Goal: Communication & Community: Share content

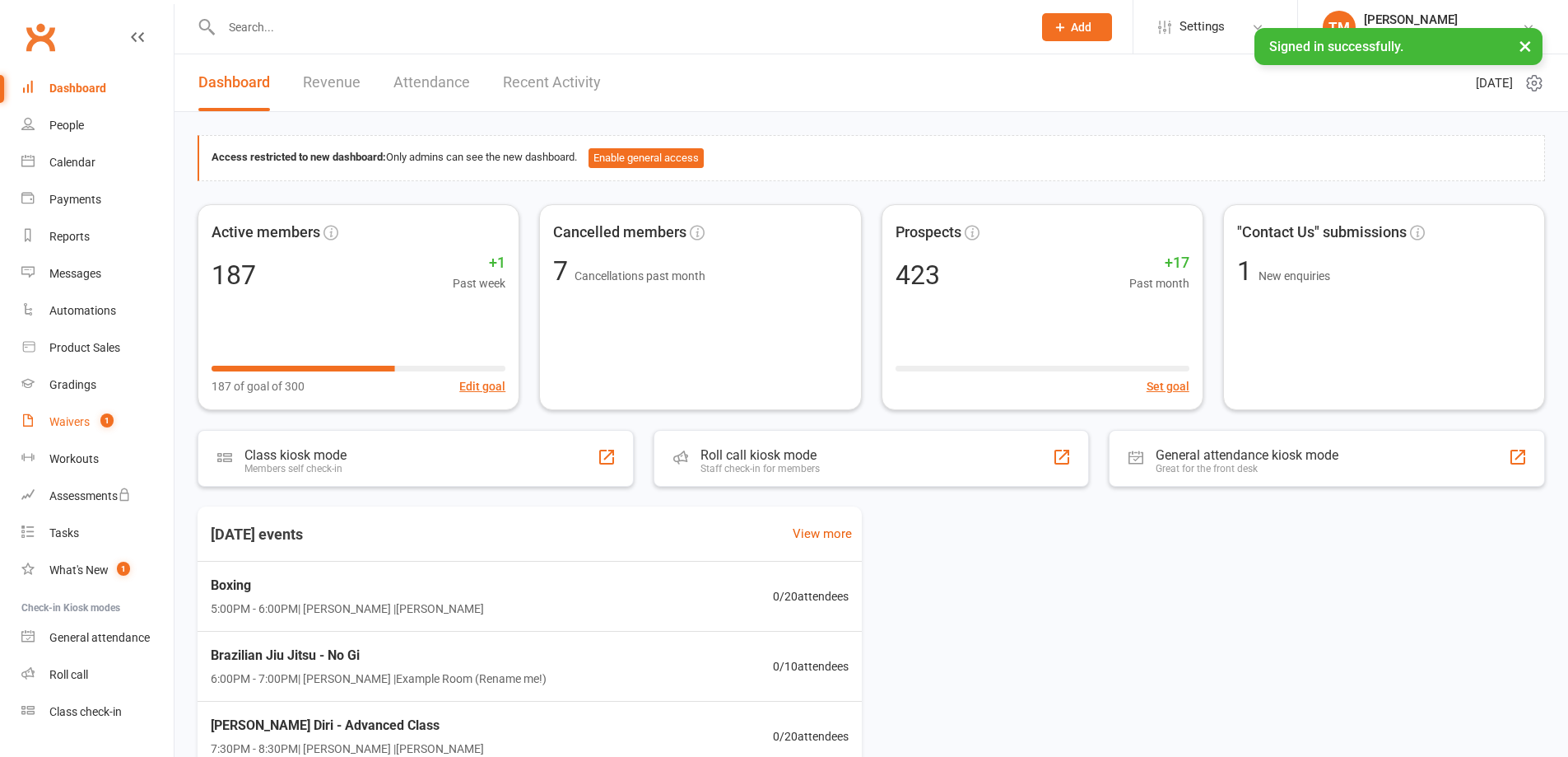
click at [96, 432] on link "Waivers 1" at bounding box center [97, 422] width 152 height 37
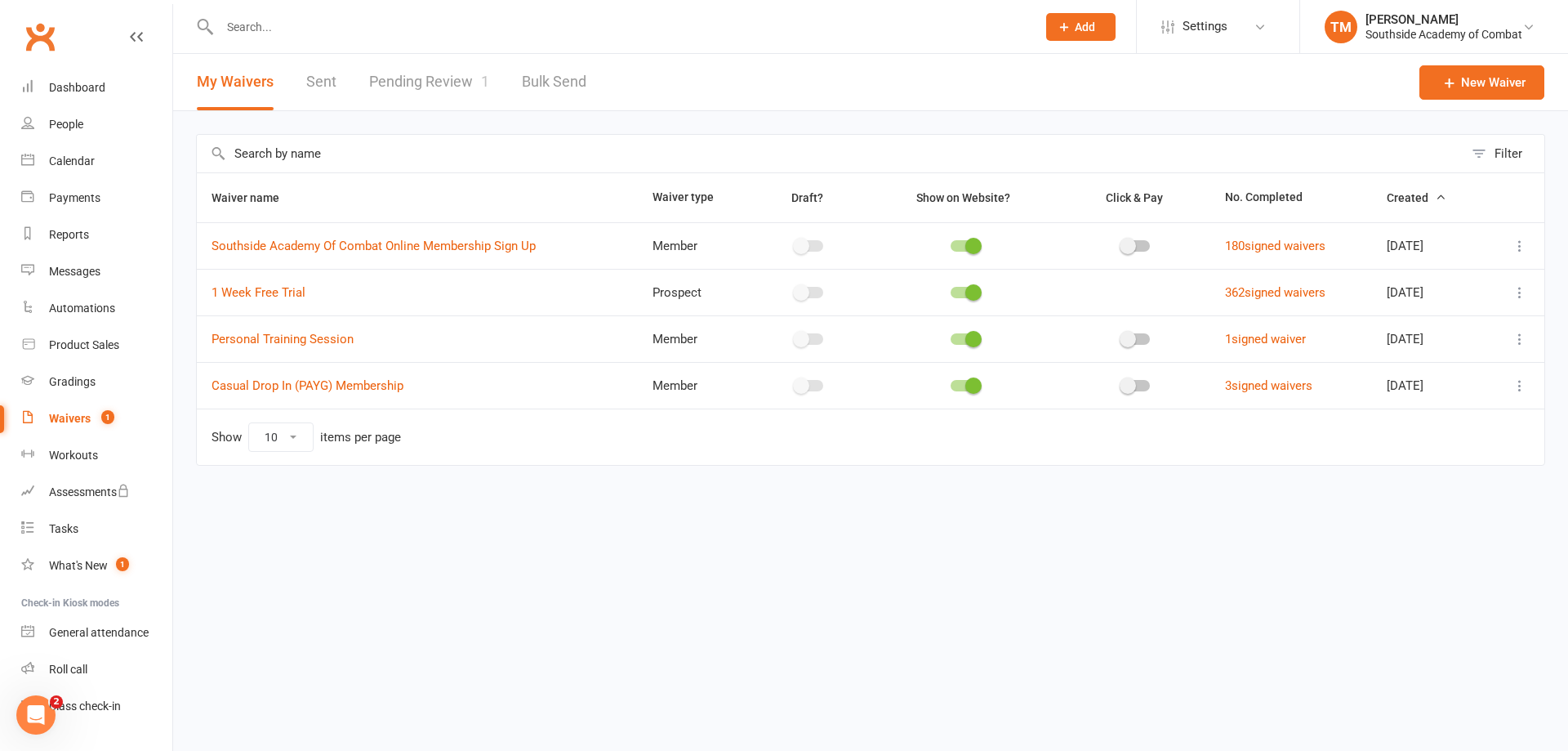
click at [418, 79] on link "Pending Review 1" at bounding box center [429, 82] width 120 height 57
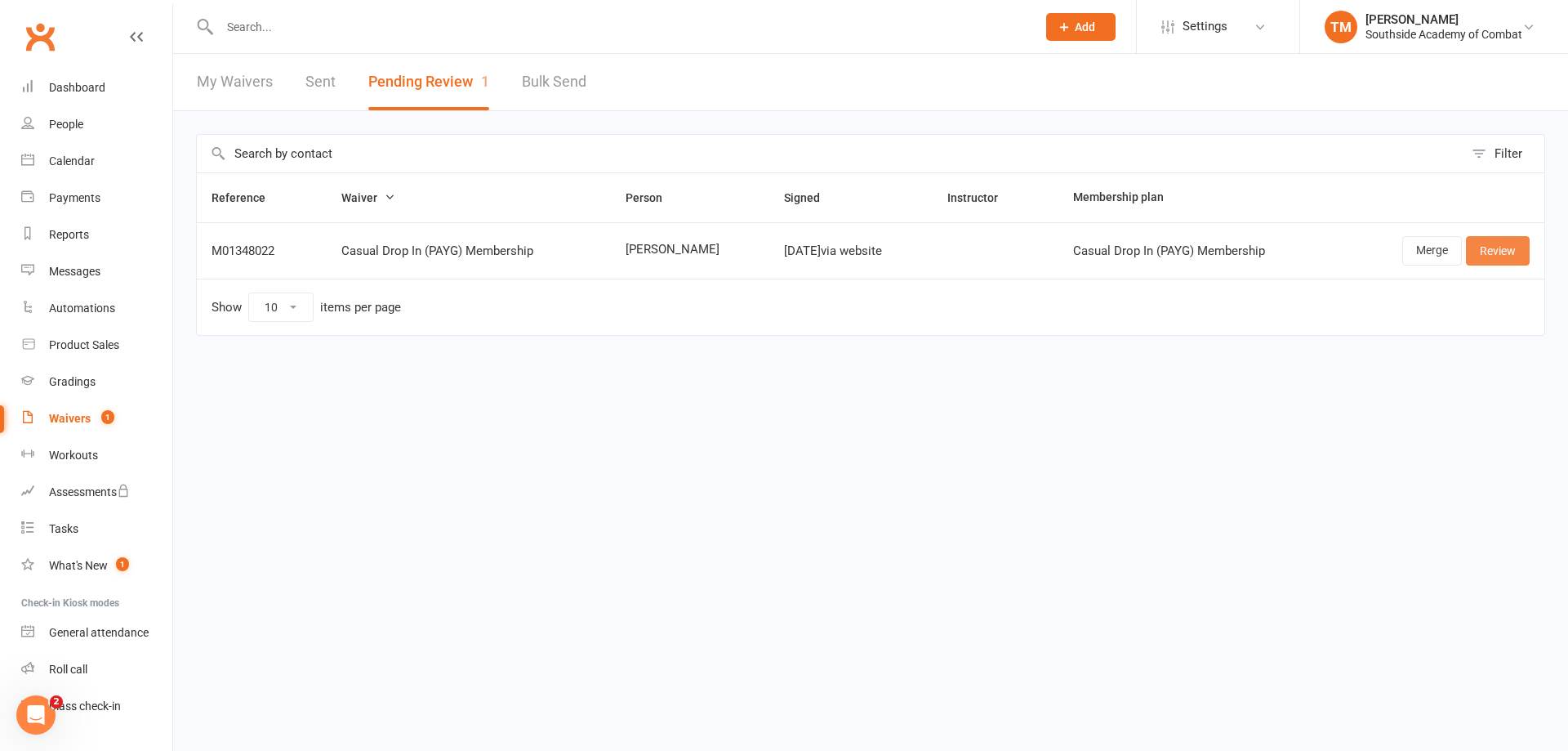
click at [1488, 257] on link "Review" at bounding box center [1498, 251] width 64 height 29
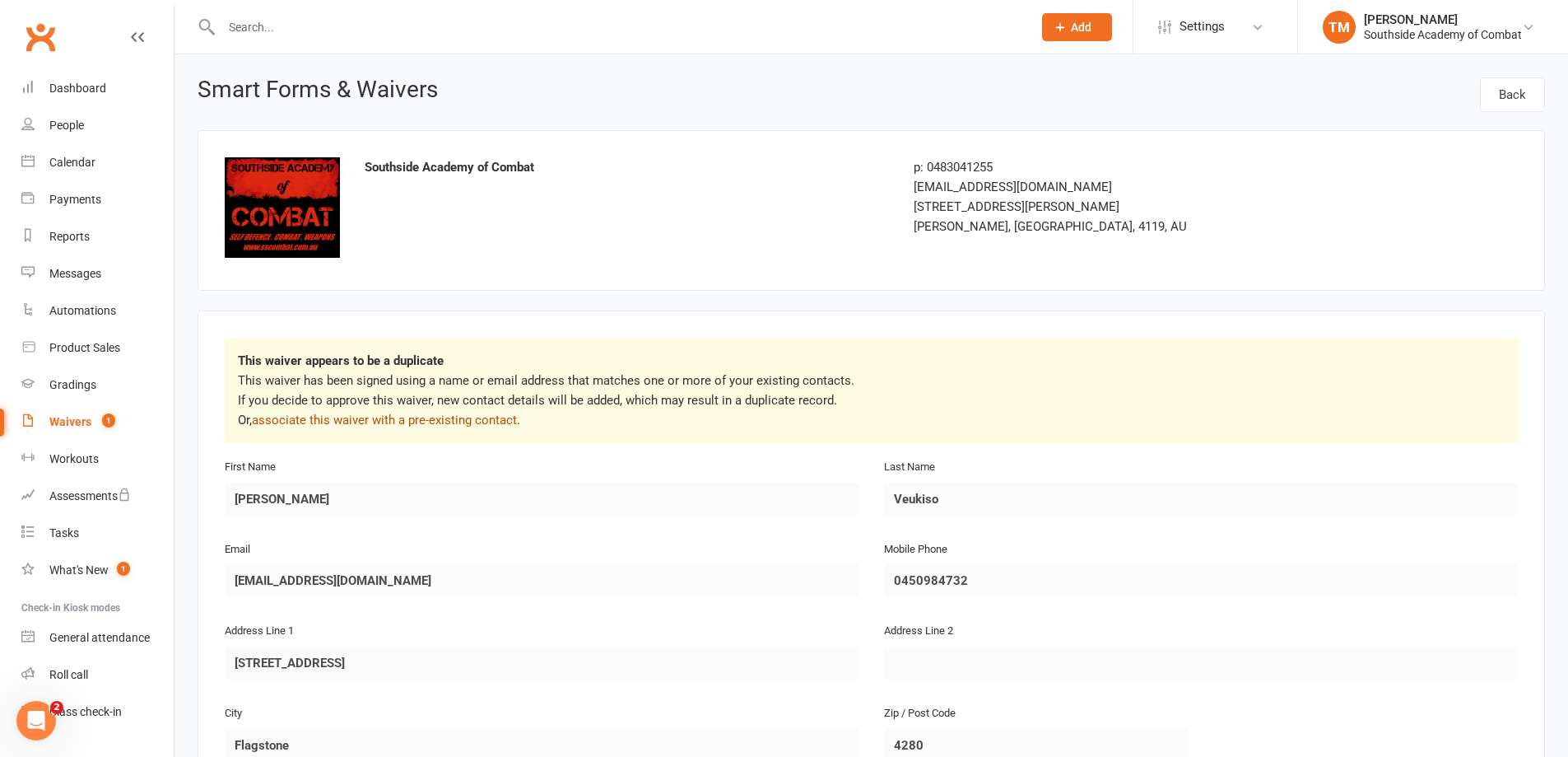
click at [432, 416] on link "associate this waiver with a pre-existing contact" at bounding box center [384, 420] width 265 height 15
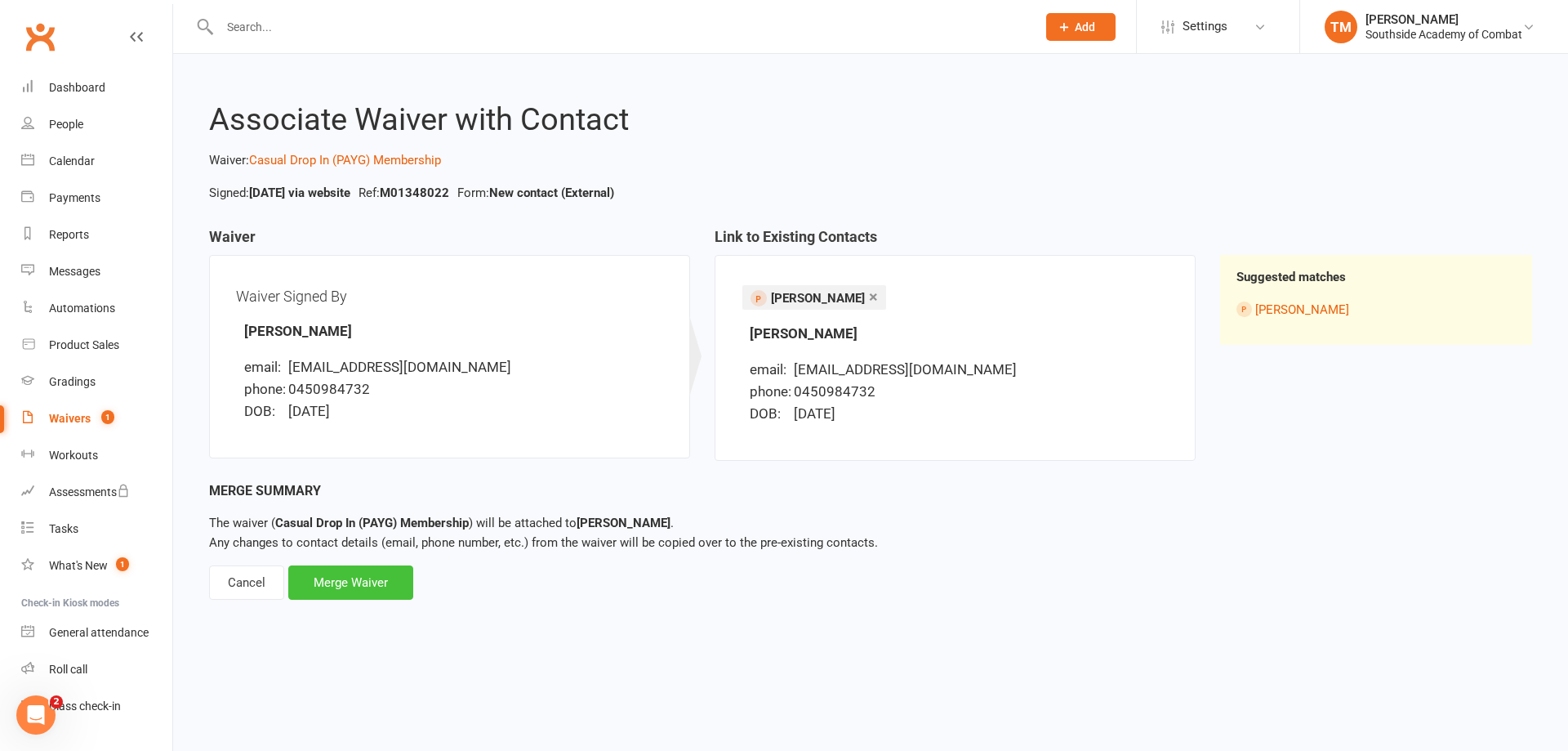
click at [364, 582] on div "Merge Waiver" at bounding box center [350, 583] width 125 height 35
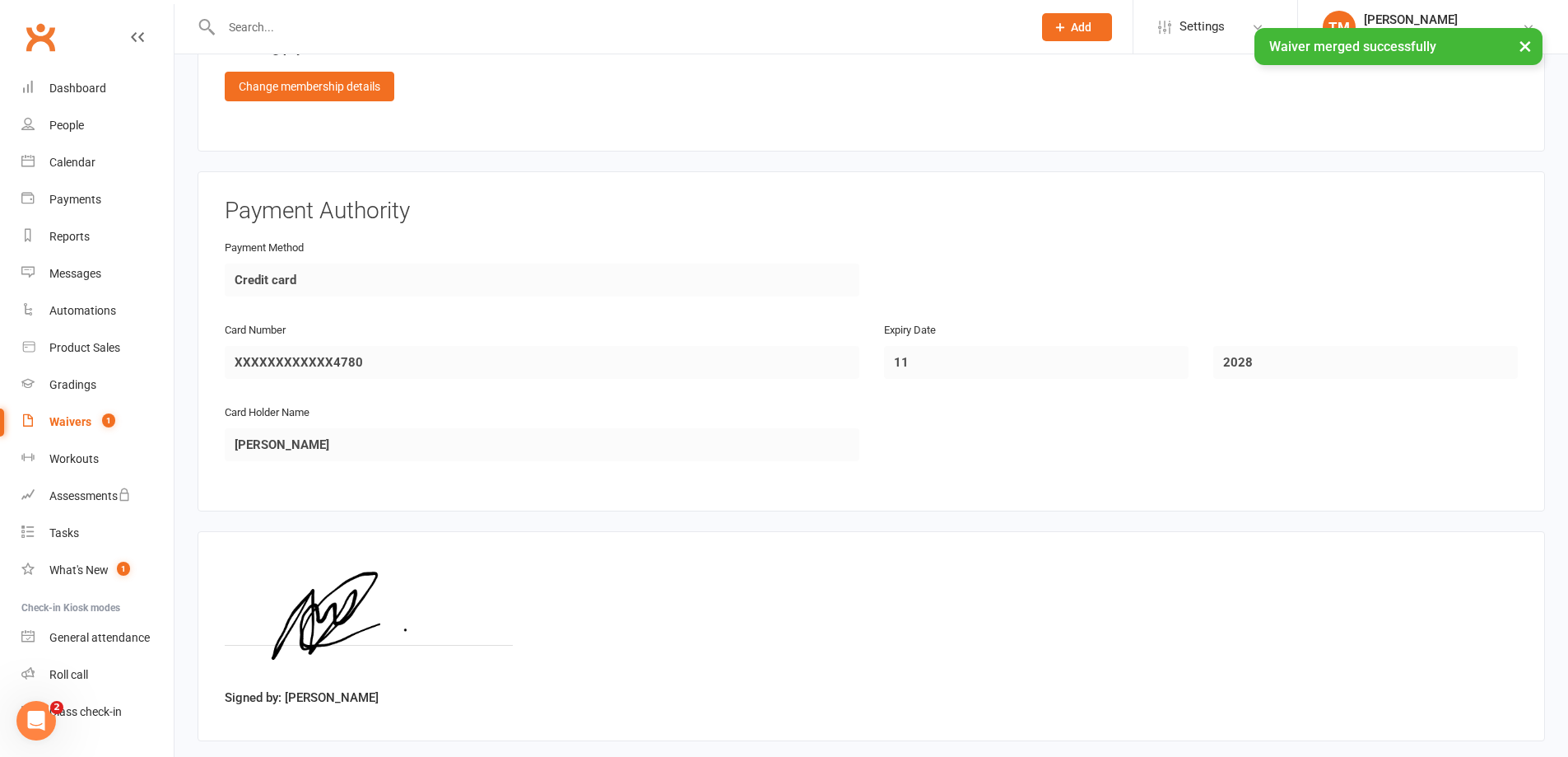
scroll to position [1379, 0]
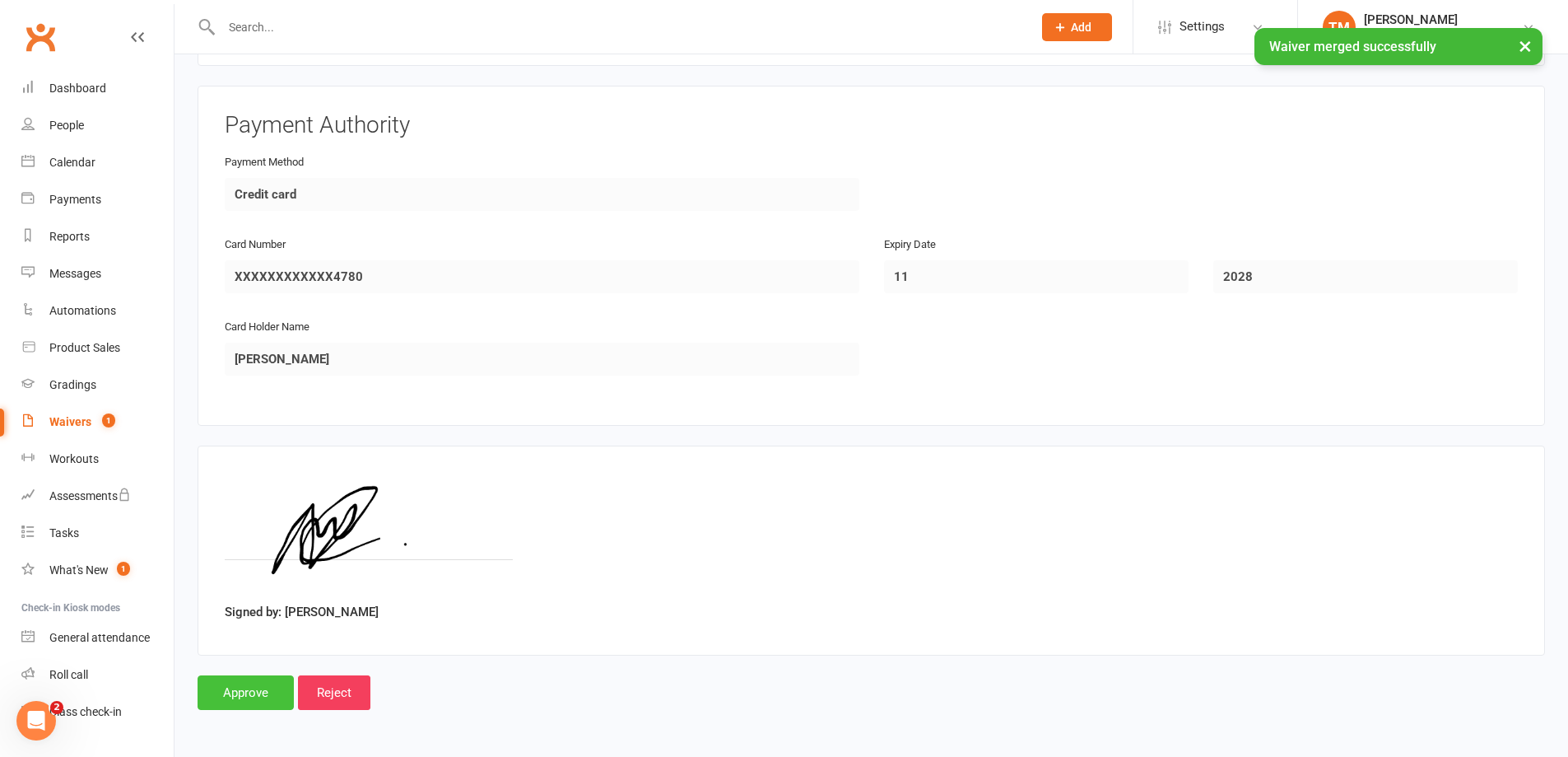
click at [242, 681] on input "Approve" at bounding box center [245, 692] width 96 height 35
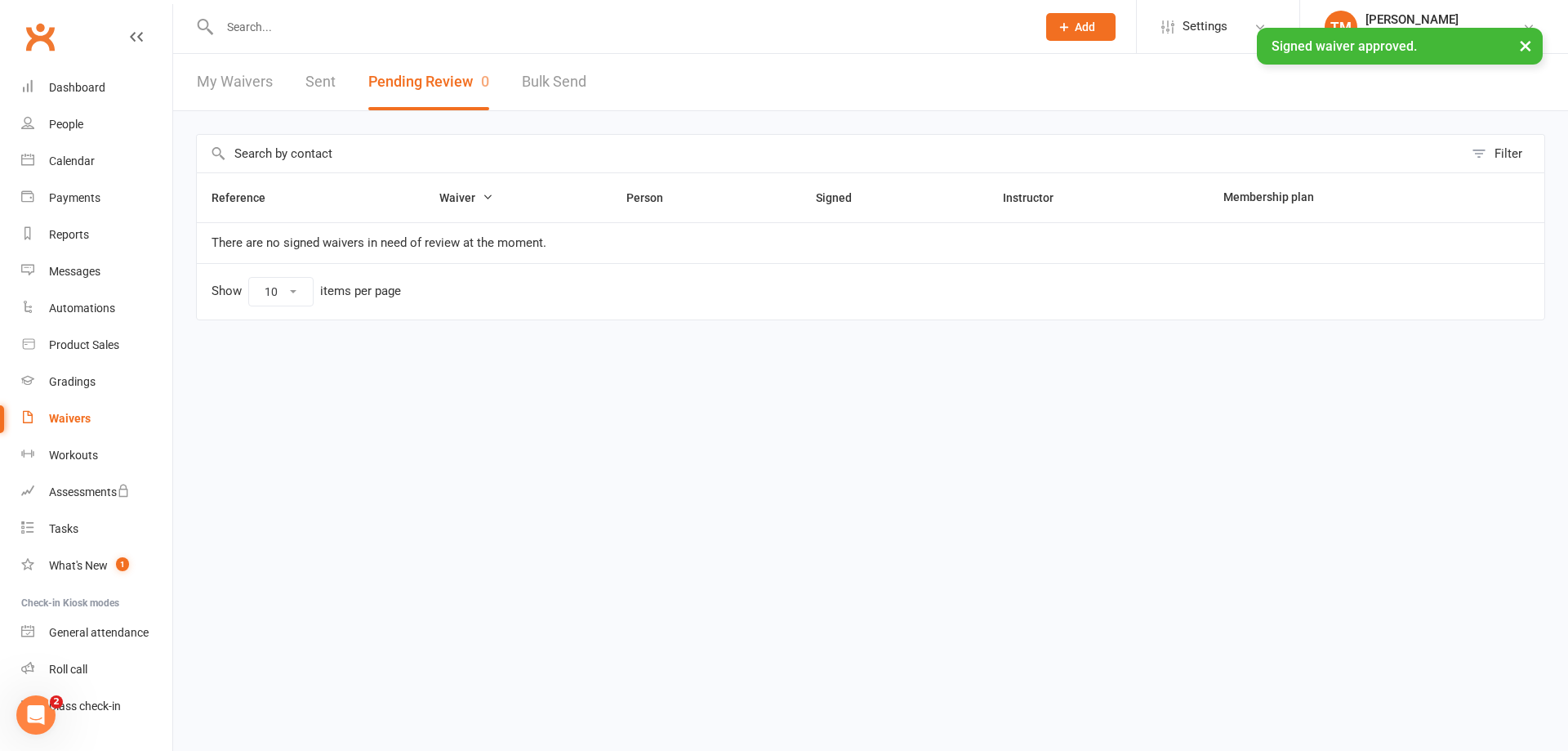
click at [413, 27] on div "× Signed waiver approved." at bounding box center [773, 27] width 1546 height 0
click at [387, 13] on div at bounding box center [610, 27] width 828 height 53
click at [399, 23] on input "text" at bounding box center [620, 27] width 810 height 23
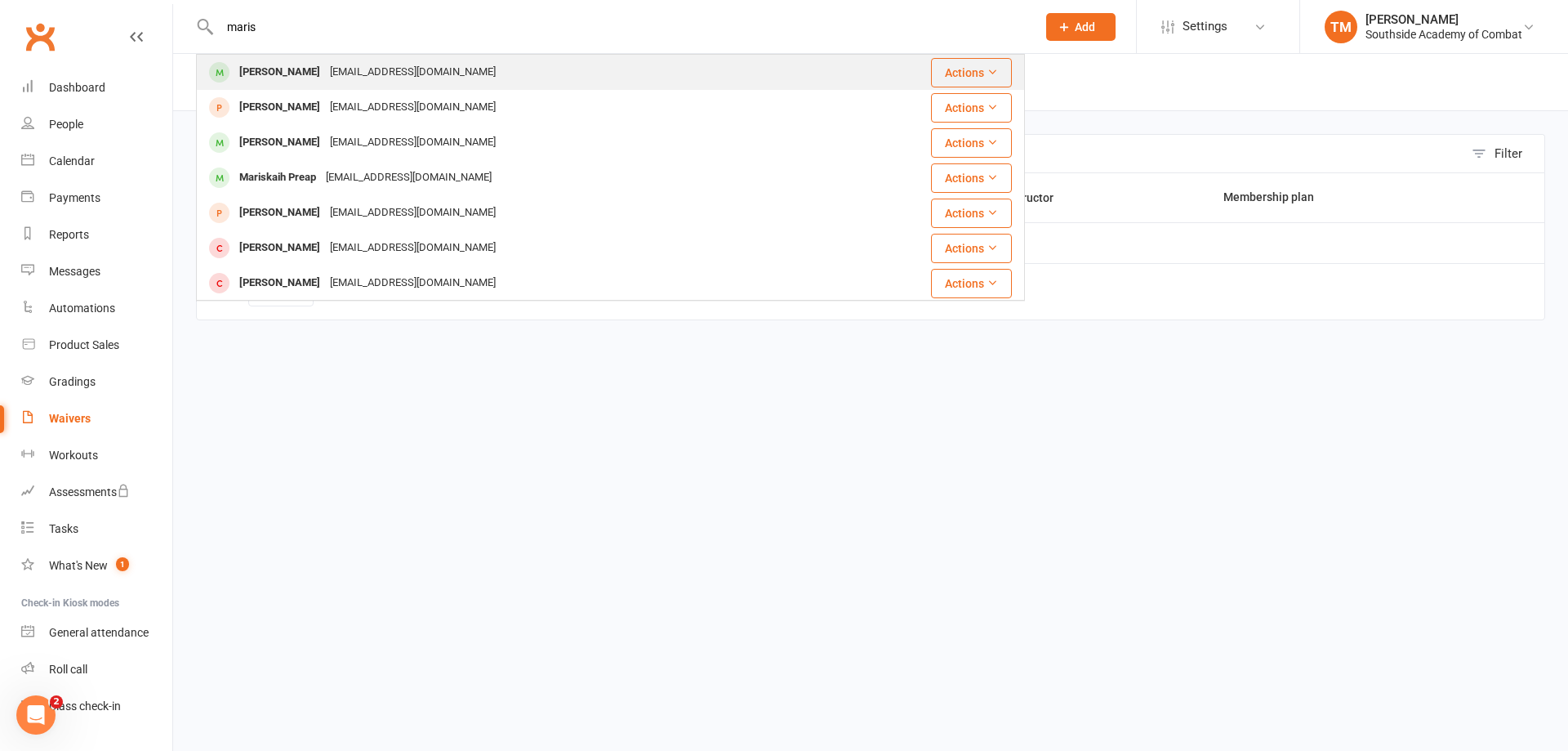
type input "maris"
click at [431, 79] on div "[EMAIL_ADDRESS][DOMAIN_NAME]" at bounding box center [412, 72] width 176 height 24
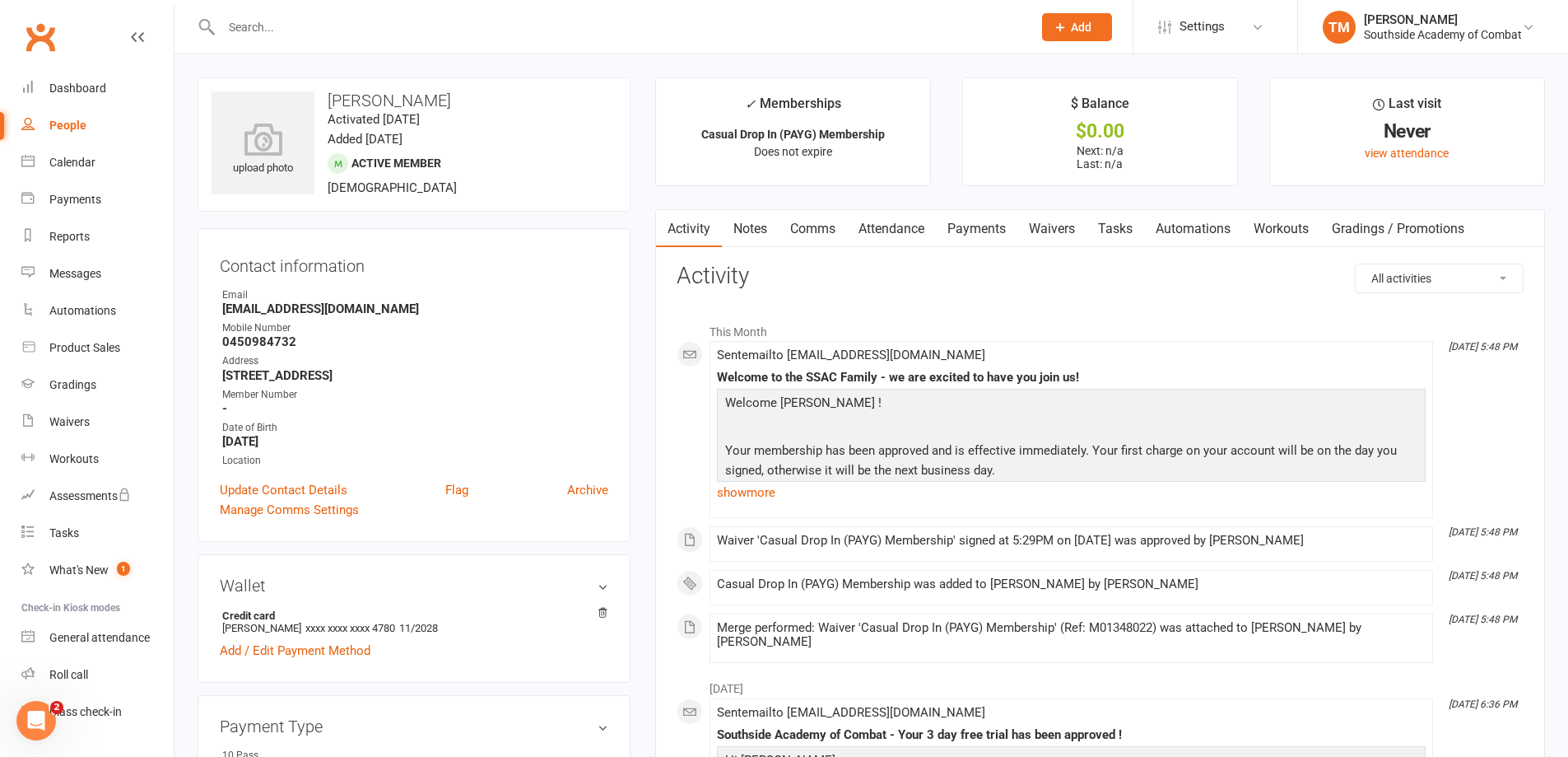
click at [387, 22] on input "text" at bounding box center [619, 27] width 804 height 23
click at [82, 273] on div "Messages" at bounding box center [76, 273] width 52 height 13
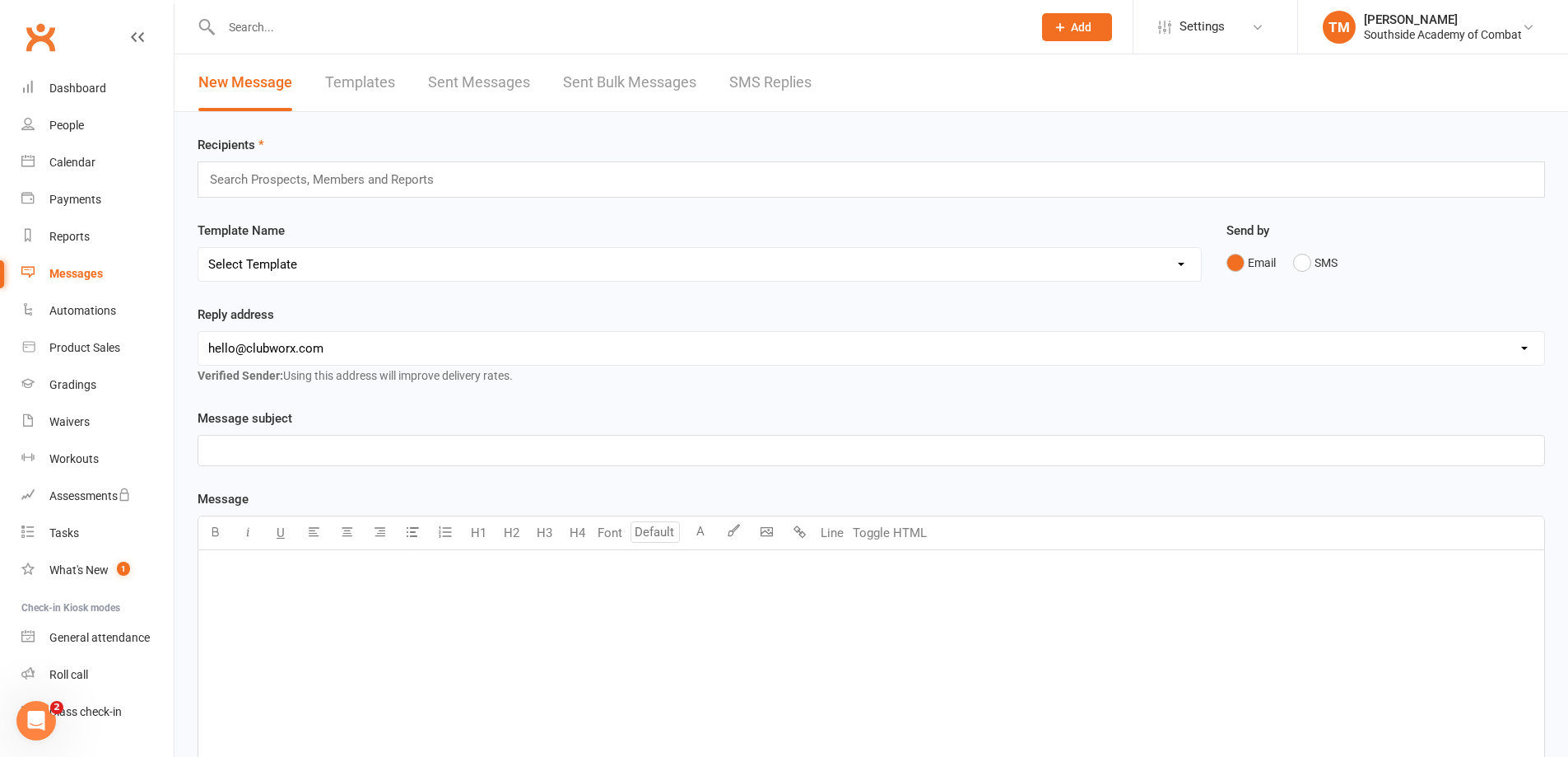
click at [372, 72] on link "Templates" at bounding box center [360, 83] width 70 height 57
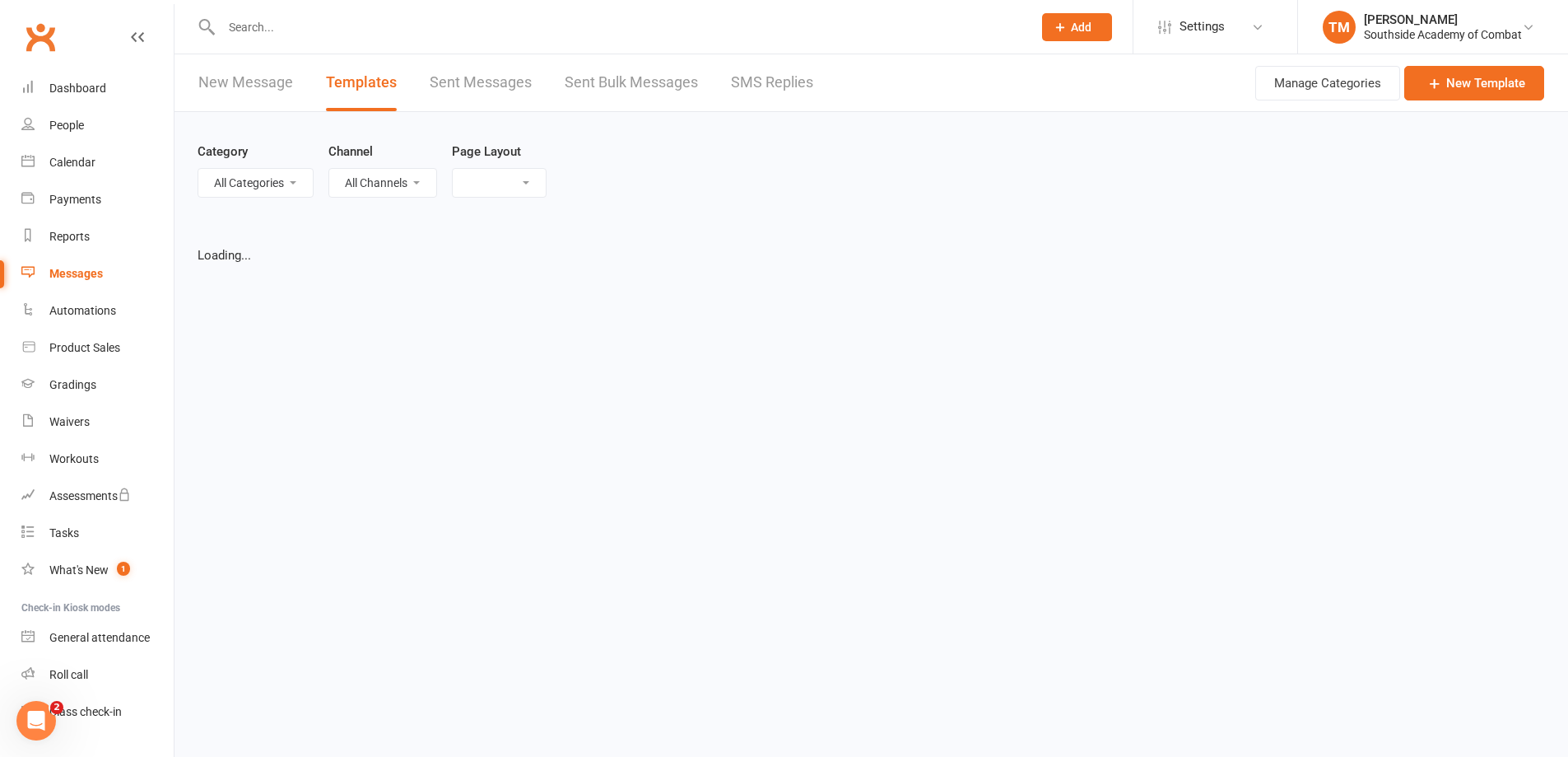
select select "grid"
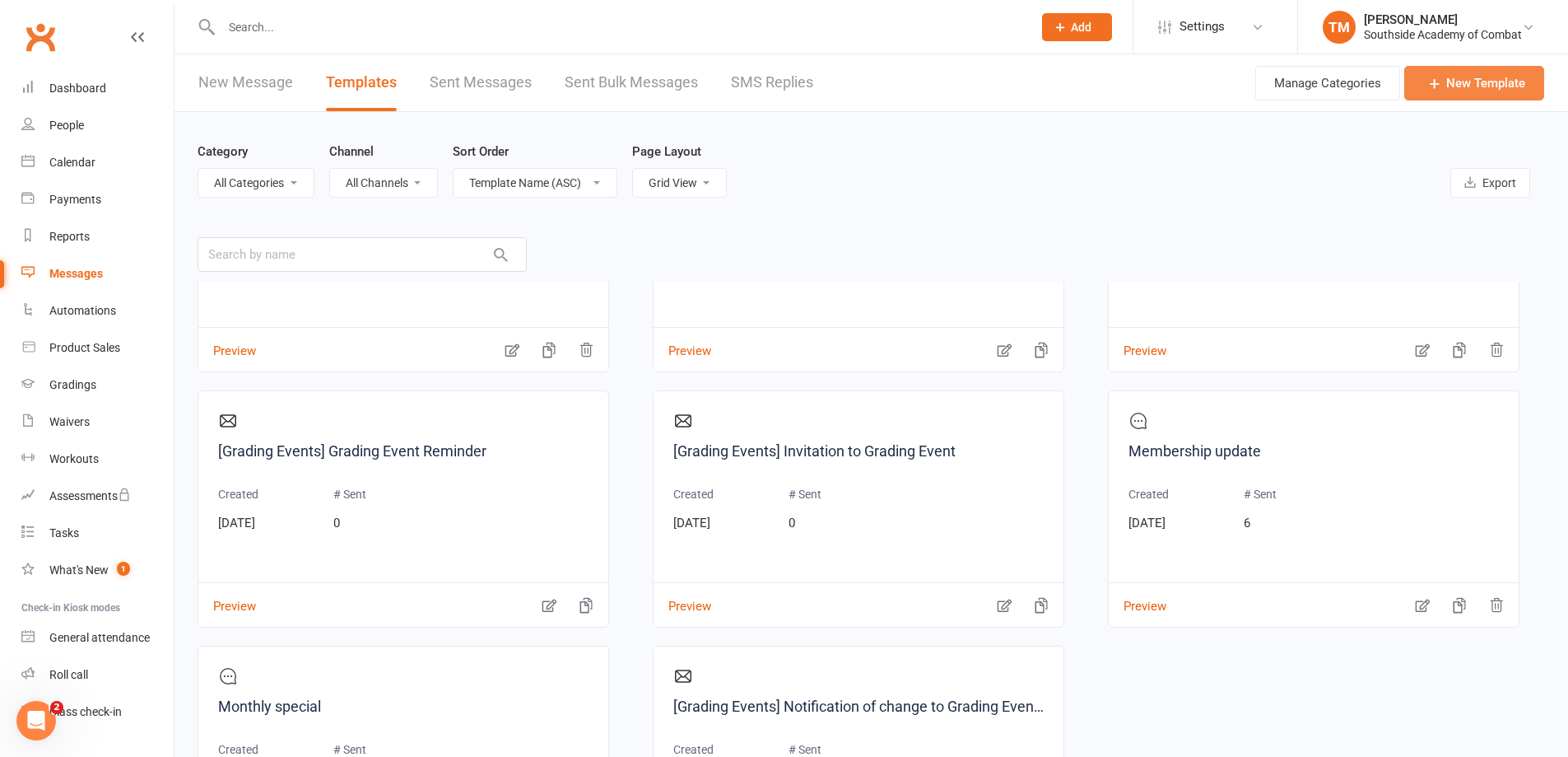
click at [1492, 84] on link "New Template" at bounding box center [1475, 83] width 140 height 35
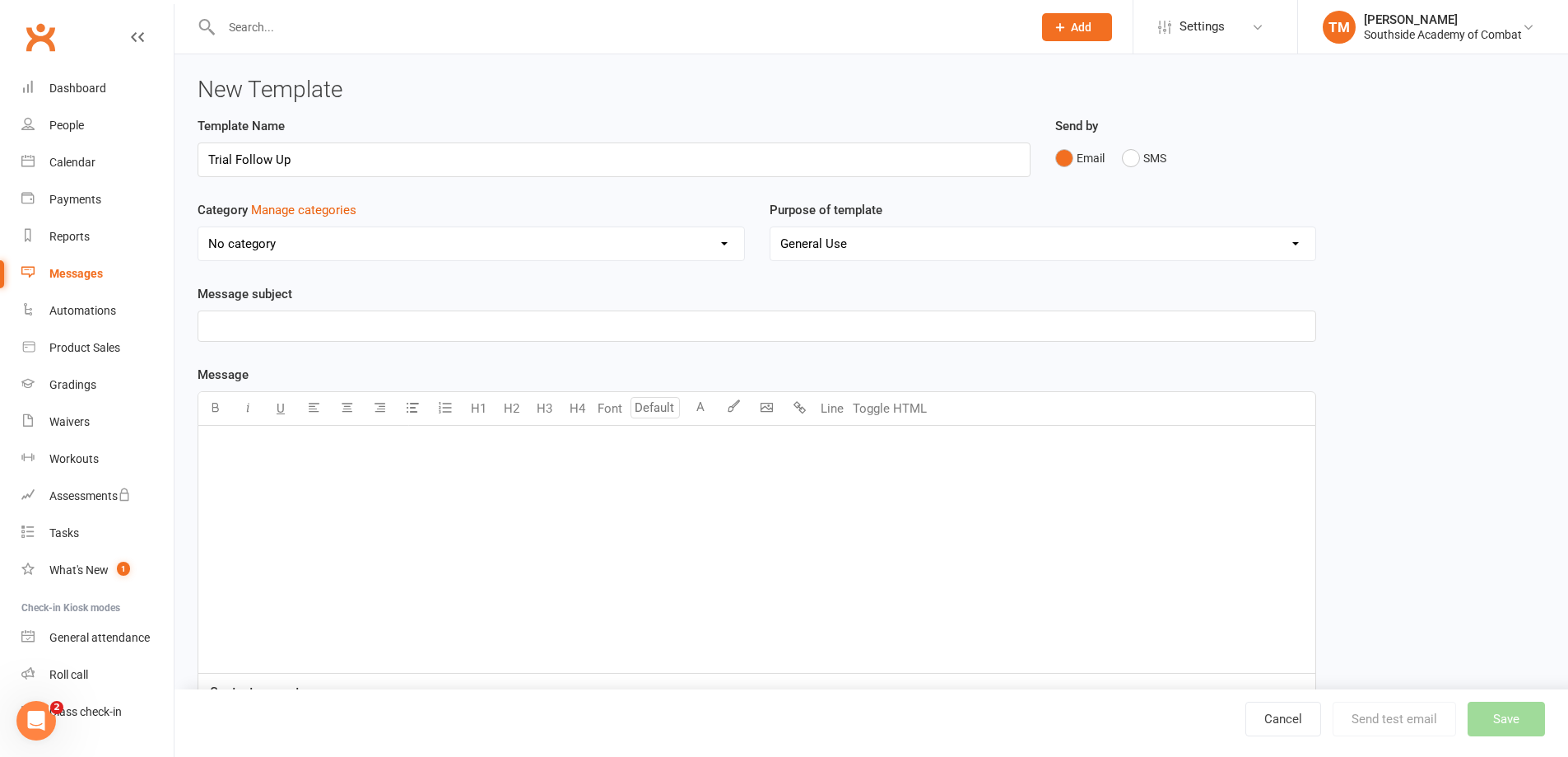
type input "Trial Follow Up"
click at [800, 238] on select "General Use Grading Events" at bounding box center [1043, 243] width 546 height 33
click at [528, 250] on select "No category General" at bounding box center [471, 243] width 546 height 33
click at [419, 316] on p "﻿" at bounding box center [757, 325] width 1097 height 19
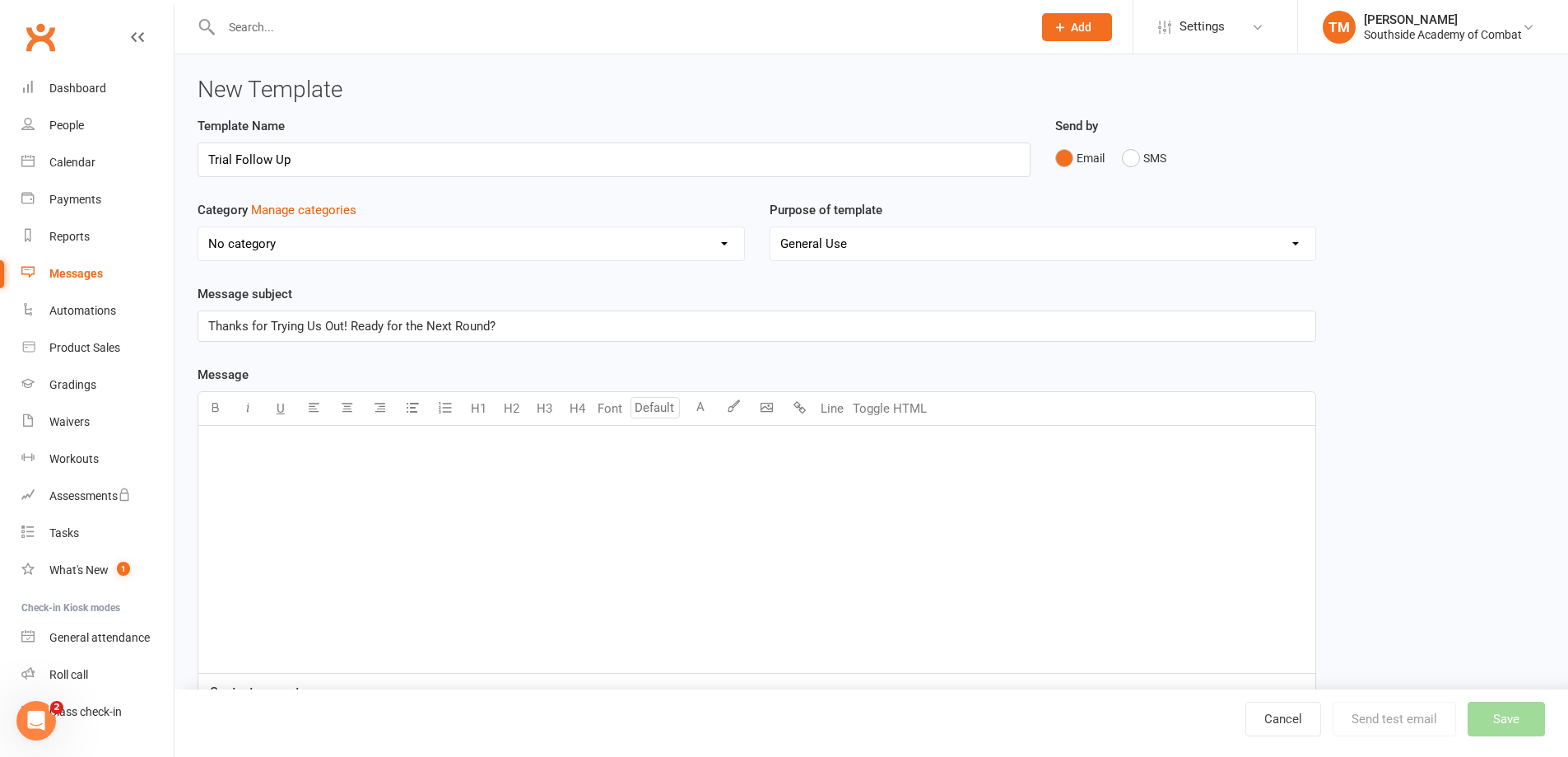
click at [323, 454] on p "﻿" at bounding box center [757, 445] width 1097 height 19
click at [209, 325] on span "Thanks for Trying Us Out! Ready for the Next Round?" at bounding box center [352, 326] width 288 height 15
click at [362, 454] on p "﻿" at bounding box center [757, 445] width 1097 height 19
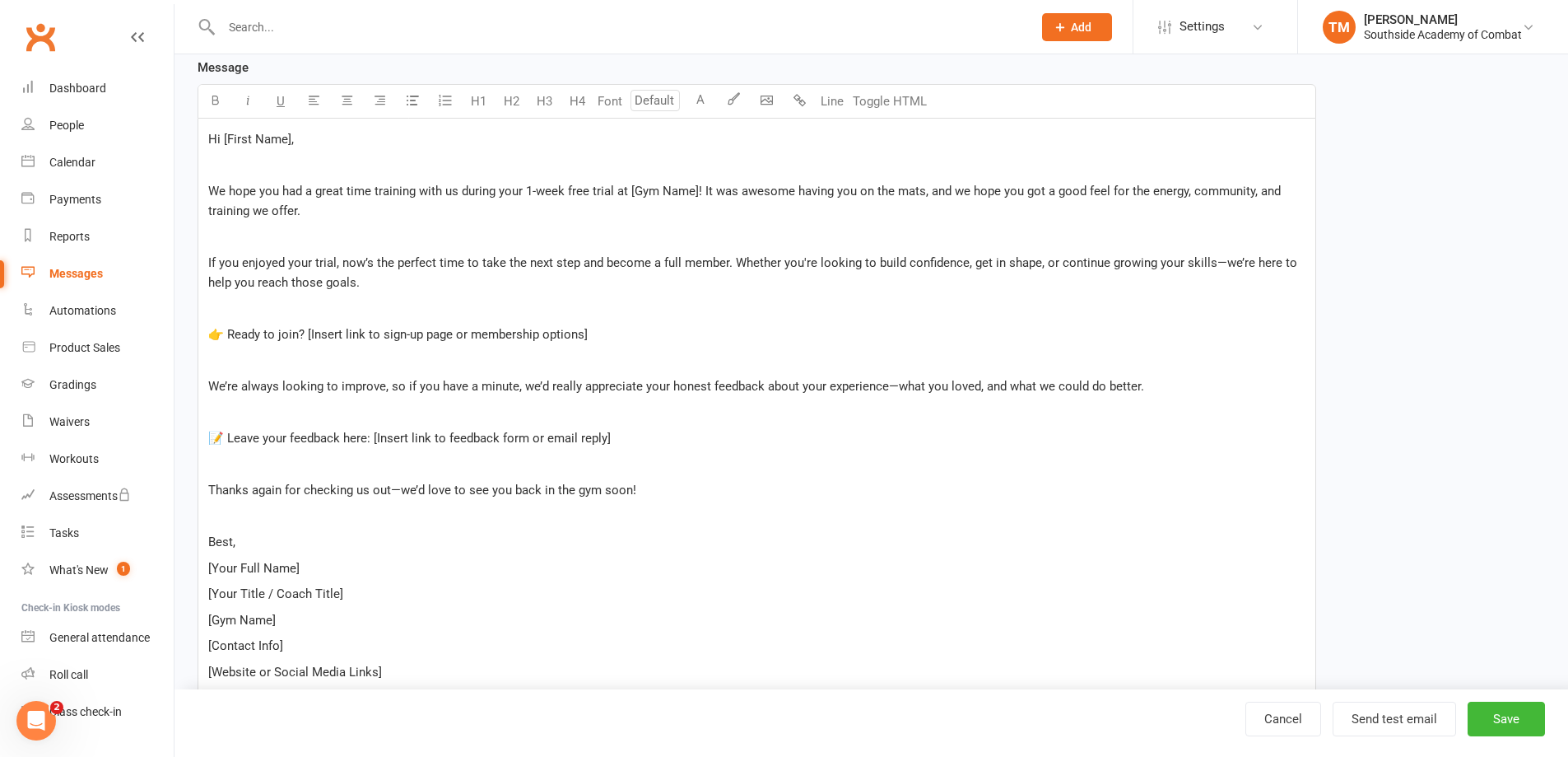
scroll to position [259, 0]
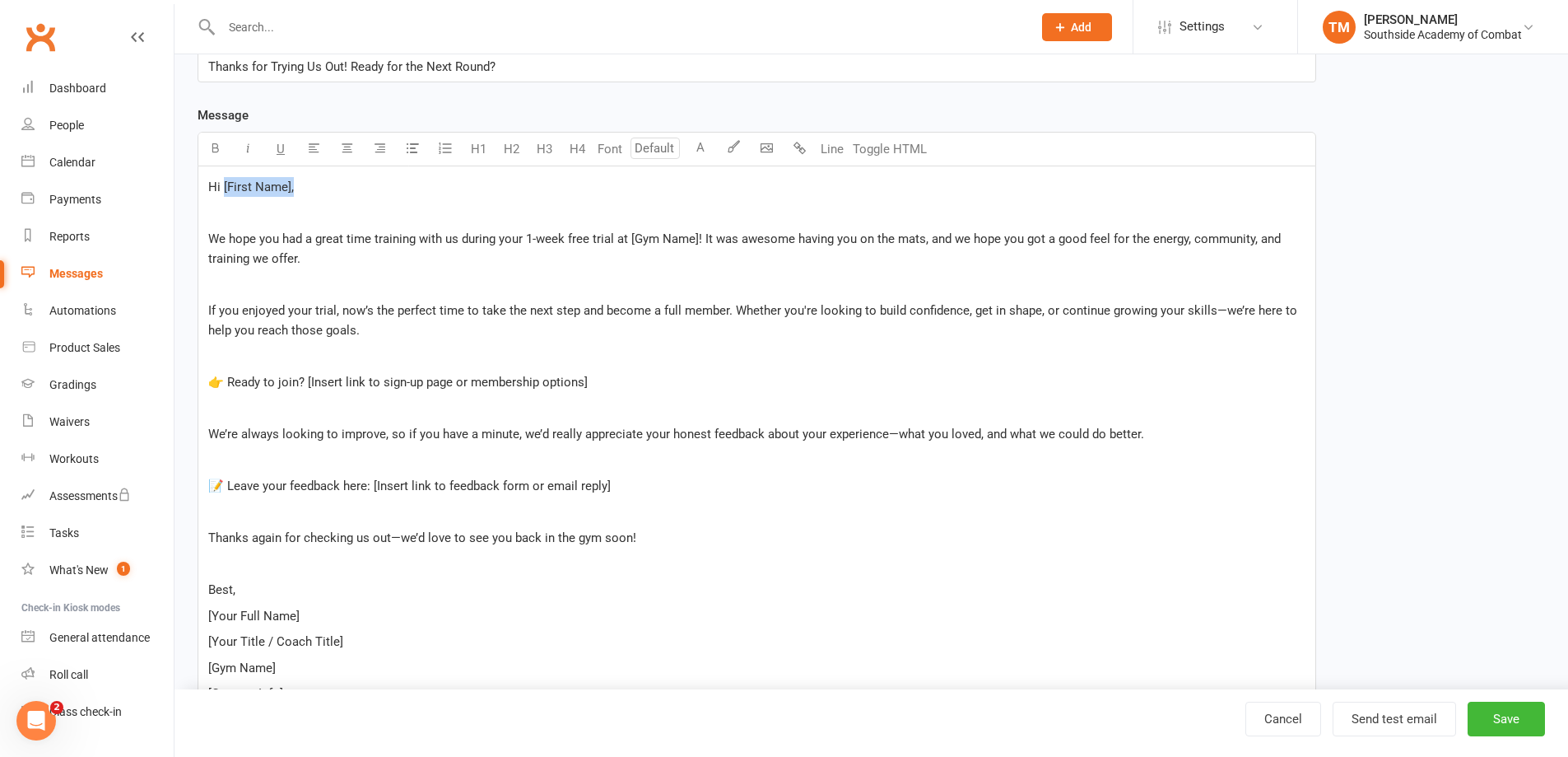
drag, startPoint x: 296, startPoint y: 185, endPoint x: 224, endPoint y: 176, distance: 72.6
click at [224, 176] on div "Hi [First Name], ﻿ We hope you had a great time training with us during your 1-…" at bounding box center [757, 453] width 1117 height 574
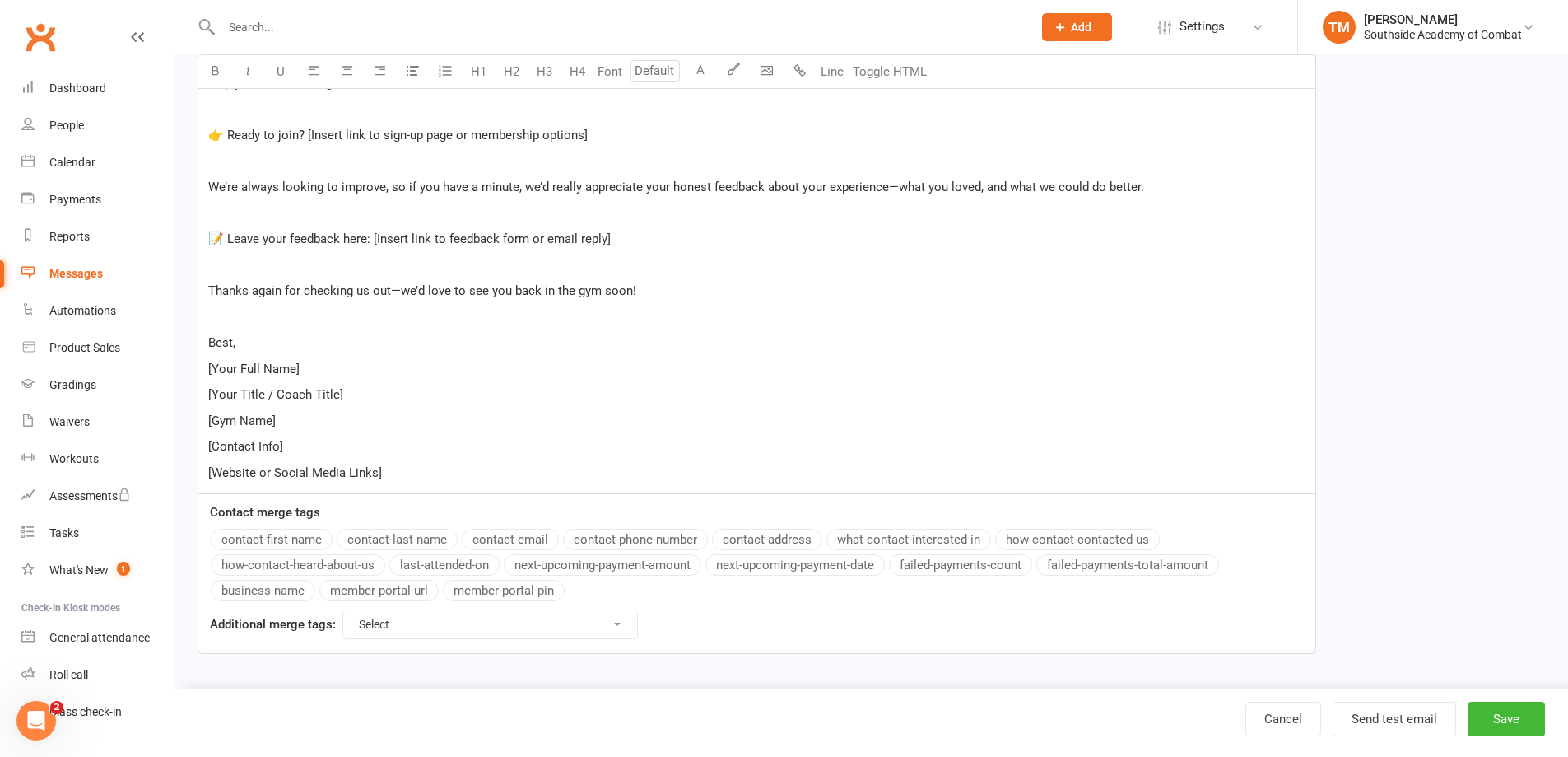
scroll to position [68, 0]
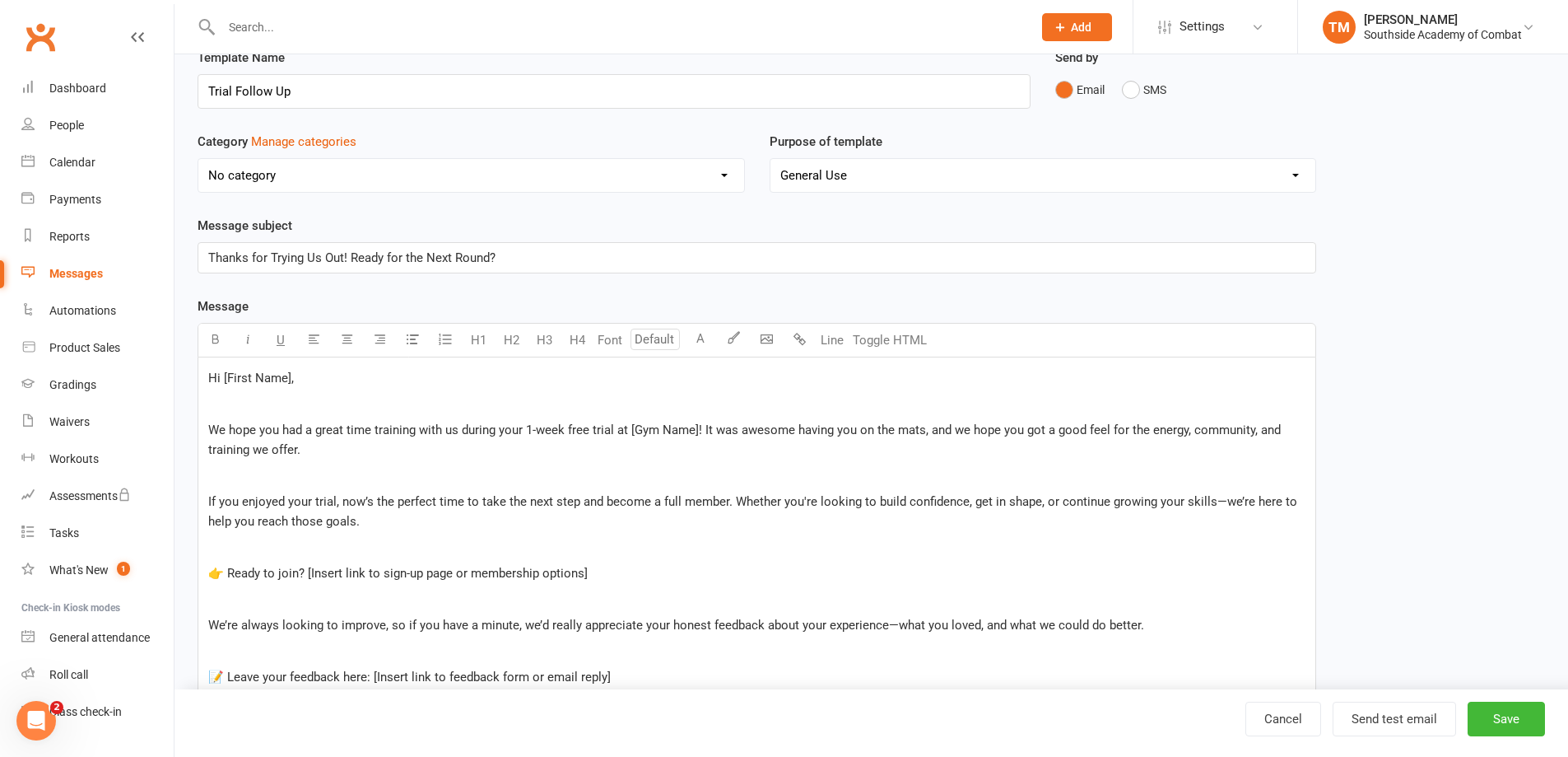
click at [304, 547] on div "Message U H1 H2 H3 H4 Font A Line Toggle HTML Hi [First Name], ﻿ We hope you ha…" at bounding box center [757, 694] width 1119 height 797
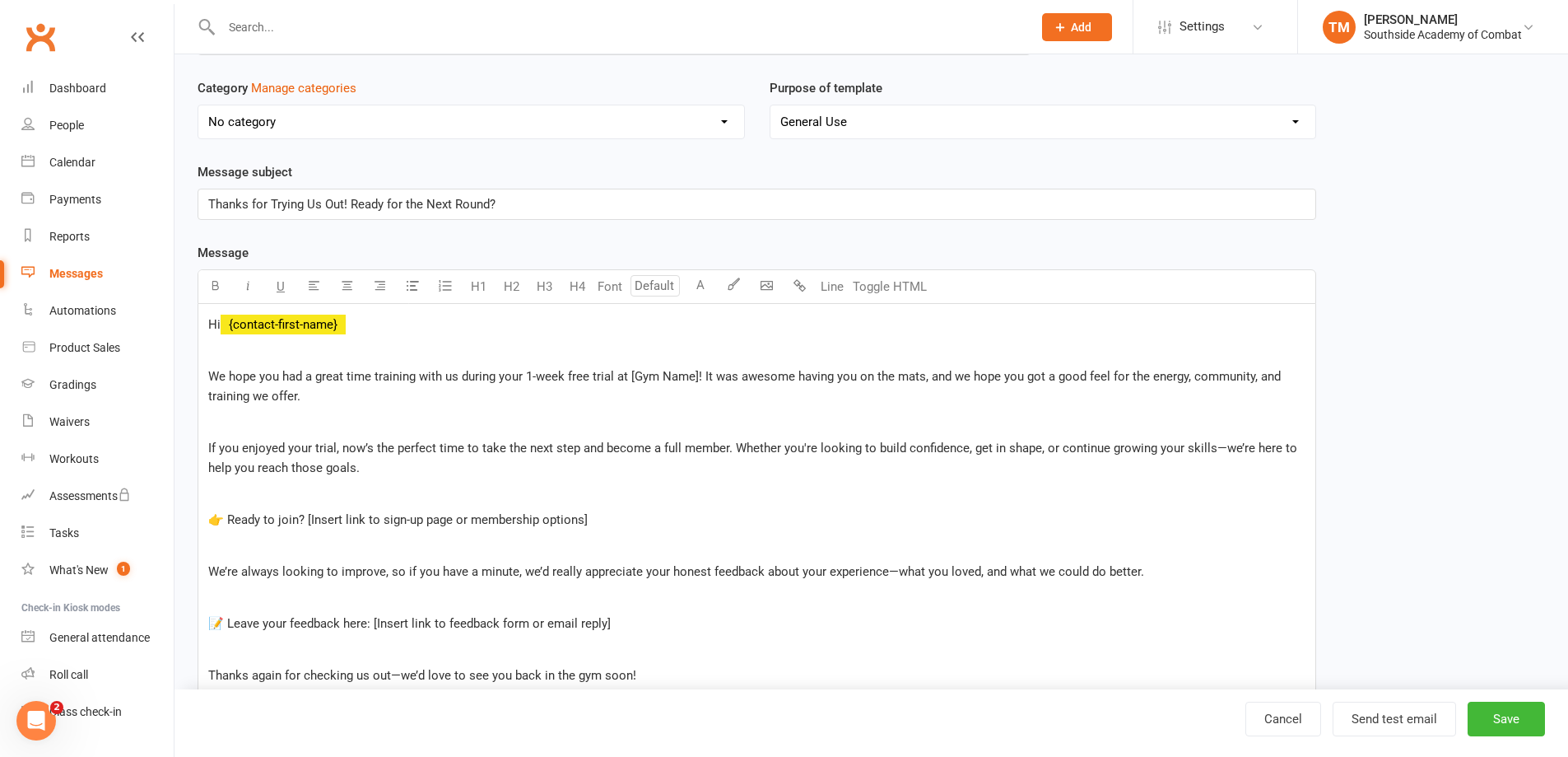
scroll to position [150, 0]
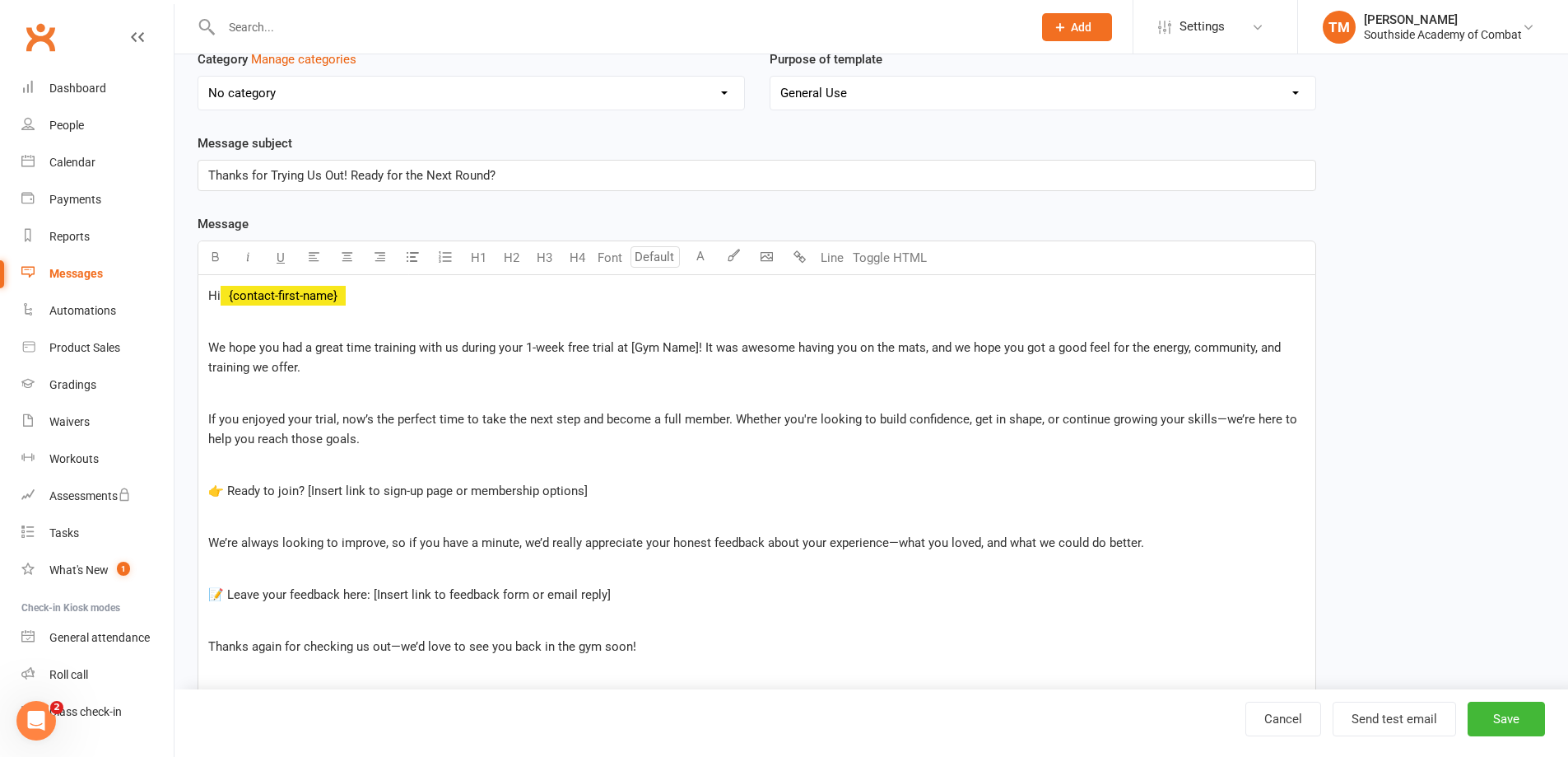
click at [697, 351] on span "We hope you had a great time training with us during your 1-week free trial at …" at bounding box center [746, 358] width 1076 height 35
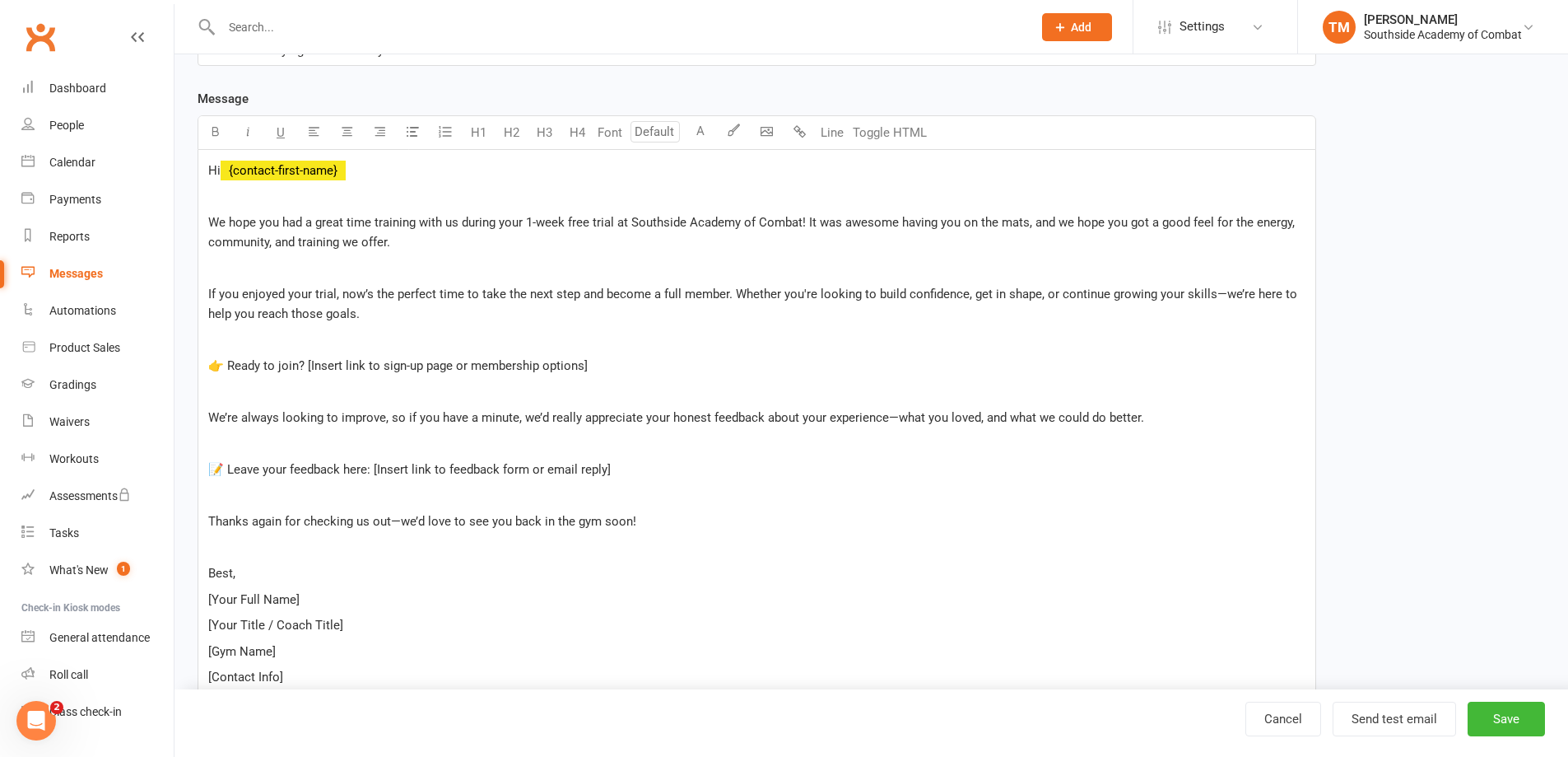
scroll to position [315, 0]
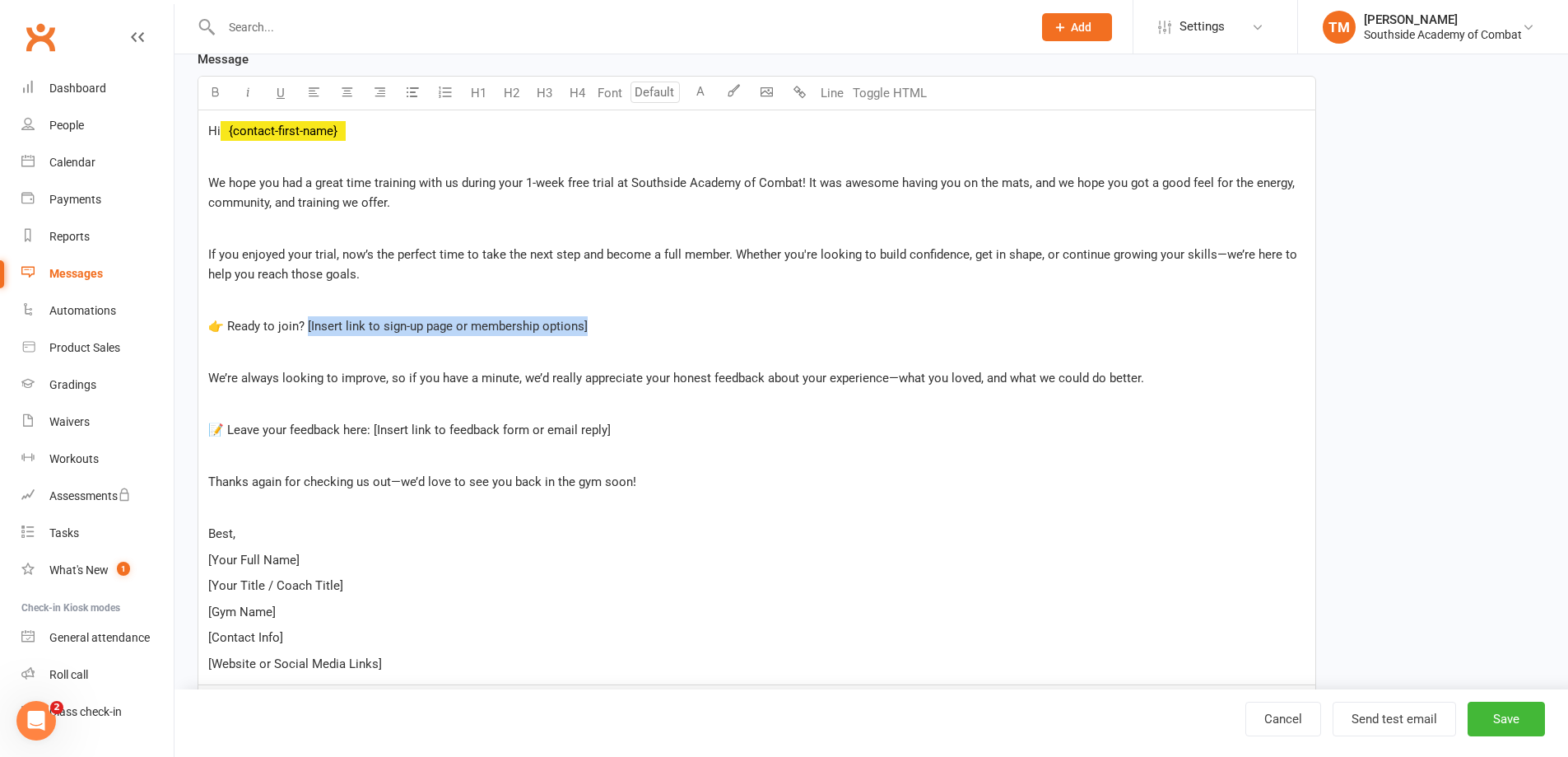
drag, startPoint x: 602, startPoint y: 328, endPoint x: 308, endPoint y: 333, distance: 294.0
click at [308, 333] on p "👉 Ready to join? [Insert link to sign-up page or membership options]" at bounding box center [757, 325] width 1097 height 19
drag, startPoint x: 398, startPoint y: 324, endPoint x: 311, endPoint y: 322, distance: 87.0
click at [311, 322] on p "👉 Ready to join? $ [Insert link to sign-up page or membership options] $ ﻿" at bounding box center [757, 325] width 1097 height 19
click at [311, 322] on span "[Insert link to sign-up page or membership options]" at bounding box center [444, 326] width 280 height 15
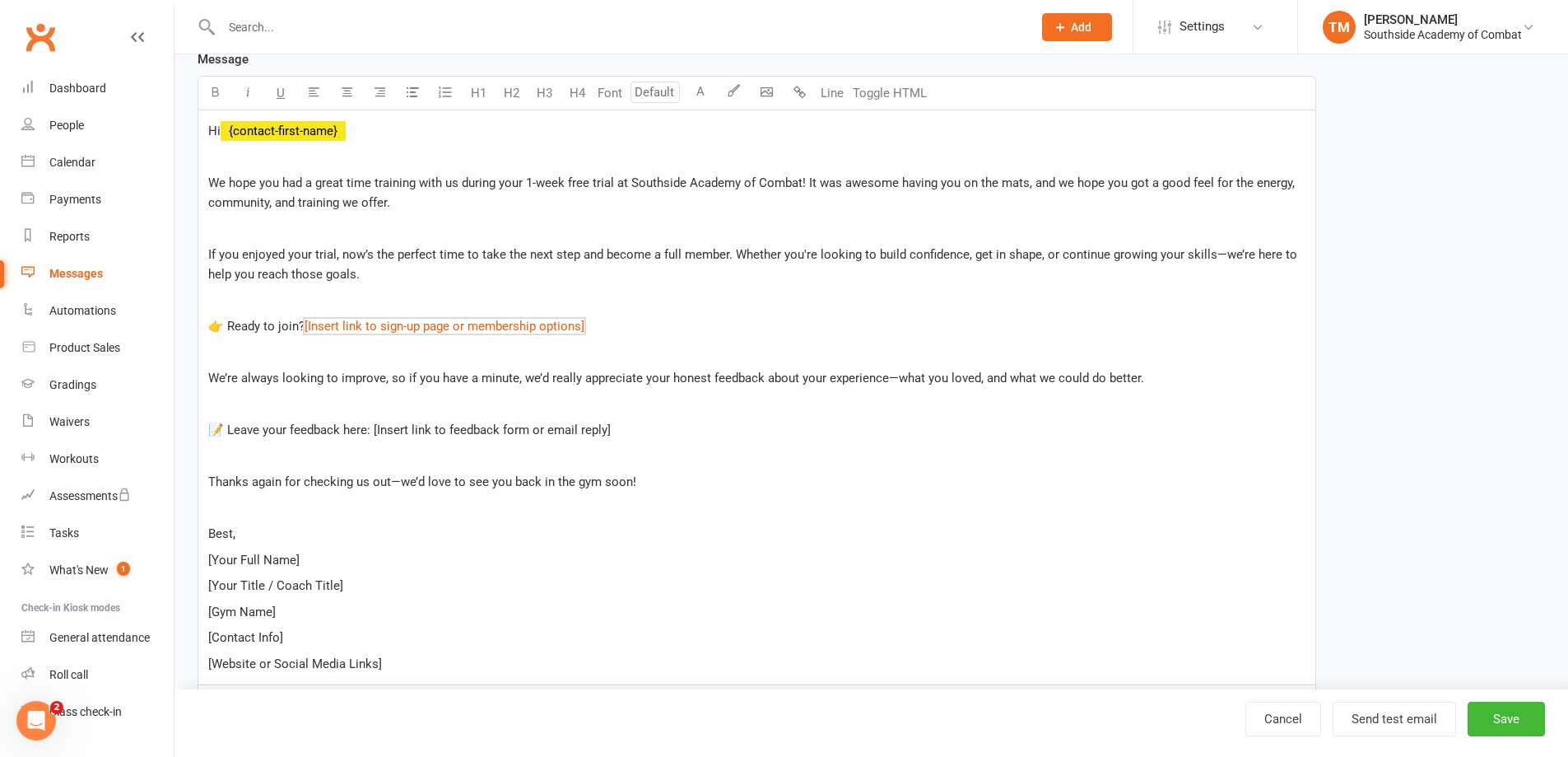
drag, startPoint x: 507, startPoint y: 326, endPoint x: 654, endPoint y: 307, distance: 148.2
click at [661, 304] on p "﻿" at bounding box center [757, 300] width 1097 height 19
click at [617, 319] on p "👉 Ready to join? $ [Insert link to sign-up page or membership options] $ ﻿" at bounding box center [757, 325] width 1097 height 19
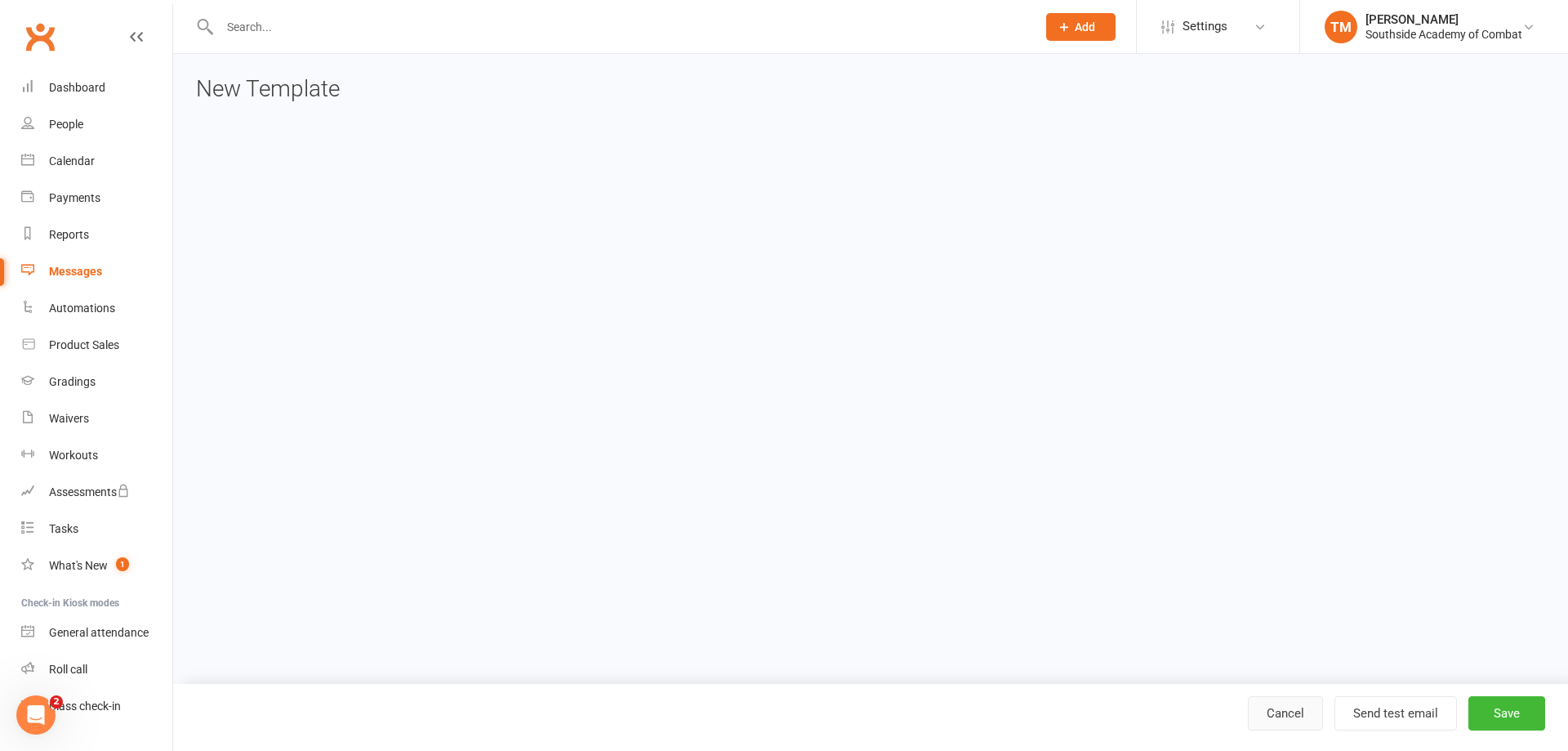
click at [1267, 711] on link "Cancel" at bounding box center [1285, 713] width 75 height 35
select select "grid"
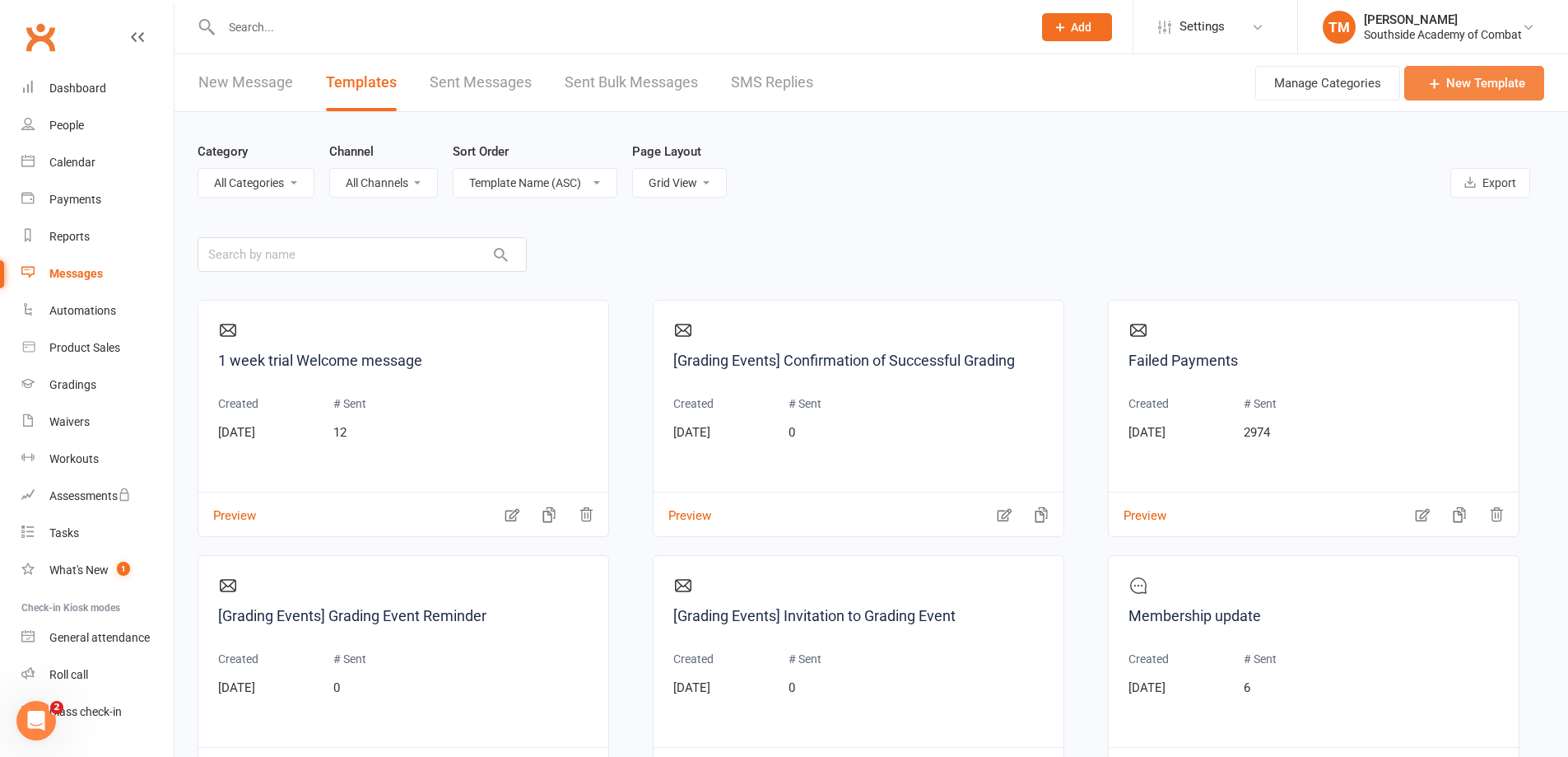
click at [1492, 86] on link "New Template" at bounding box center [1475, 83] width 140 height 35
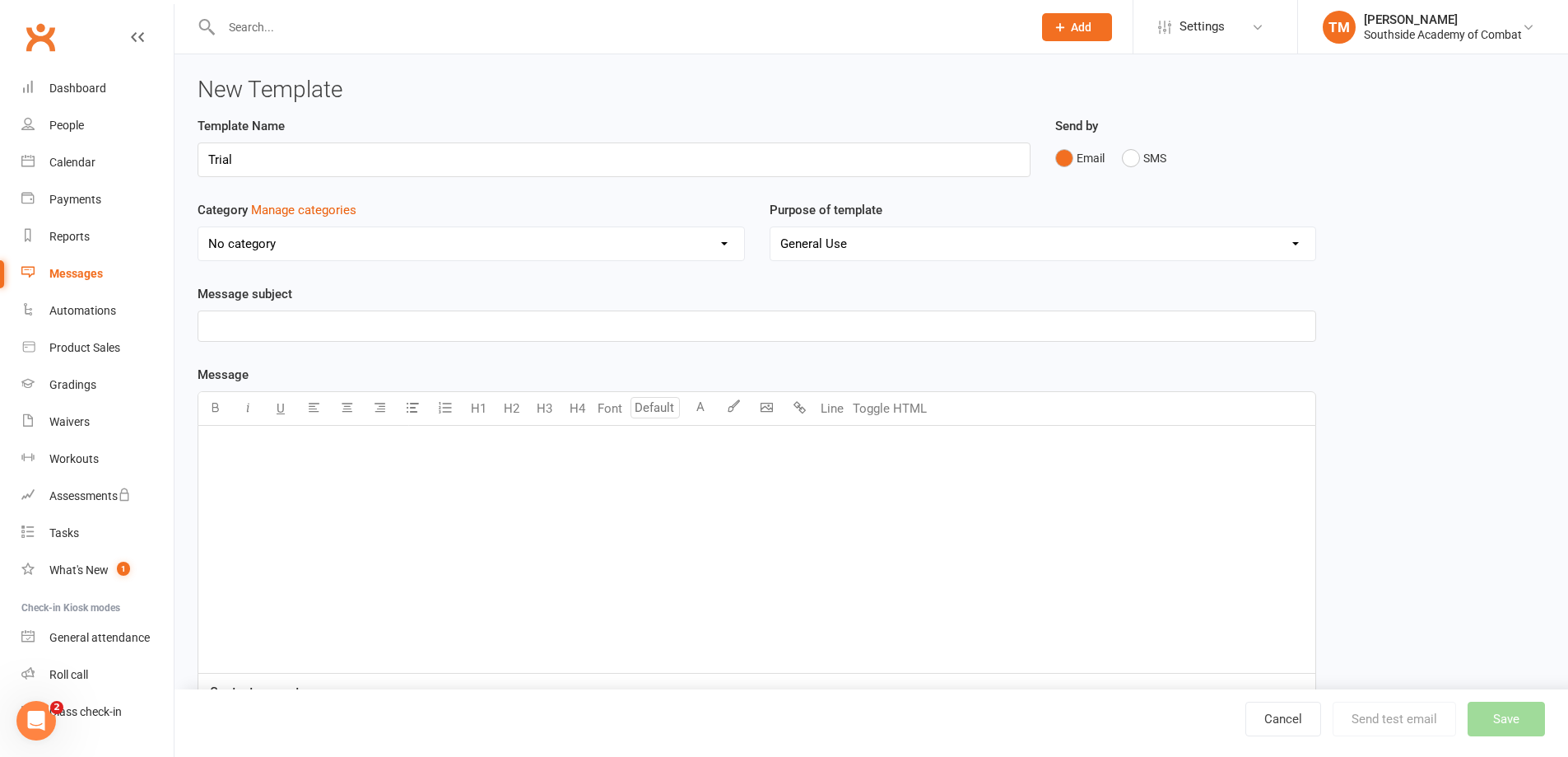
click at [548, 296] on div "Message subject ﻿" at bounding box center [757, 313] width 1119 height 58
click at [392, 162] on input "Trial" at bounding box center [614, 160] width 833 height 35
type input "Trial Follow Up"
click at [295, 316] on p "﻿" at bounding box center [757, 325] width 1097 height 19
click at [336, 319] on p "﻿" at bounding box center [757, 325] width 1097 height 19
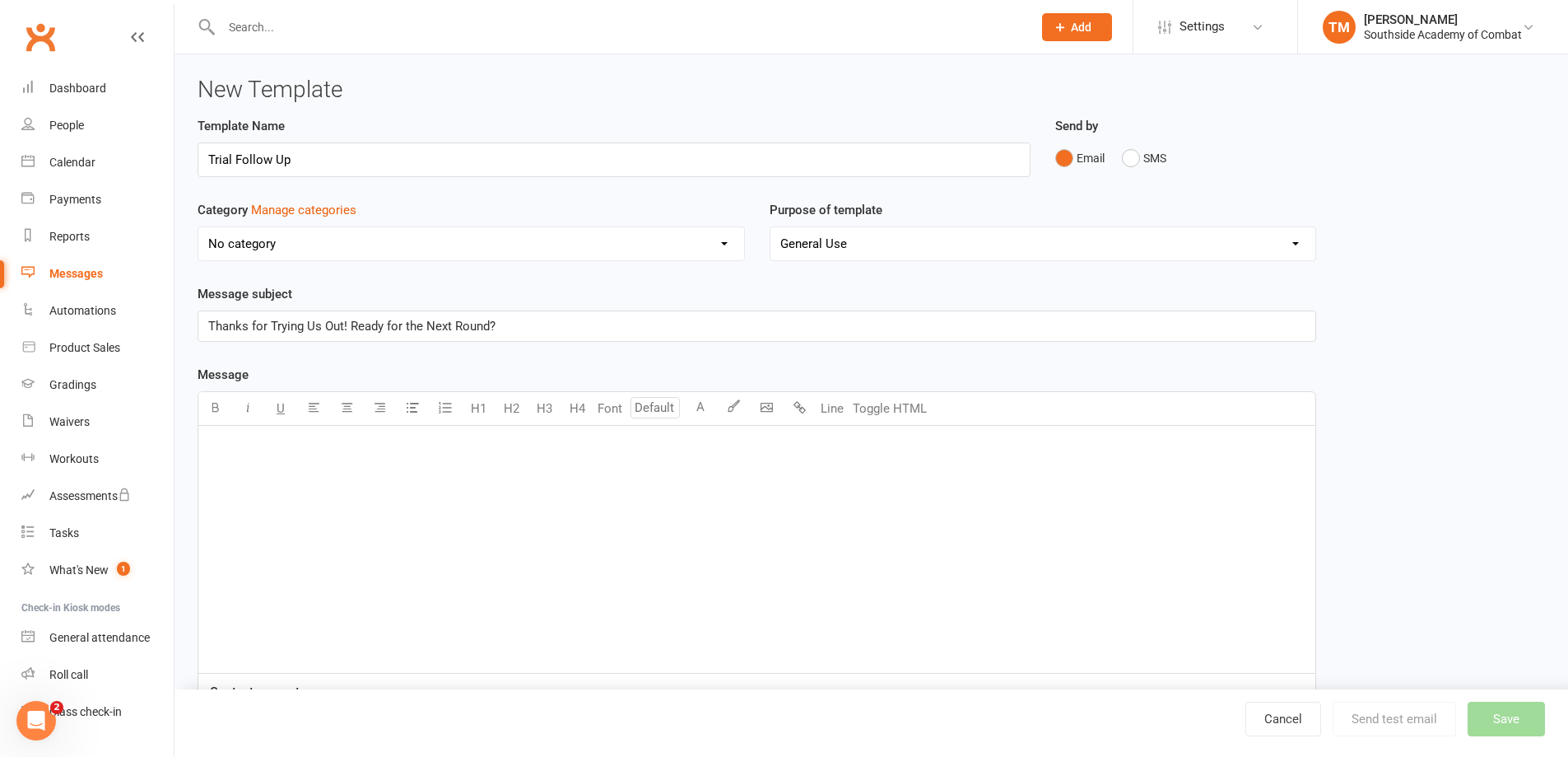
click at [458, 465] on div "﻿" at bounding box center [757, 550] width 1117 height 247
click at [327, 439] on p "﻿" at bounding box center [757, 445] width 1097 height 19
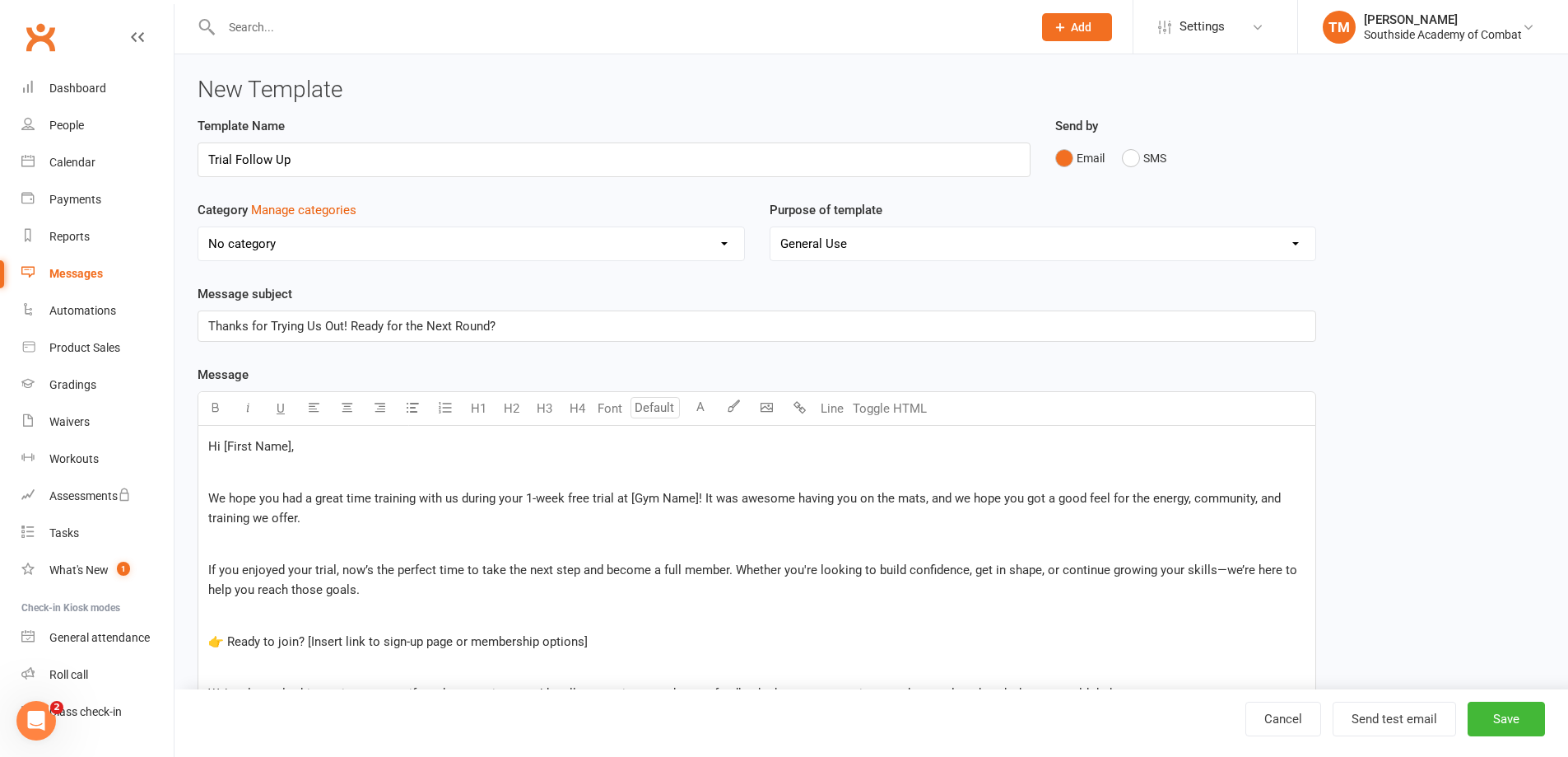
scroll to position [82, 0]
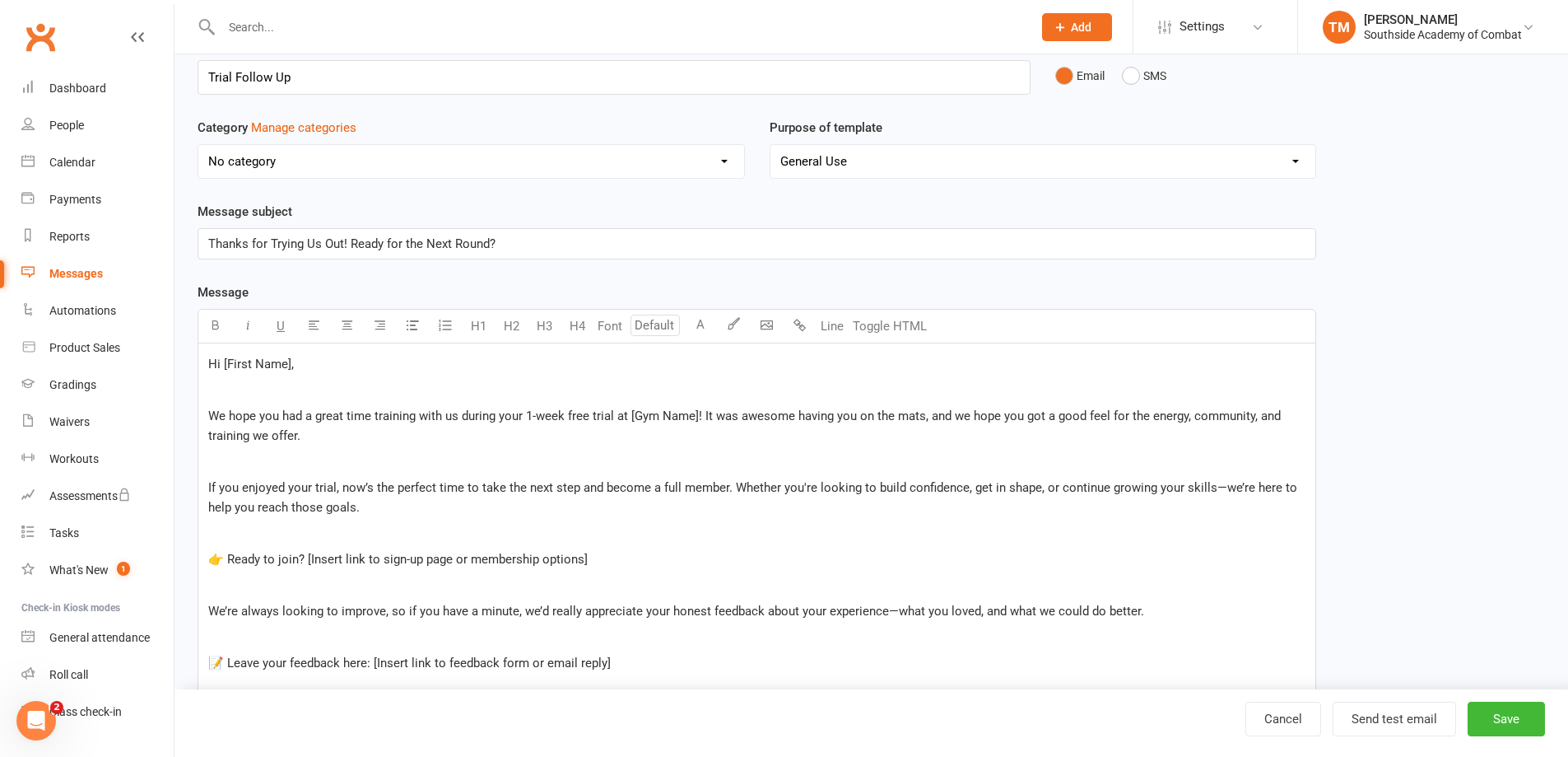
click at [294, 369] on p "Hi [First Name]," at bounding box center [757, 363] width 1097 height 19
drag, startPoint x: 296, startPoint y: 363, endPoint x: 224, endPoint y: 368, distance: 72.2
click at [224, 368] on p "Hi [First Name]," at bounding box center [757, 363] width 1097 height 19
click at [220, 368] on span "Hi [First Name]," at bounding box center [251, 364] width 86 height 15
drag, startPoint x: 224, startPoint y: 362, endPoint x: 290, endPoint y: 363, distance: 66.0
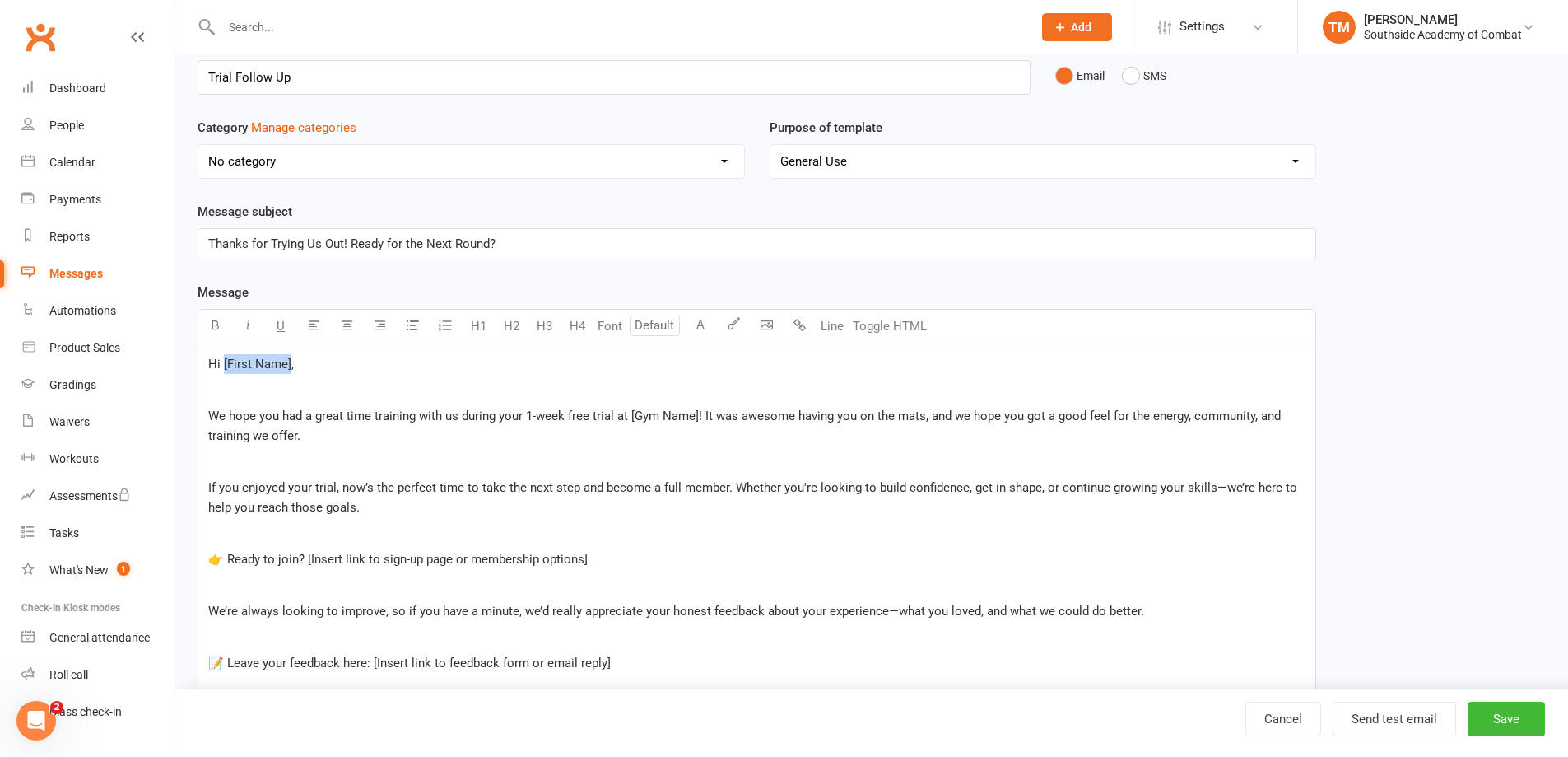
click at [290, 363] on span "Hi [First Name]," at bounding box center [251, 364] width 86 height 15
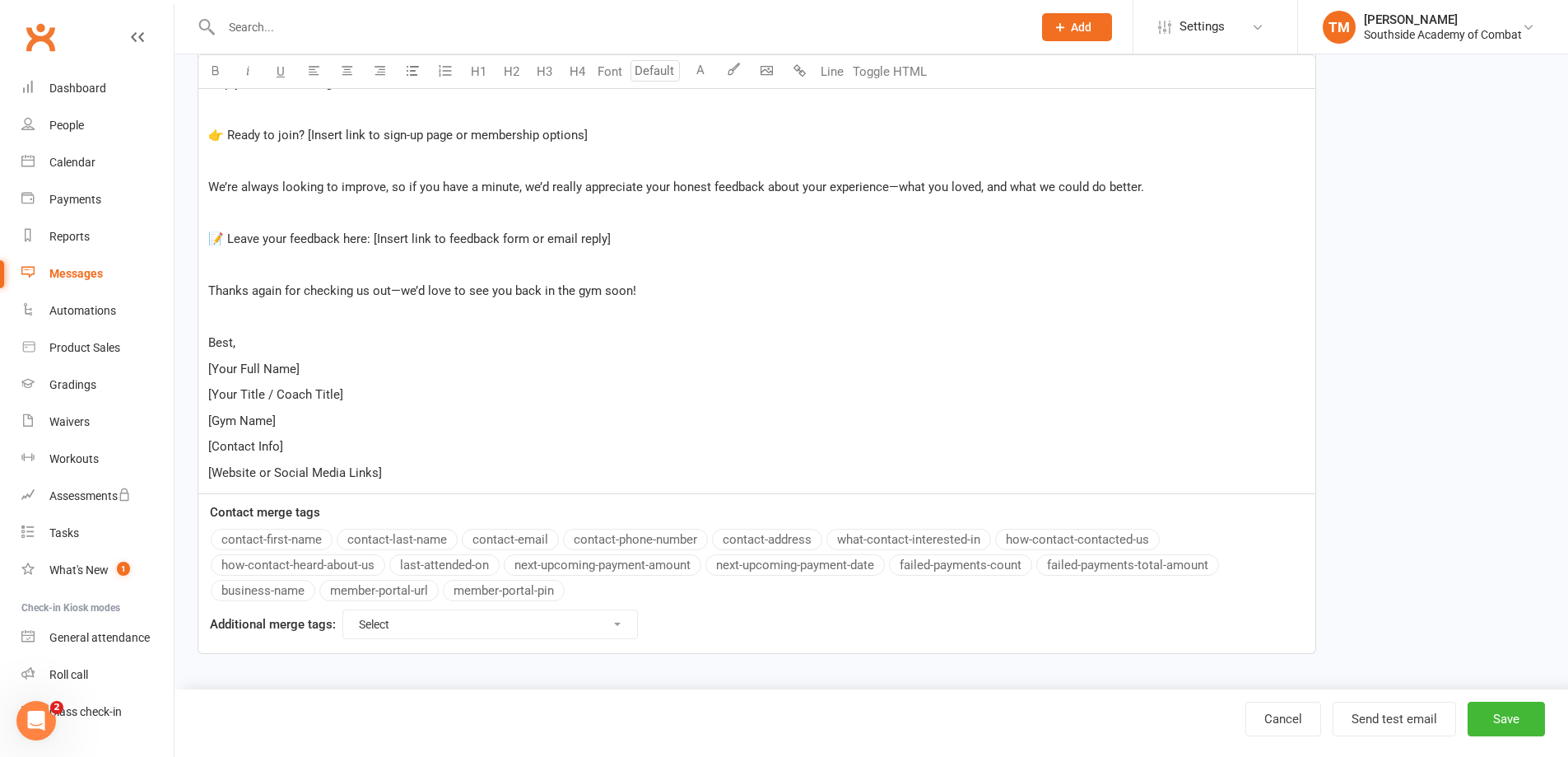
scroll to position [68, 0]
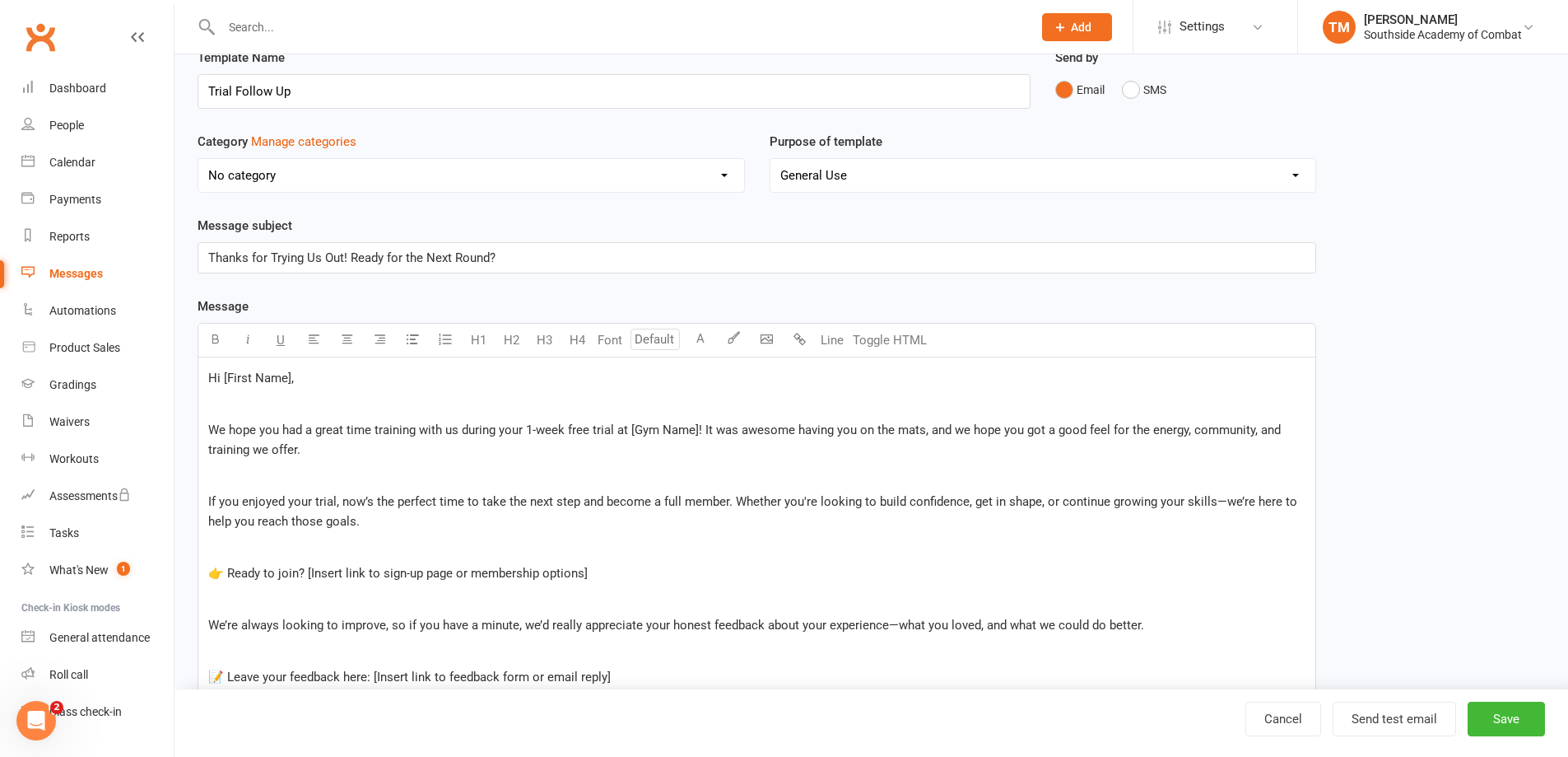
click at [293, 537] on div "Message U H1 H2 H3 H4 Font A Line Toggle HTML Hi [First Name], ﻿ We hope you ha…" at bounding box center [757, 694] width 1119 height 797
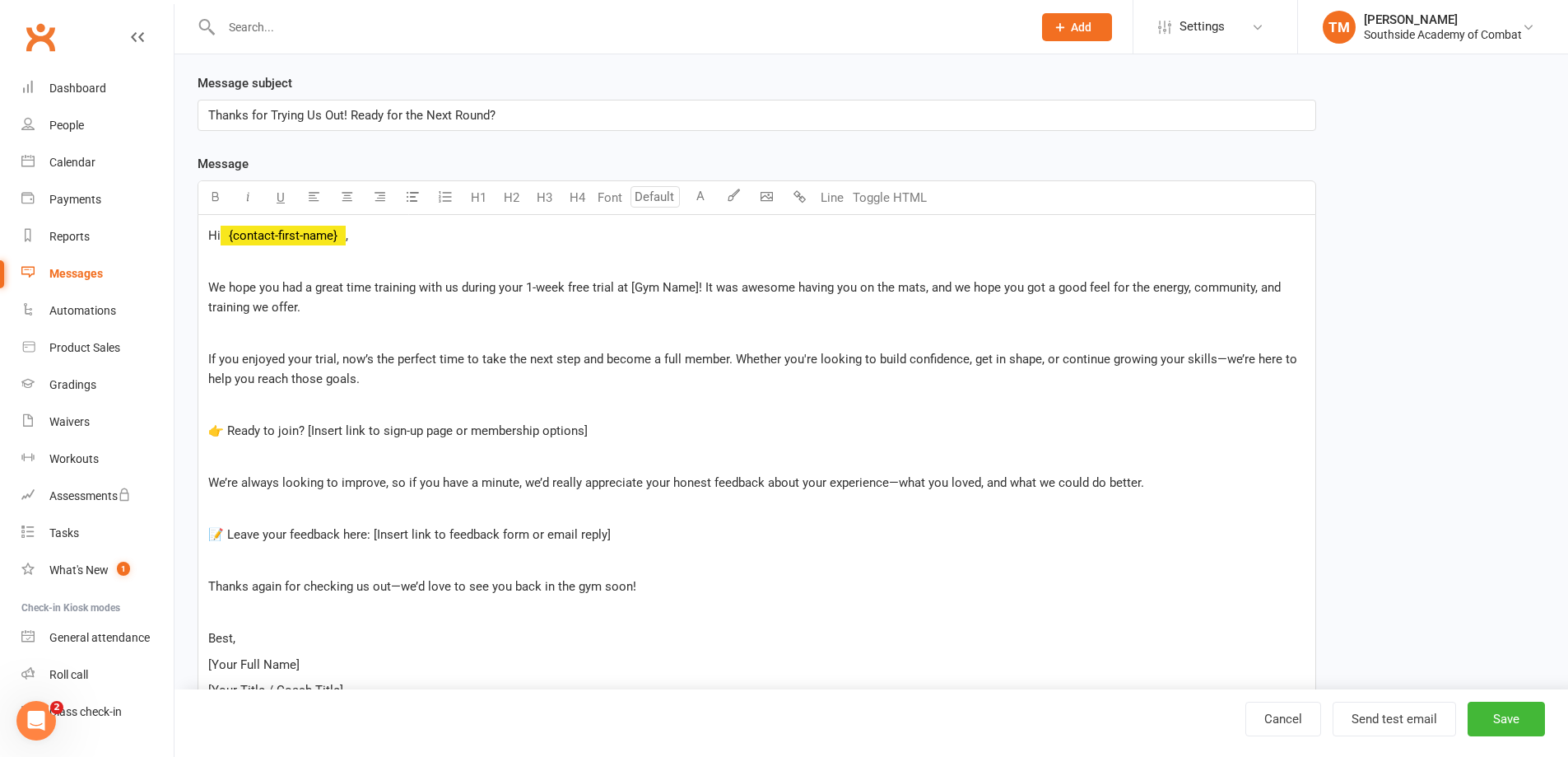
scroll to position [233, 0]
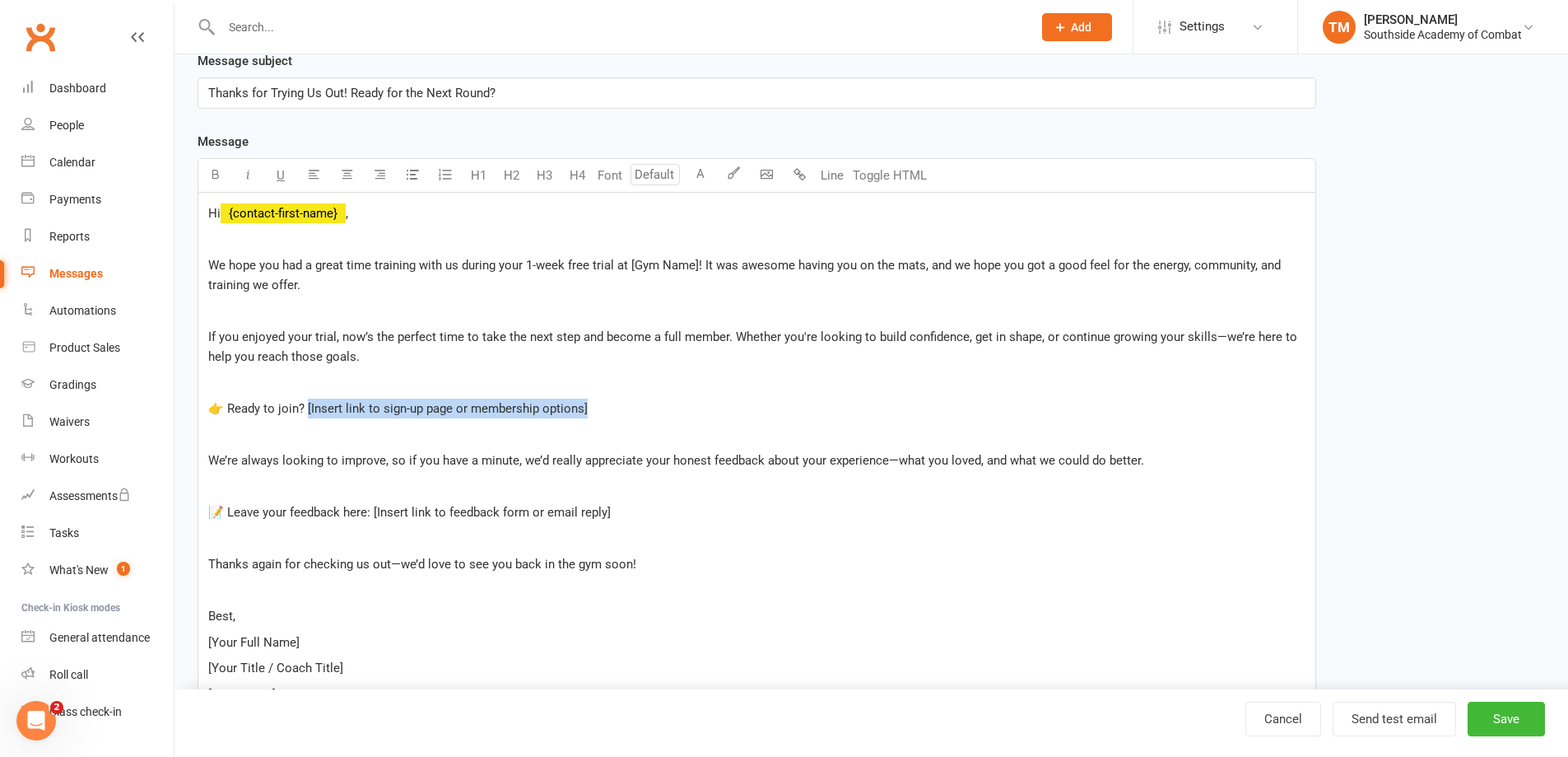
drag, startPoint x: 607, startPoint y: 409, endPoint x: 308, endPoint y: 412, distance: 299.0
click at [308, 412] on p "👉 Ready to join? [Insert link to sign-up page or membership options]" at bounding box center [757, 408] width 1097 height 19
drag, startPoint x: 307, startPoint y: 410, endPoint x: 521, endPoint y: 396, distance: 214.5
click at [521, 396] on div "Hi ﻿ {contact-first-name} , ﻿ We hope you had a great time training with us dur…" at bounding box center [757, 479] width 1117 height 574
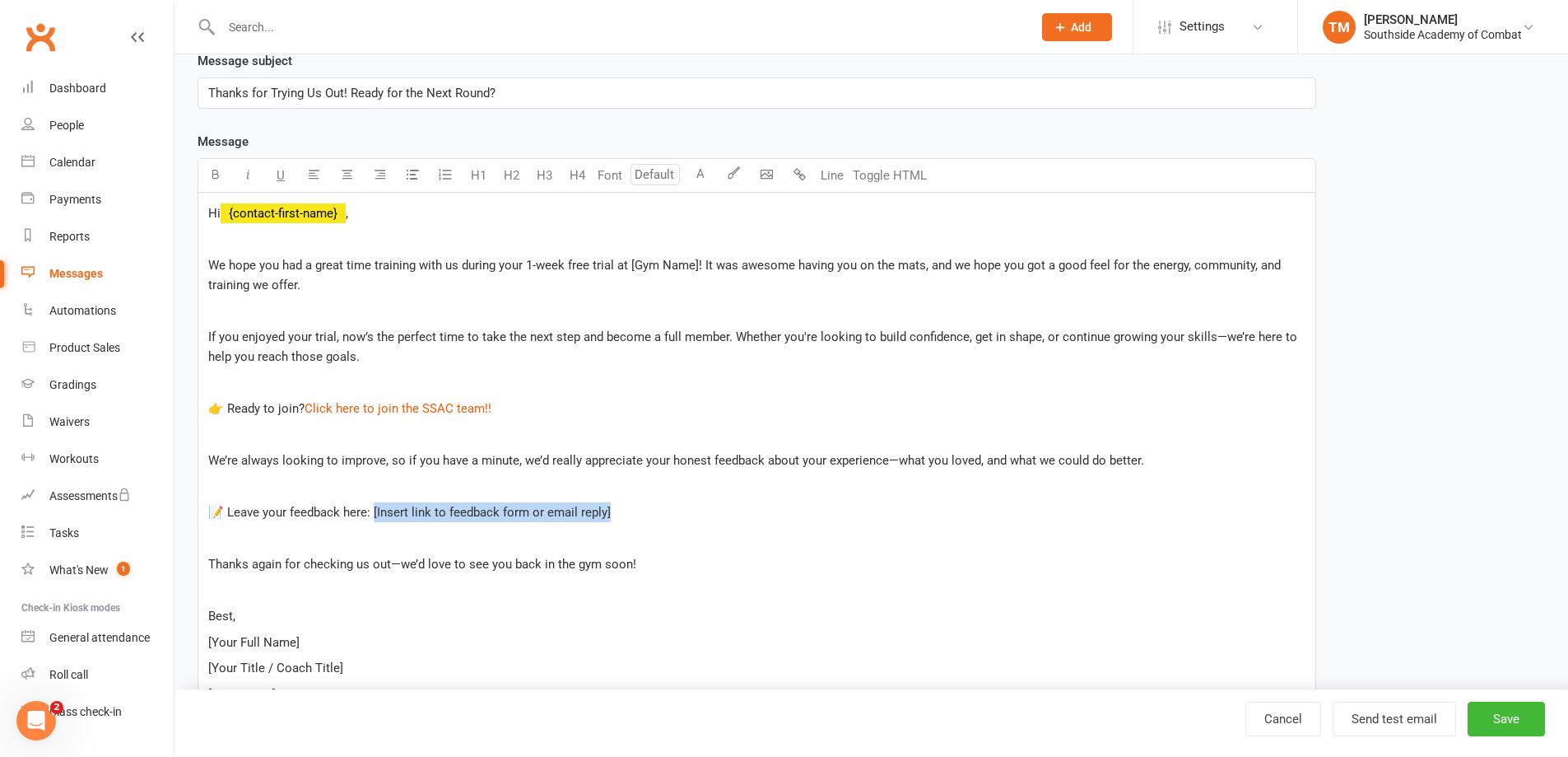
drag, startPoint x: 629, startPoint y: 512, endPoint x: 374, endPoint y: 515, distance: 255.0
click at [374, 515] on p "📝 Leave your feedback here: [Insert link to feedback form or email reply]" at bounding box center [757, 512] width 1097 height 19
drag, startPoint x: 412, startPoint y: 505, endPoint x: 368, endPoint y: 508, distance: 44.1
click at [368, 508] on p "📝 Leave your feedback here: Google Reviews" at bounding box center [757, 512] width 1097 height 19
click at [485, 515] on p "📝 Leave your feedback here: Google Reviews" at bounding box center [757, 512] width 1097 height 19
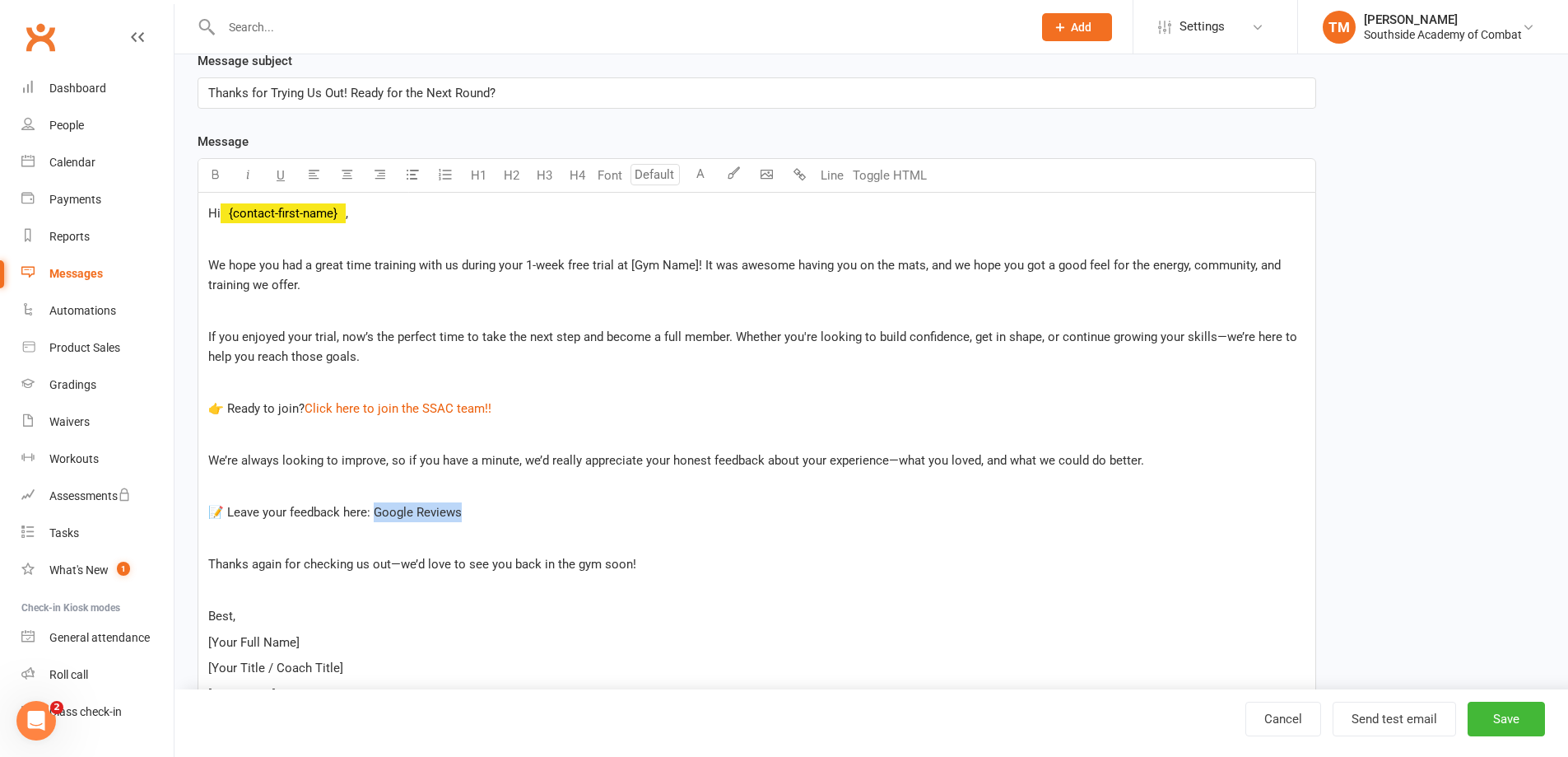
drag, startPoint x: 485, startPoint y: 515, endPoint x: 374, endPoint y: 509, distance: 111.2
click at [374, 509] on p "📝 Leave your feedback here: Google Reviews" at bounding box center [757, 512] width 1097 height 19
drag, startPoint x: 345, startPoint y: 518, endPoint x: 375, endPoint y: 515, distance: 30.1
click at [375, 515] on p "📝 Leave your feedback here!" at bounding box center [757, 512] width 1097 height 19
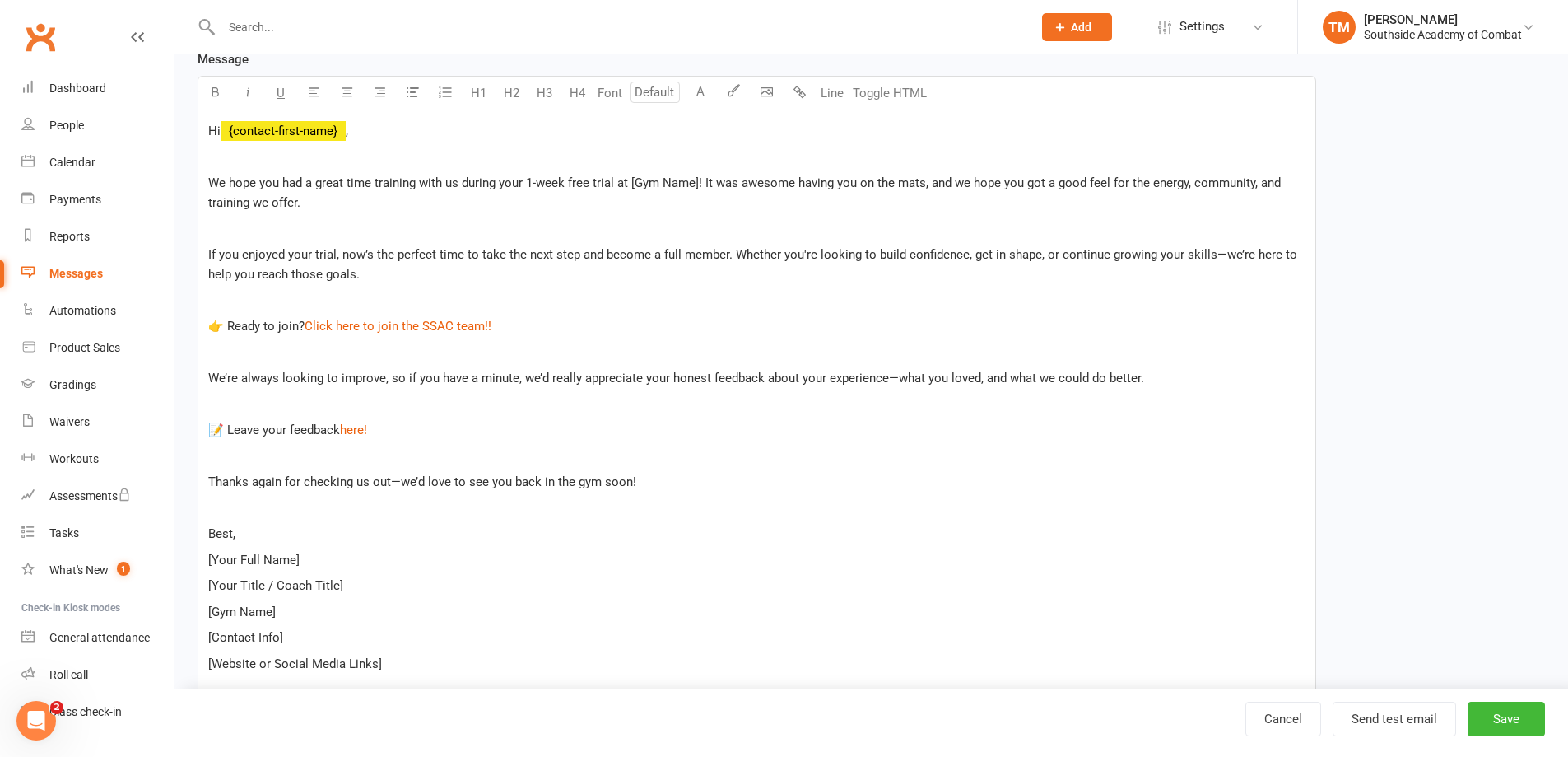
scroll to position [397, 0]
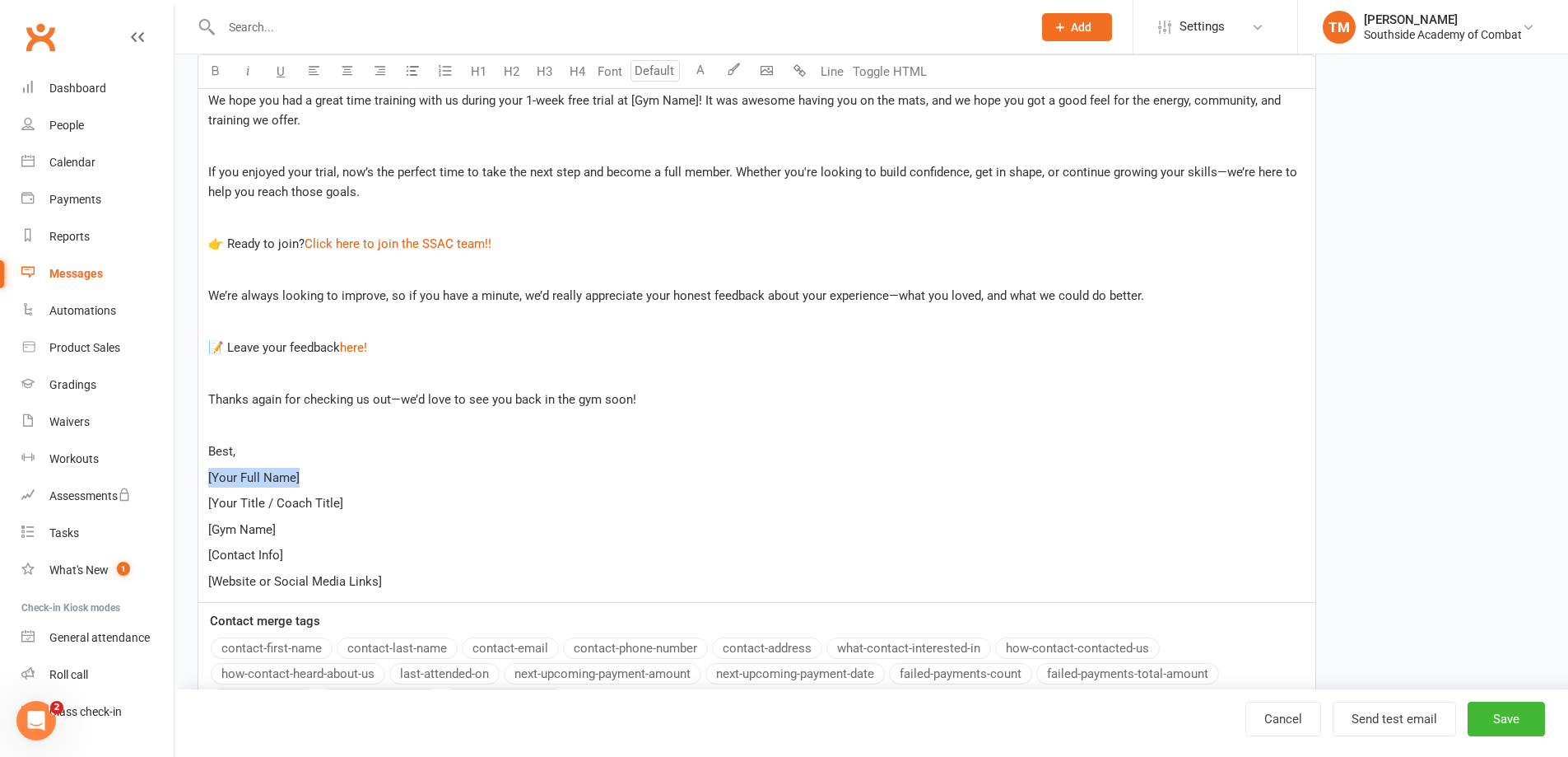
drag, startPoint x: 333, startPoint y: 483, endPoint x: 192, endPoint y: 482, distance: 141.0
click at [192, 482] on div "Template Name Trial Follow Up Send by Email SMS Category Manage categories No c…" at bounding box center [757, 253] width 1143 height 1068
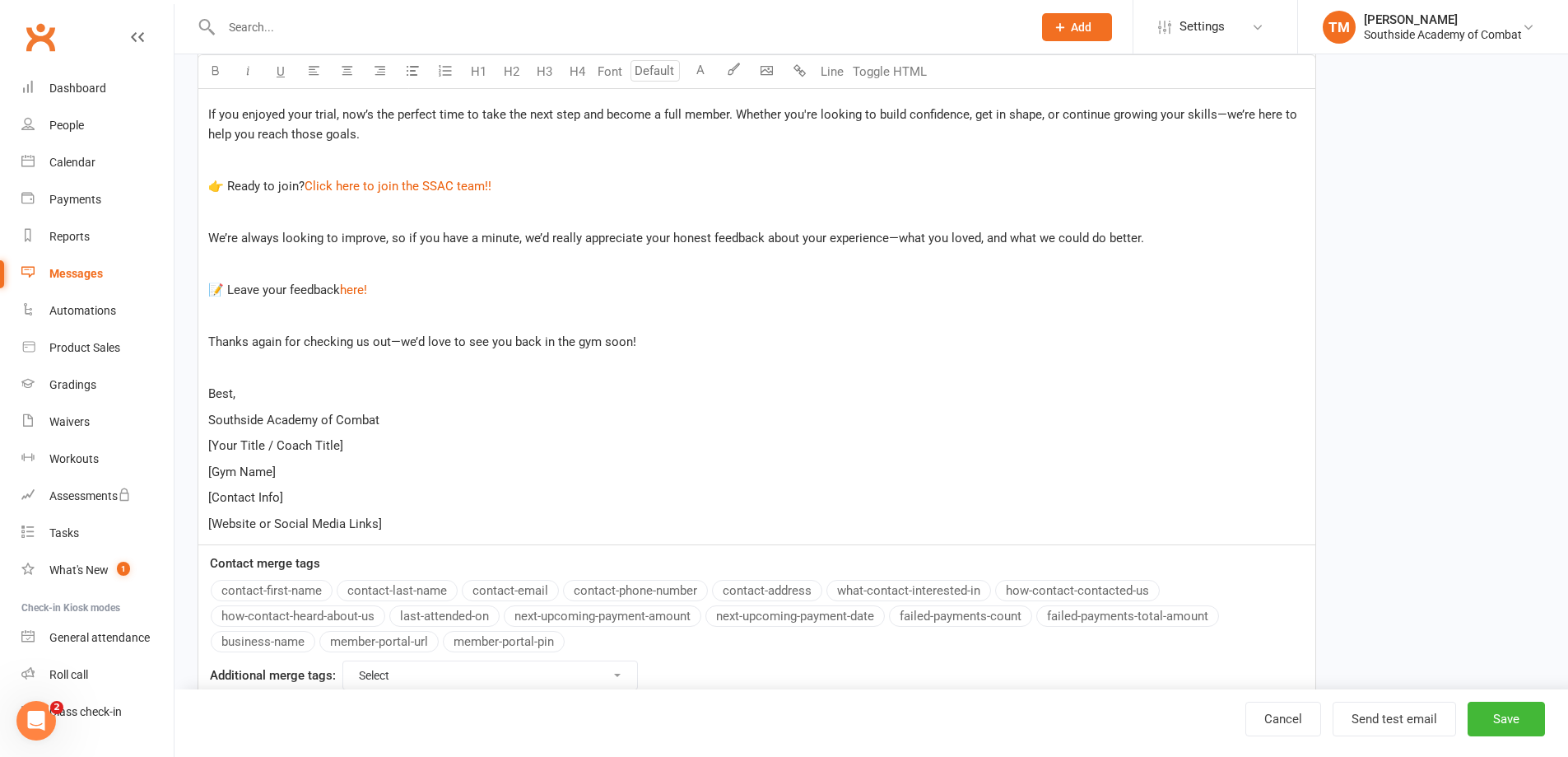
scroll to position [480, 0]
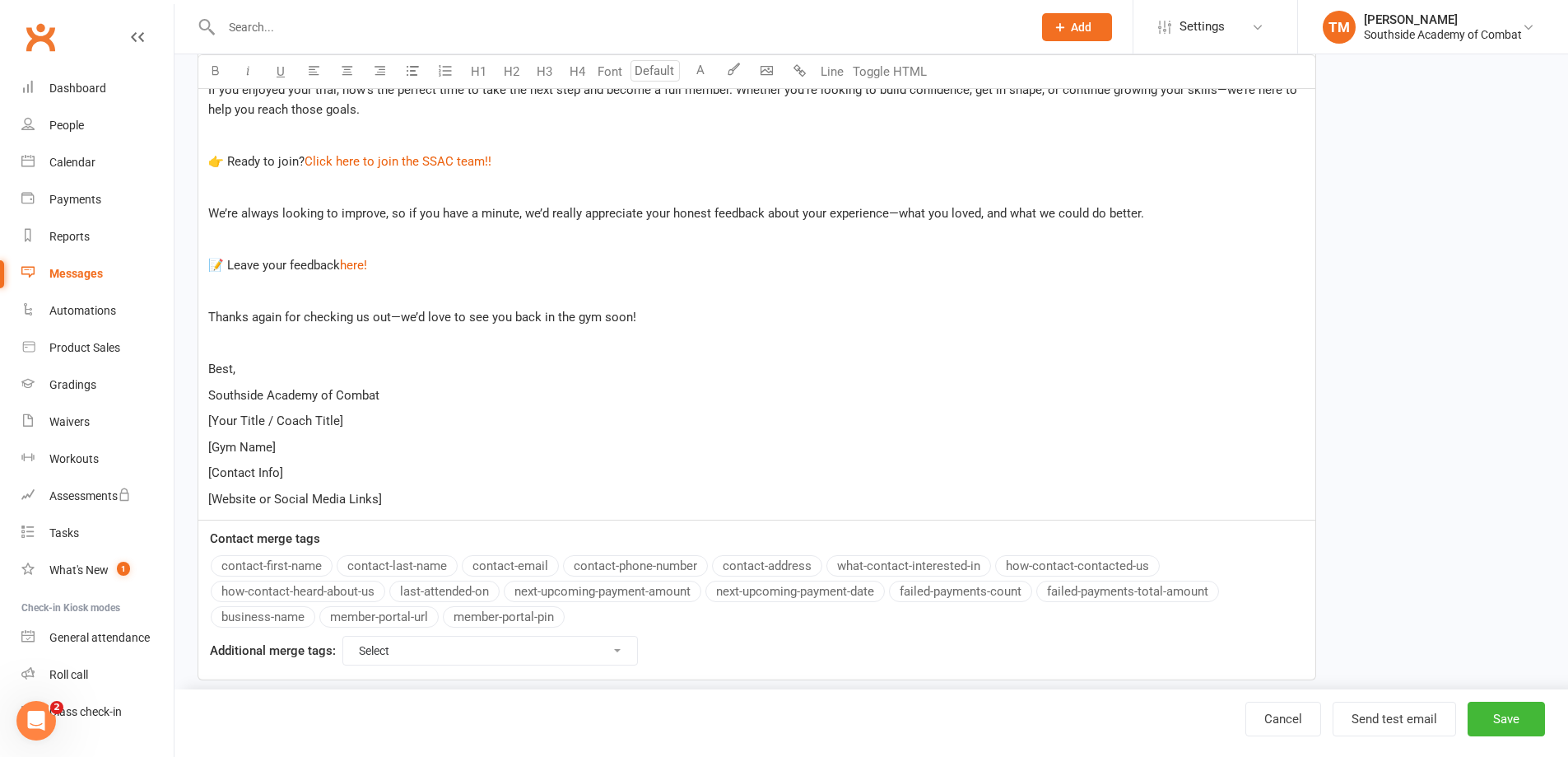
click at [235, 369] on span "Best," at bounding box center [221, 369] width 27 height 15
drag, startPoint x: 396, startPoint y: 501, endPoint x: 209, endPoint y: 420, distance: 203.8
click at [209, 420] on div "Hi ﻿ {contact-first-name} , ﻿ We hope you had a great time training with us dur…" at bounding box center [757, 232] width 1117 height 574
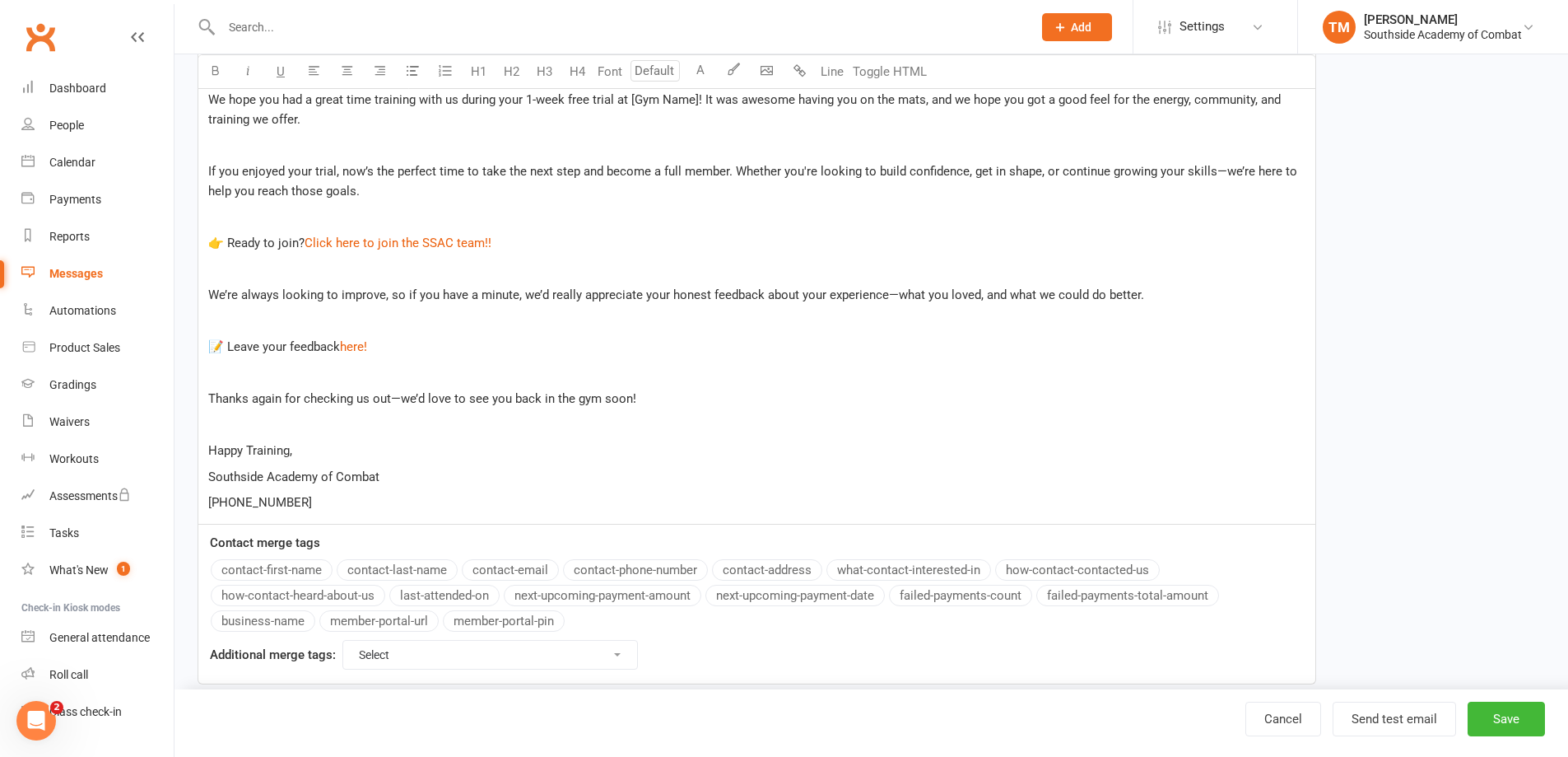
scroll to position [428, 0]
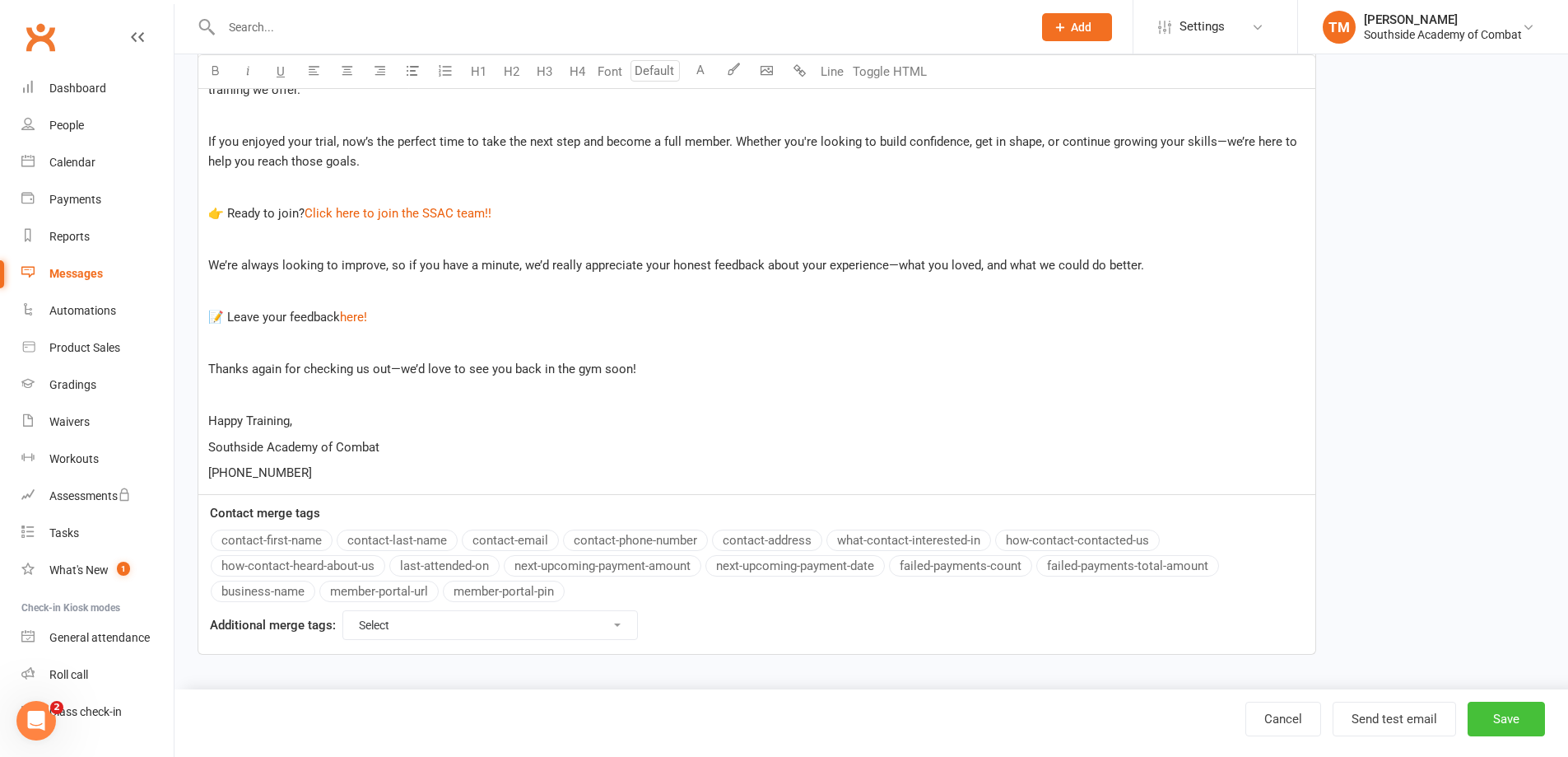
click at [1500, 720] on button "Save" at bounding box center [1506, 719] width 77 height 35
select select "grid"
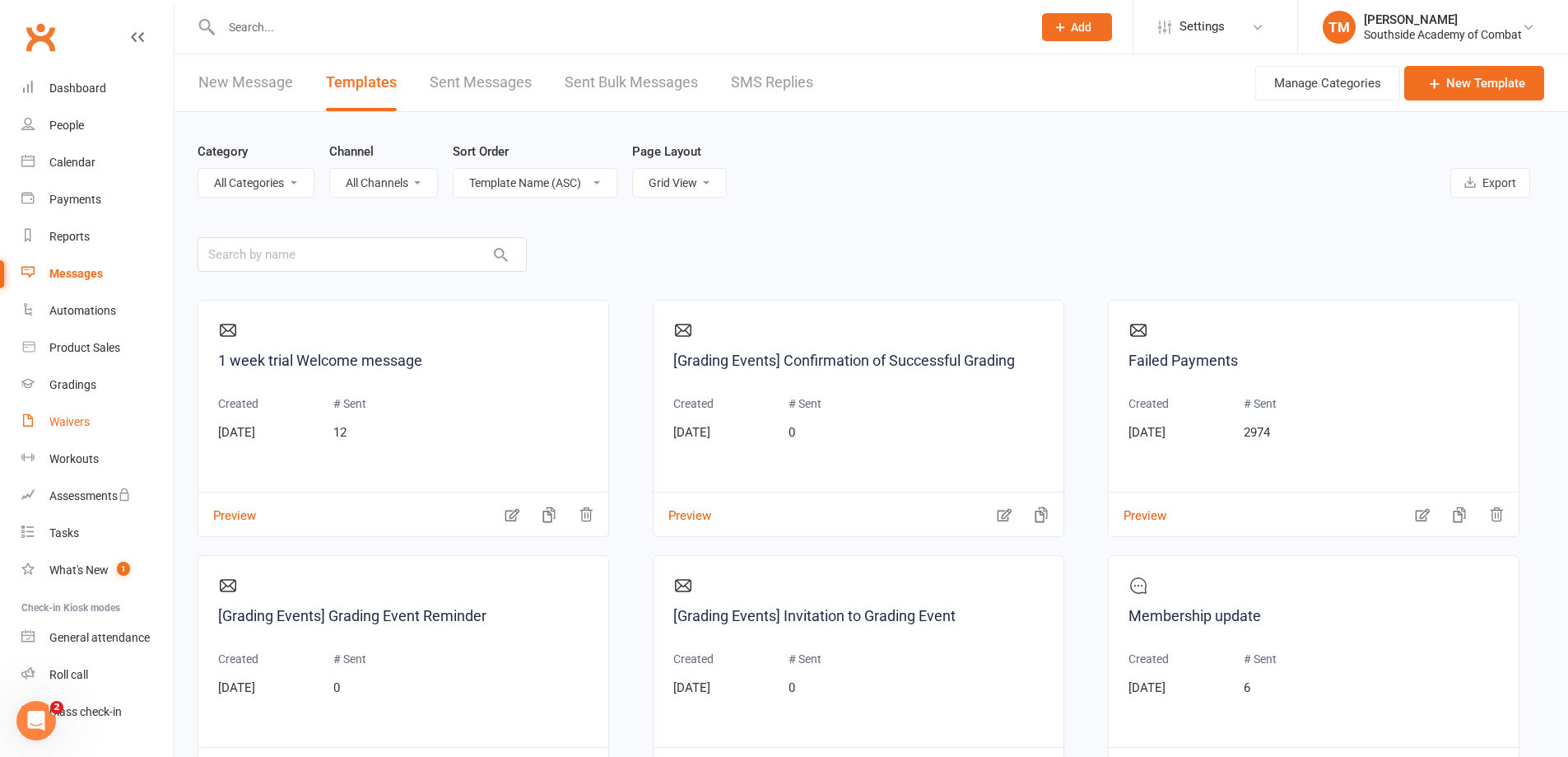
click at [66, 417] on div "Waivers" at bounding box center [70, 421] width 41 height 13
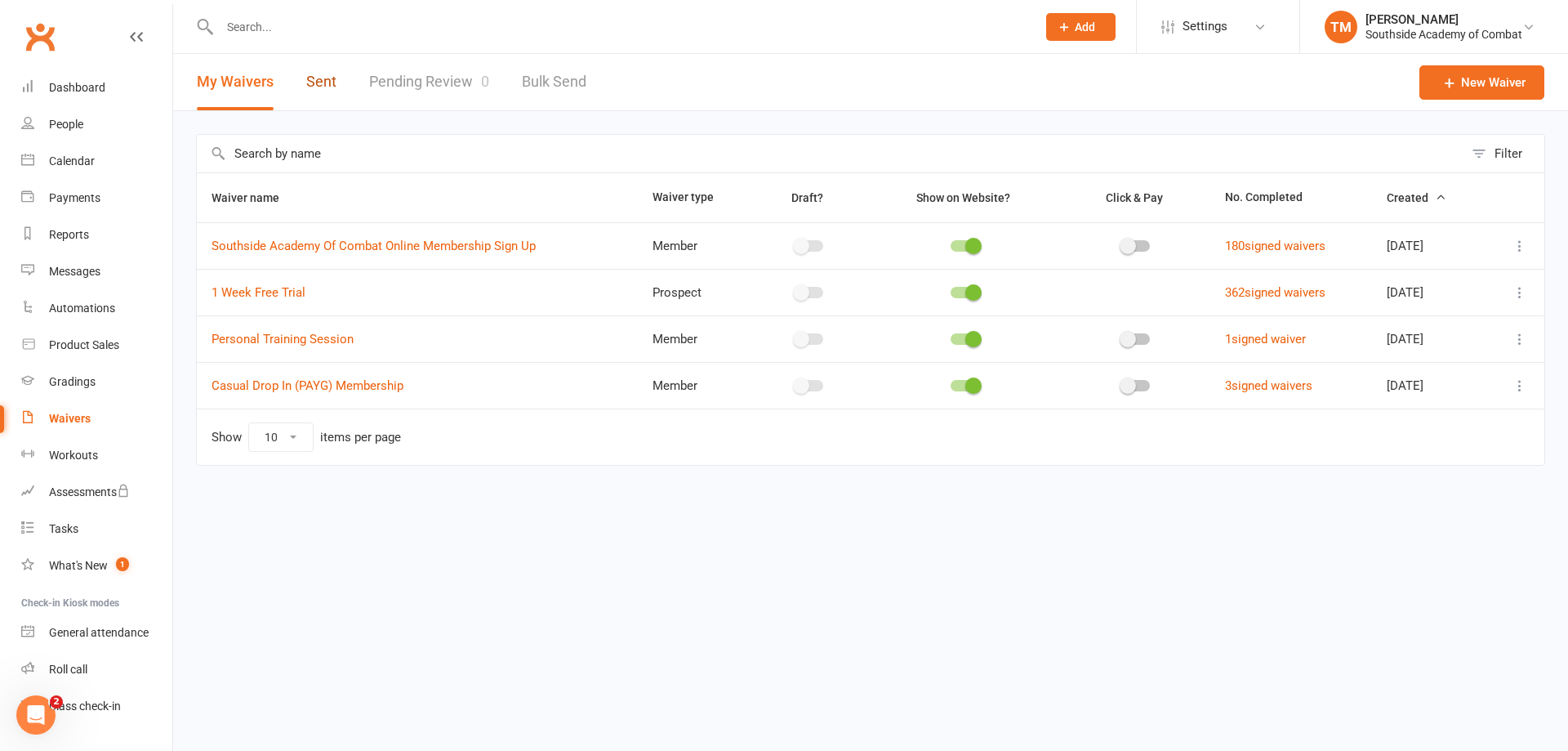
click at [324, 87] on link "Sent" at bounding box center [321, 82] width 30 height 57
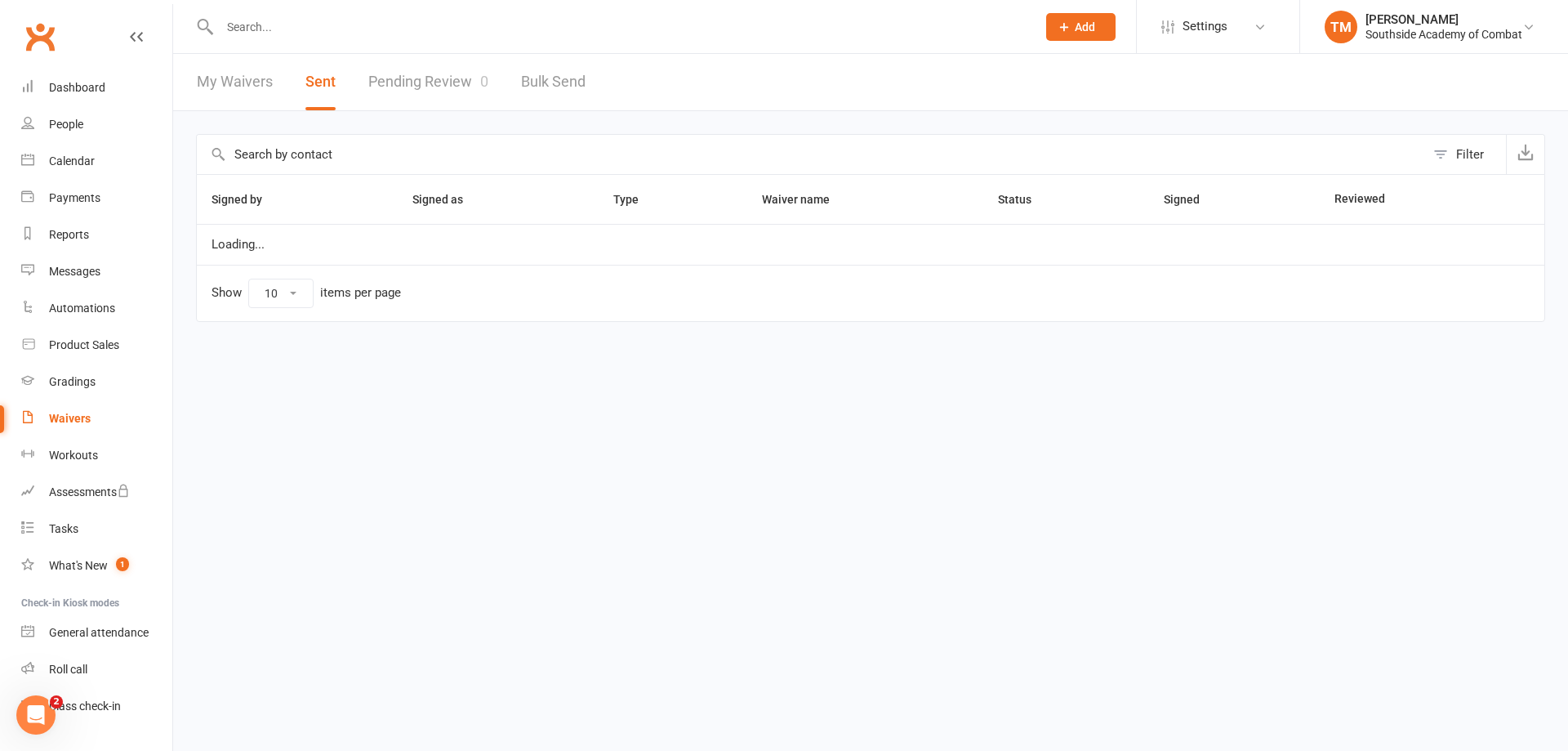
select select "50"
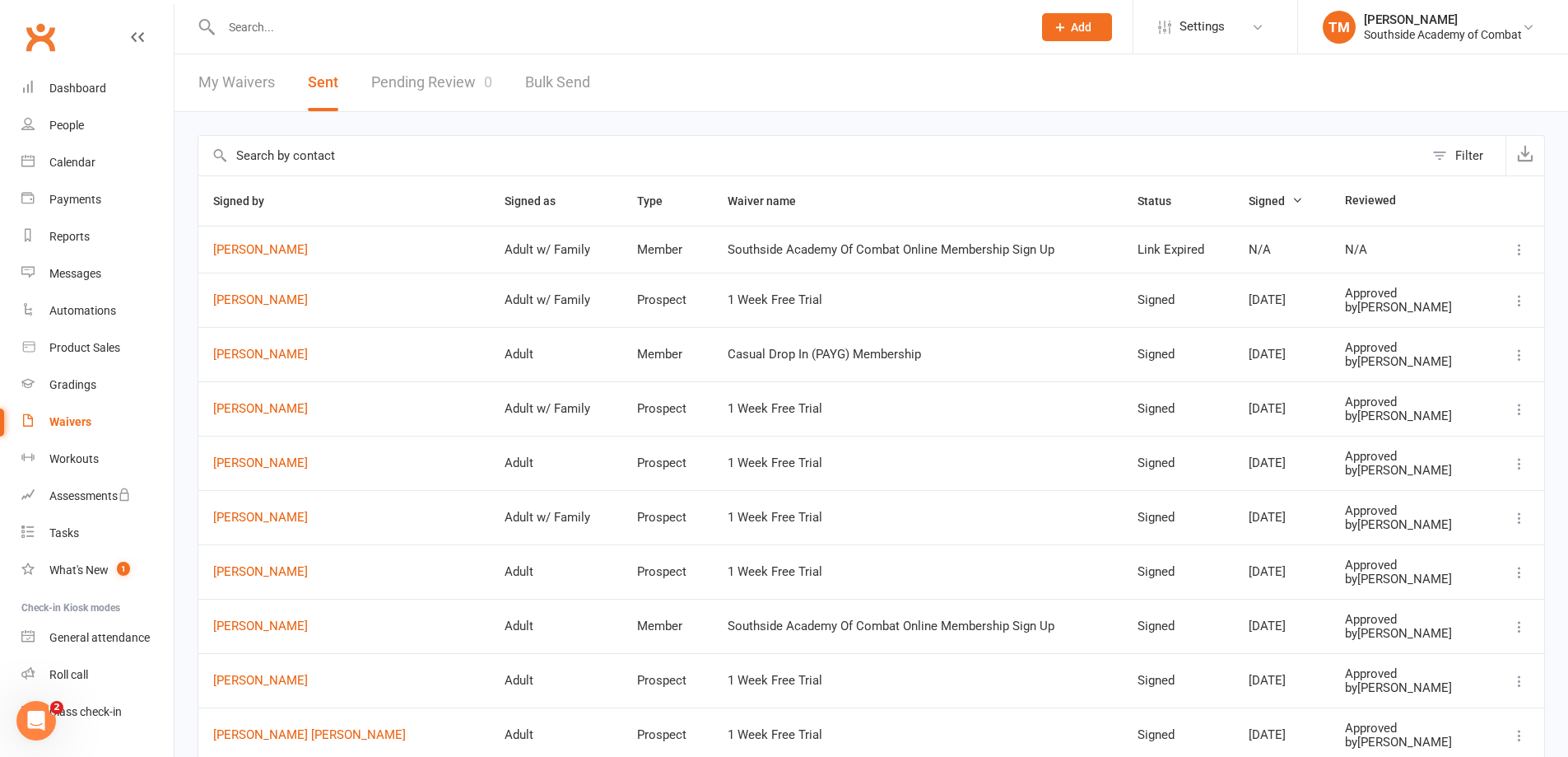
click at [1439, 157] on button "Filter" at bounding box center [1465, 155] width 81 height 40
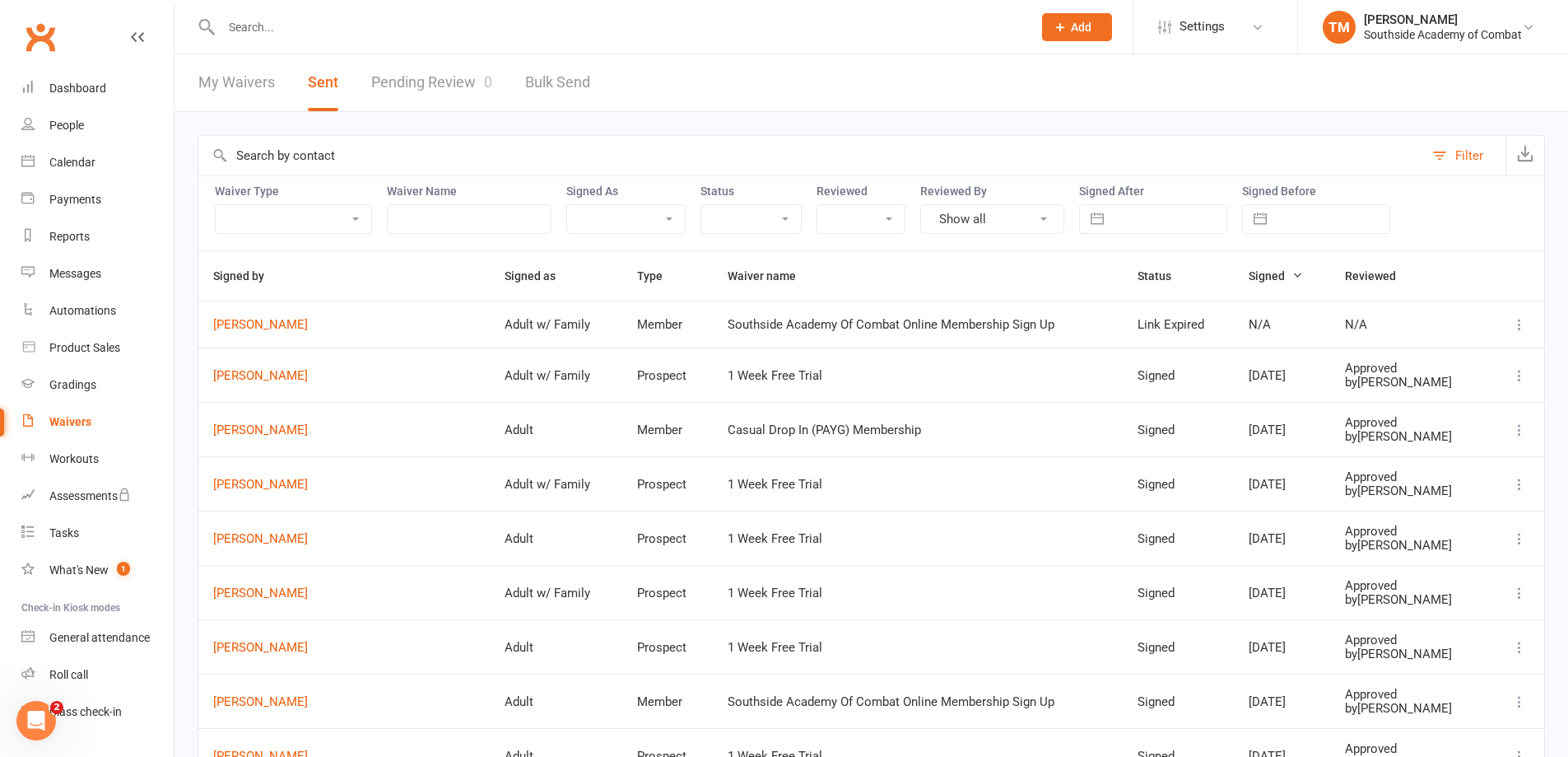
click at [643, 219] on select "Adult Adult w/ Family" at bounding box center [626, 219] width 118 height 28
click at [757, 227] on select "Prefilled Signed Link Expired" at bounding box center [751, 219] width 100 height 28
click at [264, 218] on select "Member Prospect Non-attending Contact" at bounding box center [293, 219] width 156 height 28
select select "prospect"
click at [216, 205] on select "Member Prospect Non-attending Contact" at bounding box center [293, 219] width 156 height 28
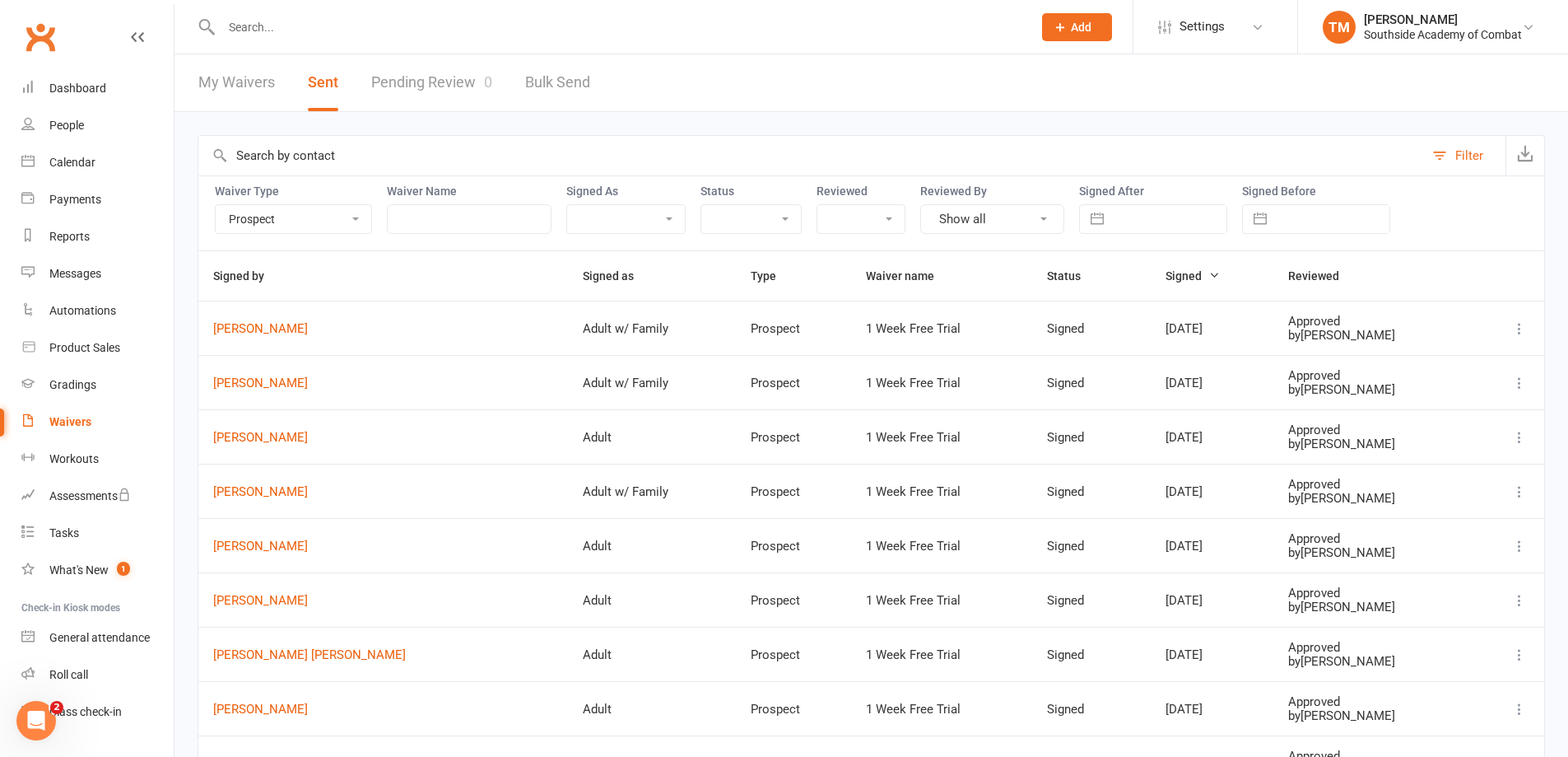
click at [629, 214] on select "Adult Adult w/ Family" at bounding box center [626, 219] width 118 height 28
click at [808, 217] on div "Waiver Type Member Prospect Non-attending Contact Waiver Name Signed As Adult A…" at bounding box center [871, 212] width 1348 height 75
click at [733, 227] on select "Prefilled Signed Link Expired" at bounding box center [751, 219] width 100 height 28
click at [874, 205] on select "Pending Approved" at bounding box center [861, 219] width 88 height 28
click at [1001, 221] on button "Show all" at bounding box center [992, 219] width 144 height 30
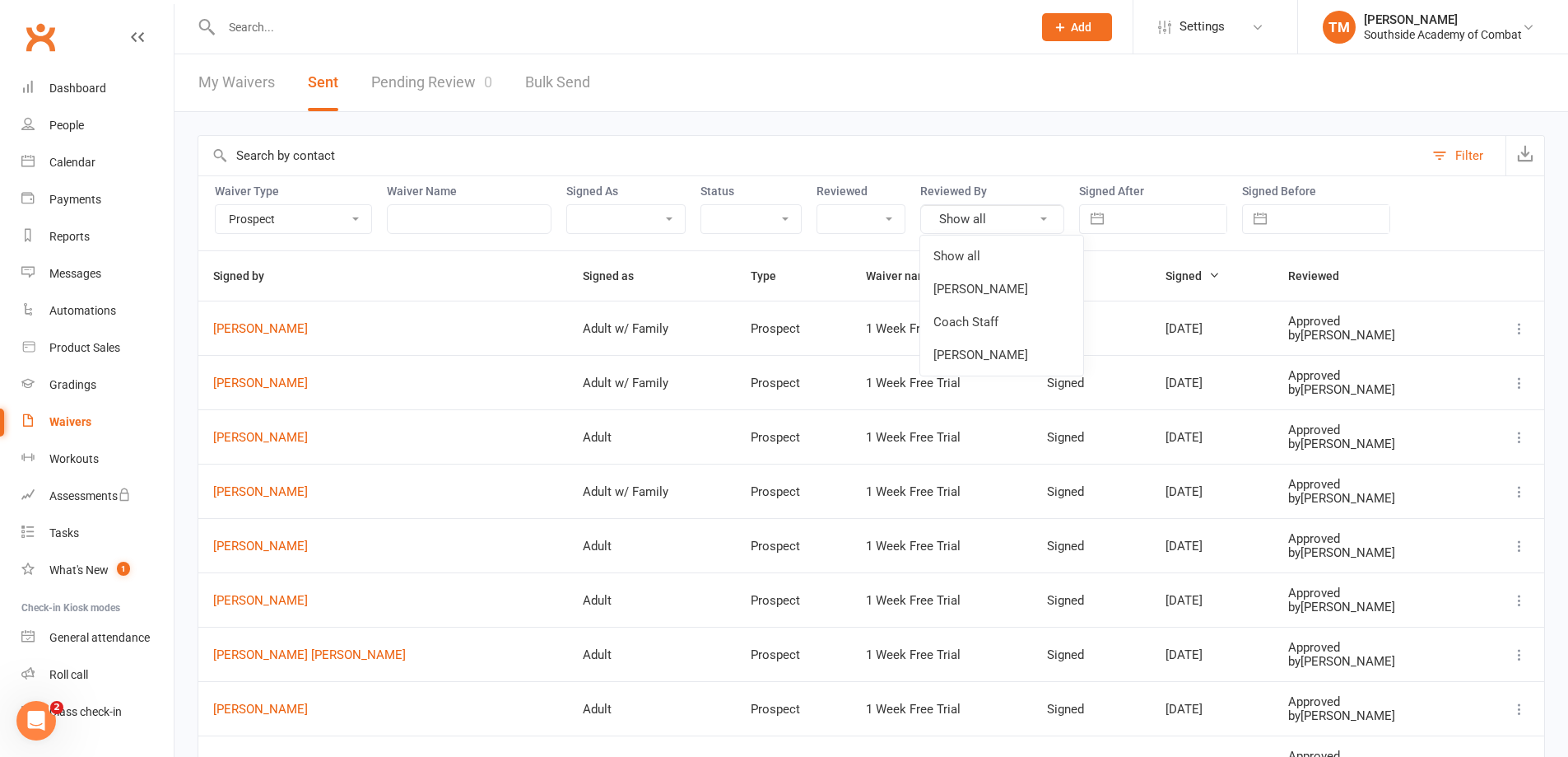
click at [654, 219] on select "Adult Adult w/ Family" at bounding box center [626, 219] width 118 height 28
click at [1154, 217] on input "text" at bounding box center [1169, 219] width 114 height 28
select select "7"
select select "2025"
select select "8"
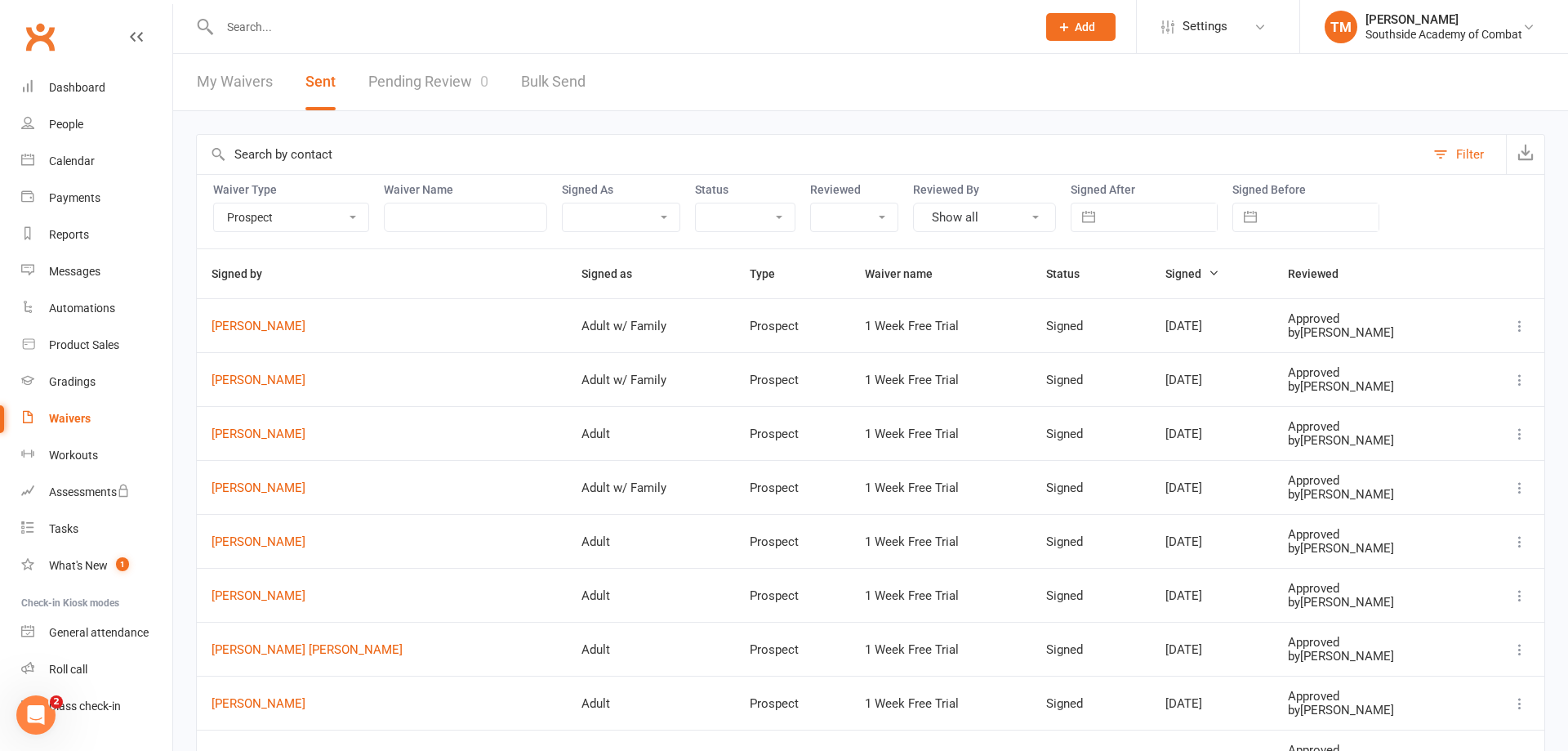
select select "2025"
select select "9"
select select "2025"
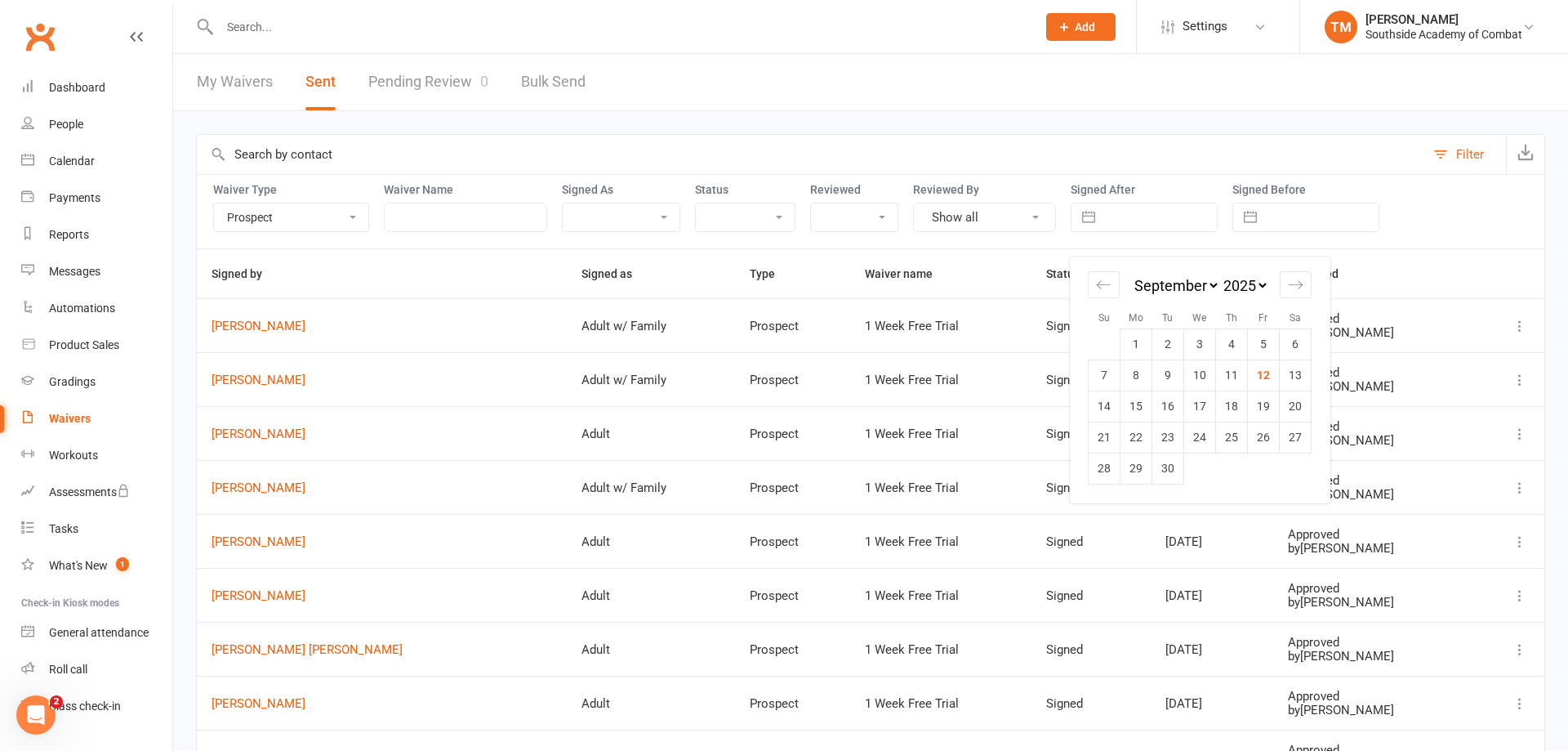
click at [980, 219] on button "Show all" at bounding box center [984, 217] width 143 height 29
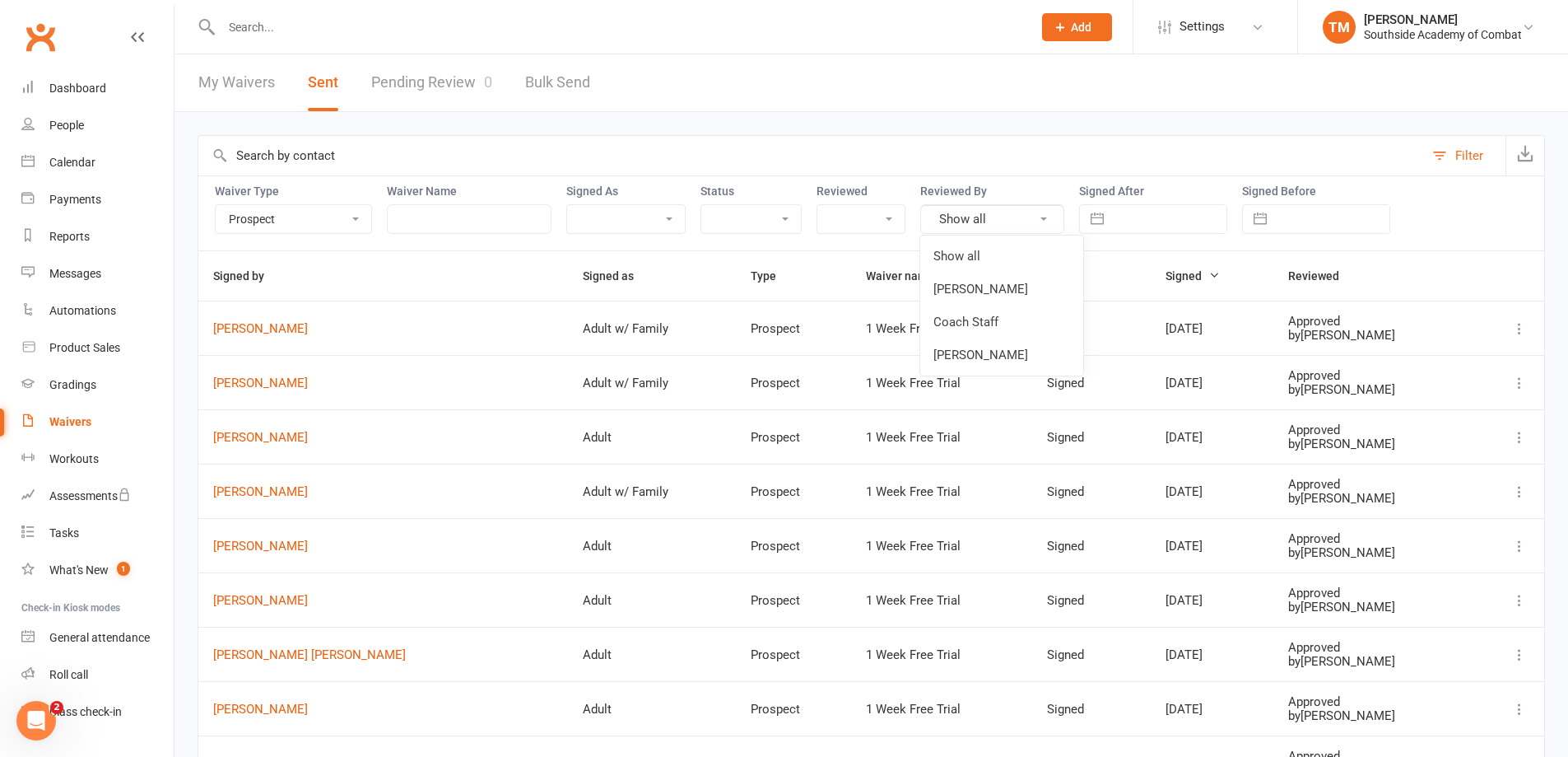
click at [229, 223] on select "Member Prospect Non-attending Contact" at bounding box center [293, 219] width 156 height 28
select select
click at [216, 205] on select "Member Prospect Non-attending Contact" at bounding box center [293, 219] width 156 height 28
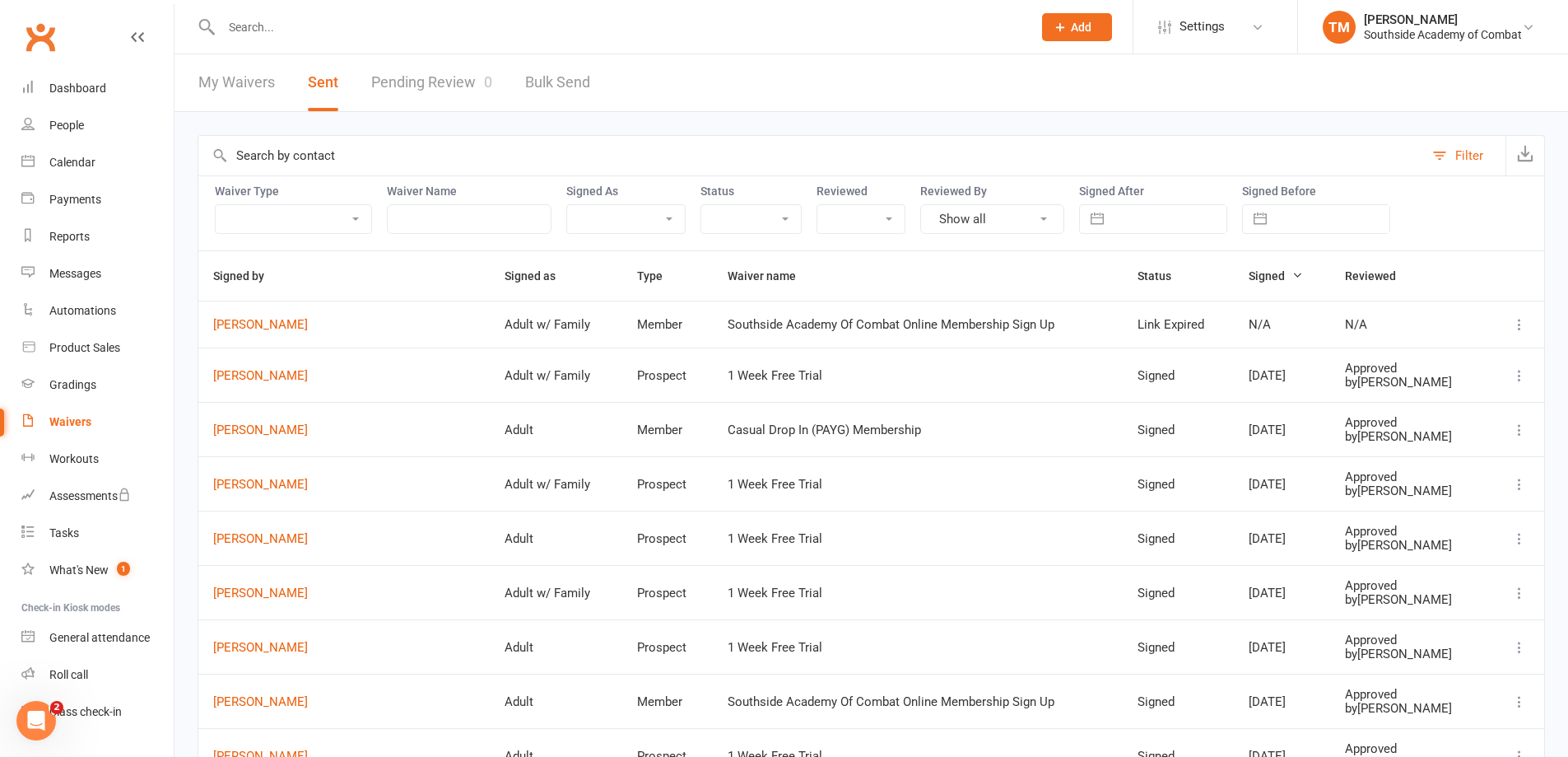
click at [794, 226] on select "Prefilled Signed Link Expired" at bounding box center [751, 219] width 100 height 28
click at [701, 205] on select "Prefilled Signed Link Expired" at bounding box center [751, 219] width 100 height 28
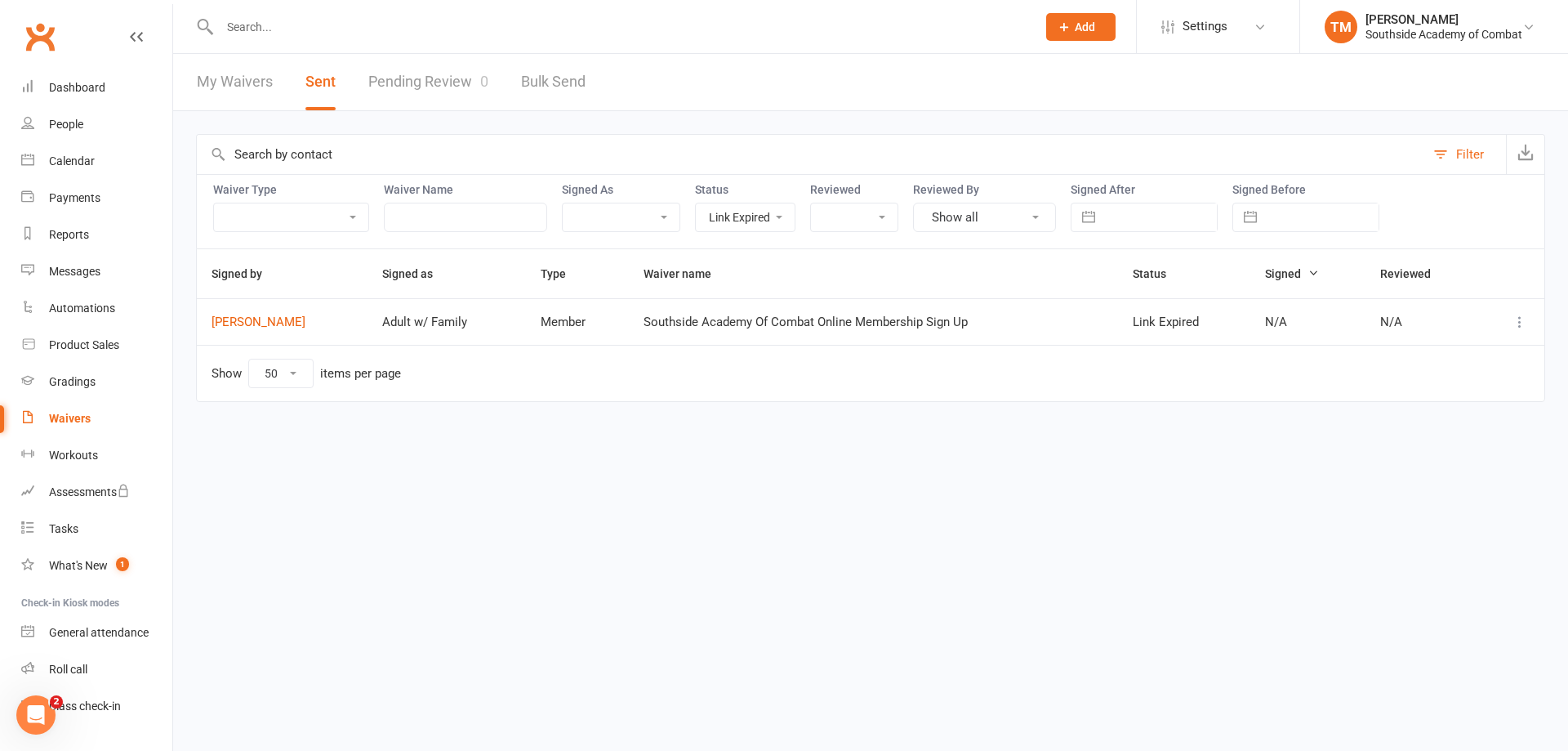
click at [763, 211] on select "Prefilled Signed Link Expired" at bounding box center [745, 217] width 99 height 27
select select "signed"
click at [696, 203] on select "Prefilled Signed Link Expired" at bounding box center [745, 217] width 99 height 27
click at [760, 218] on select "Prefilled Signed Link Expired" at bounding box center [745, 217] width 99 height 27
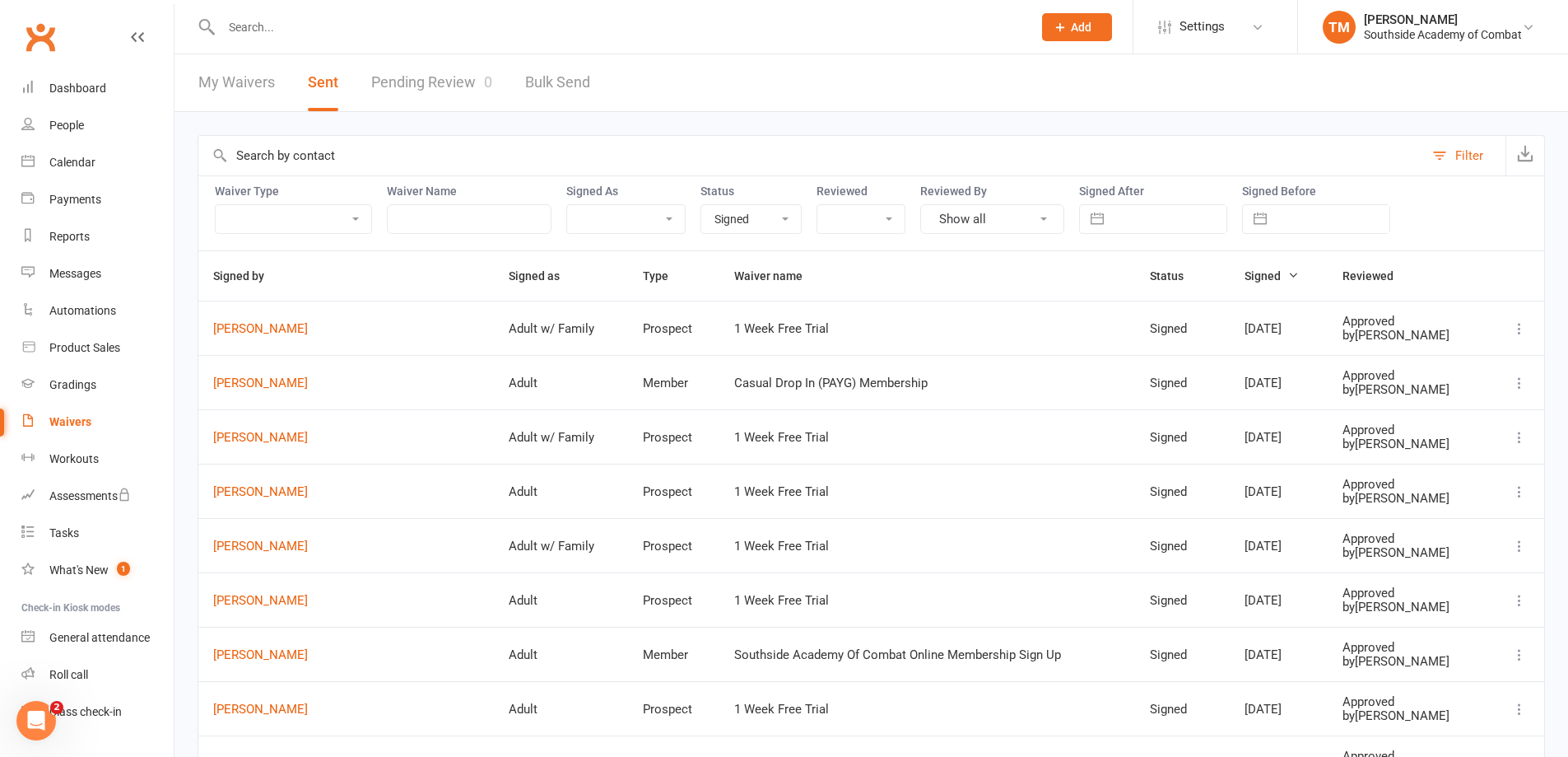
select select
click at [701, 205] on select "Prefilled Signed Link Expired" at bounding box center [751, 219] width 100 height 28
click at [1341, 219] on input "text" at bounding box center [1332, 219] width 114 height 28
select select "7"
select select "2025"
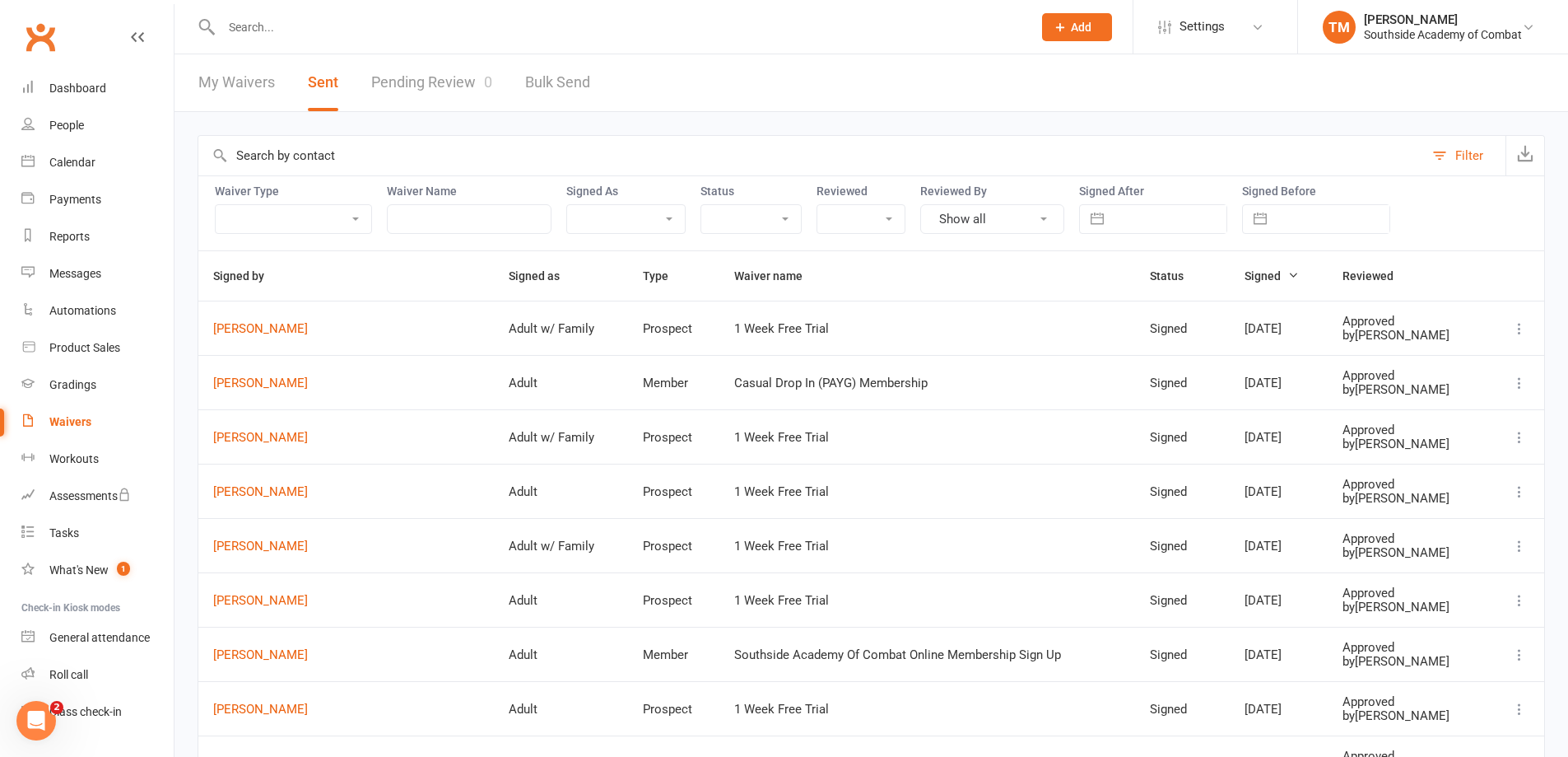
select select "8"
select select "2025"
select select "9"
select select "2025"
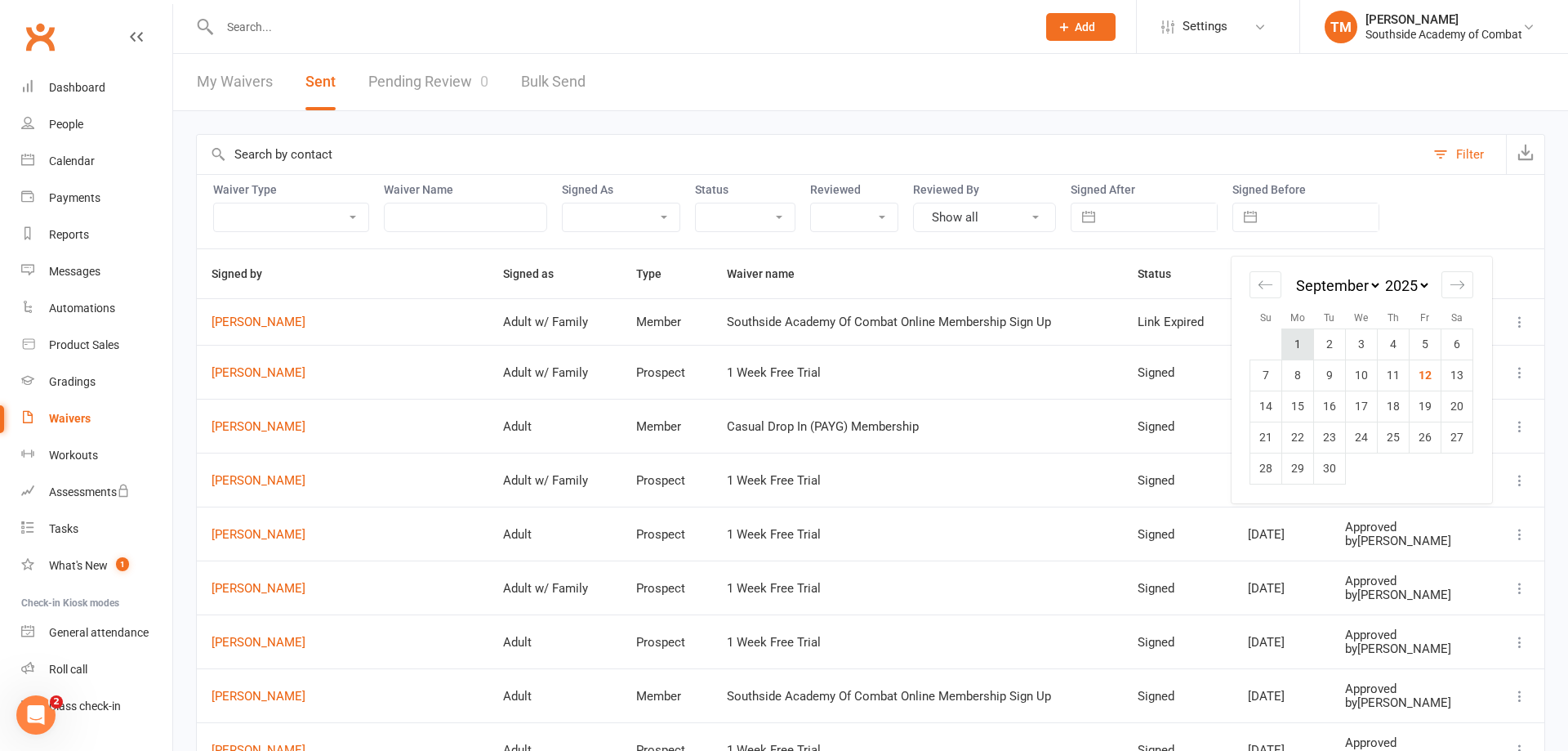
click at [1294, 352] on td "1" at bounding box center [1297, 344] width 32 height 31
type input "[DATE]"
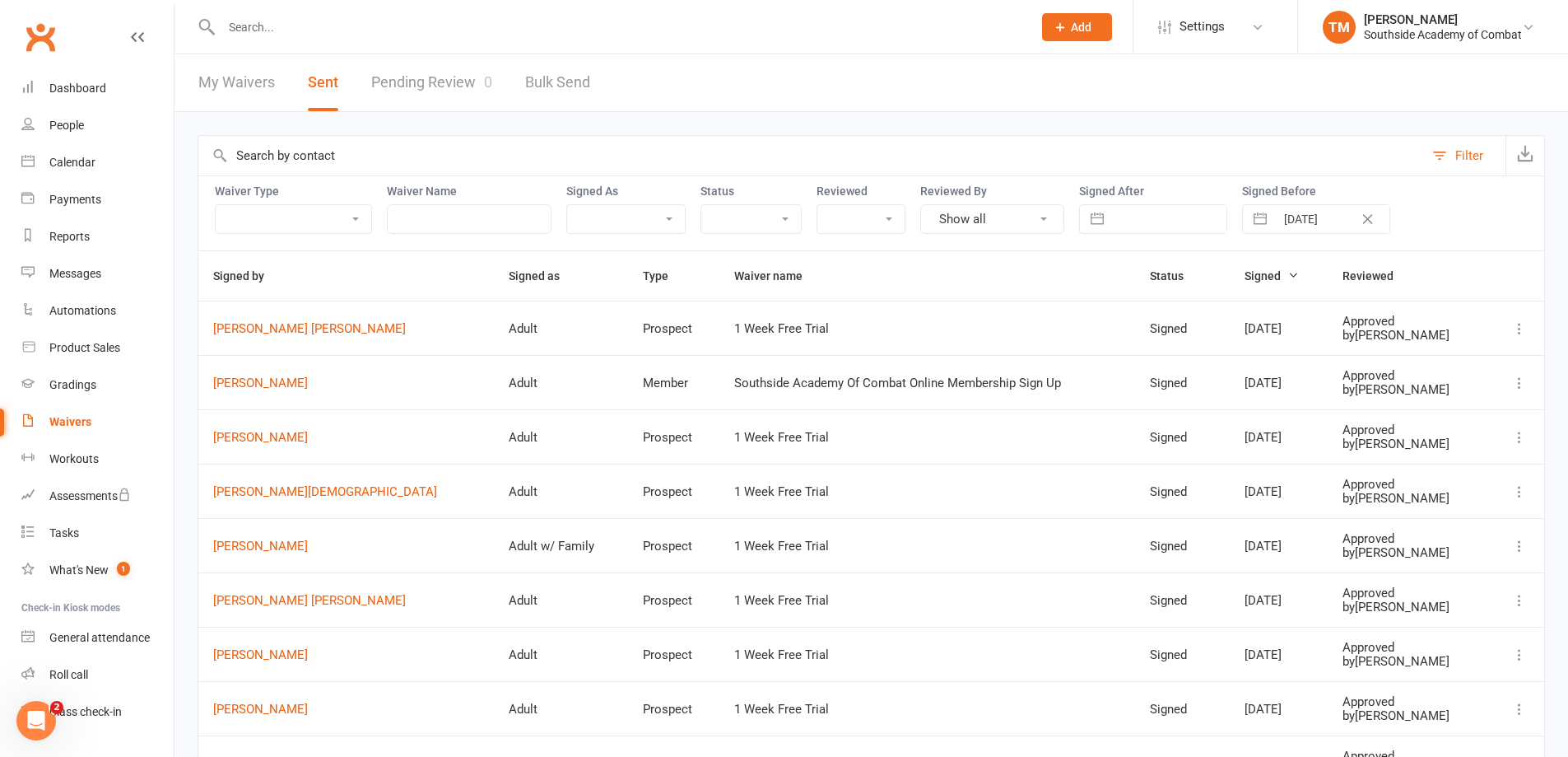
click at [334, 219] on select "Member Prospect Non-attending Contact" at bounding box center [293, 219] width 156 height 28
click at [216, 205] on select "Member Prospect Non-attending Contact" at bounding box center [293, 219] width 156 height 28
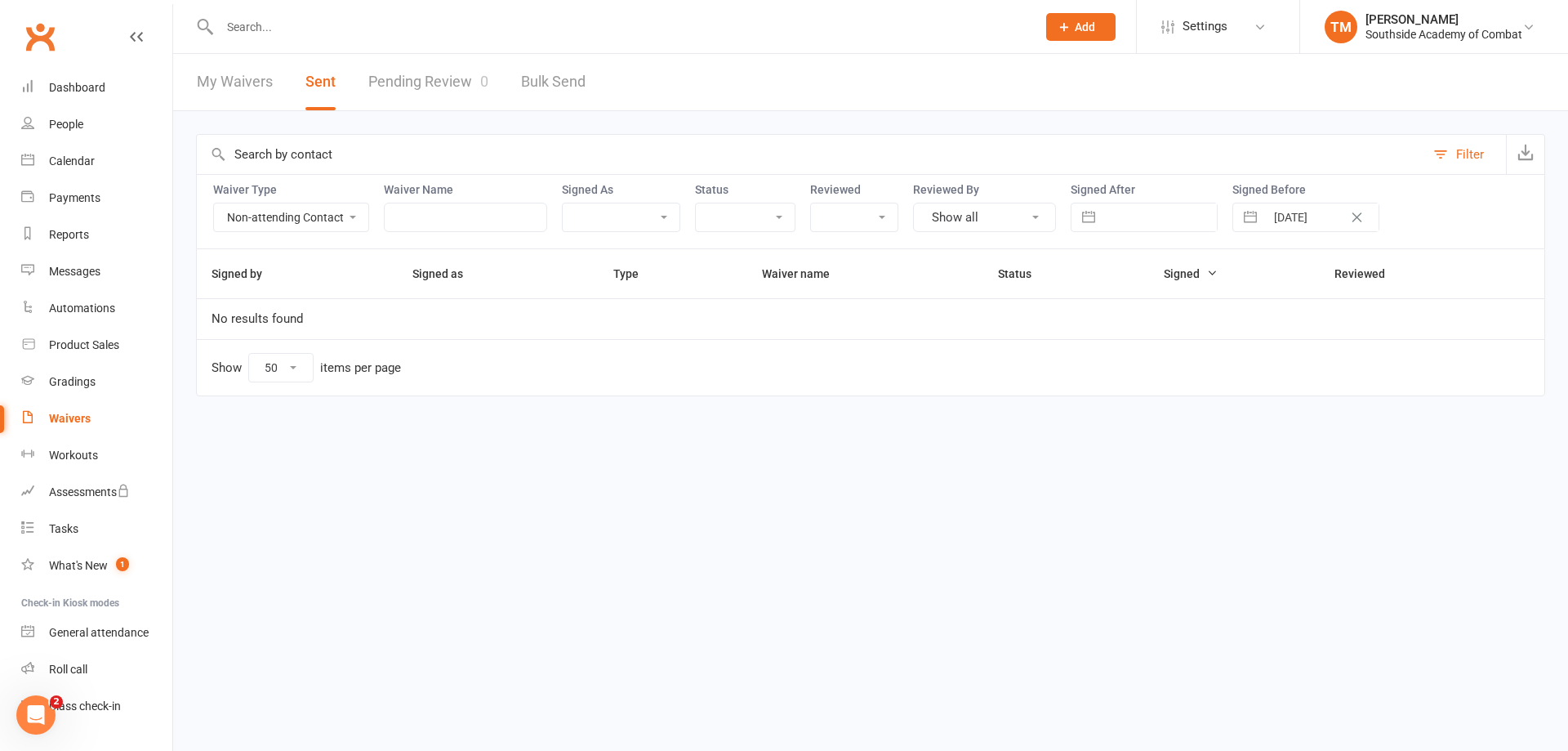
click at [347, 218] on select "Member Prospect Non-attending Contact" at bounding box center [291, 217] width 155 height 27
click at [214, 203] on select "Member Prospect Non-attending Contact" at bounding box center [291, 217] width 155 height 27
click at [322, 214] on select "Member Prospect Non-attending Contact" at bounding box center [291, 217] width 155 height 27
select select "prospect"
click at [214, 203] on select "Member Prospect Non-attending Contact" at bounding box center [291, 217] width 155 height 27
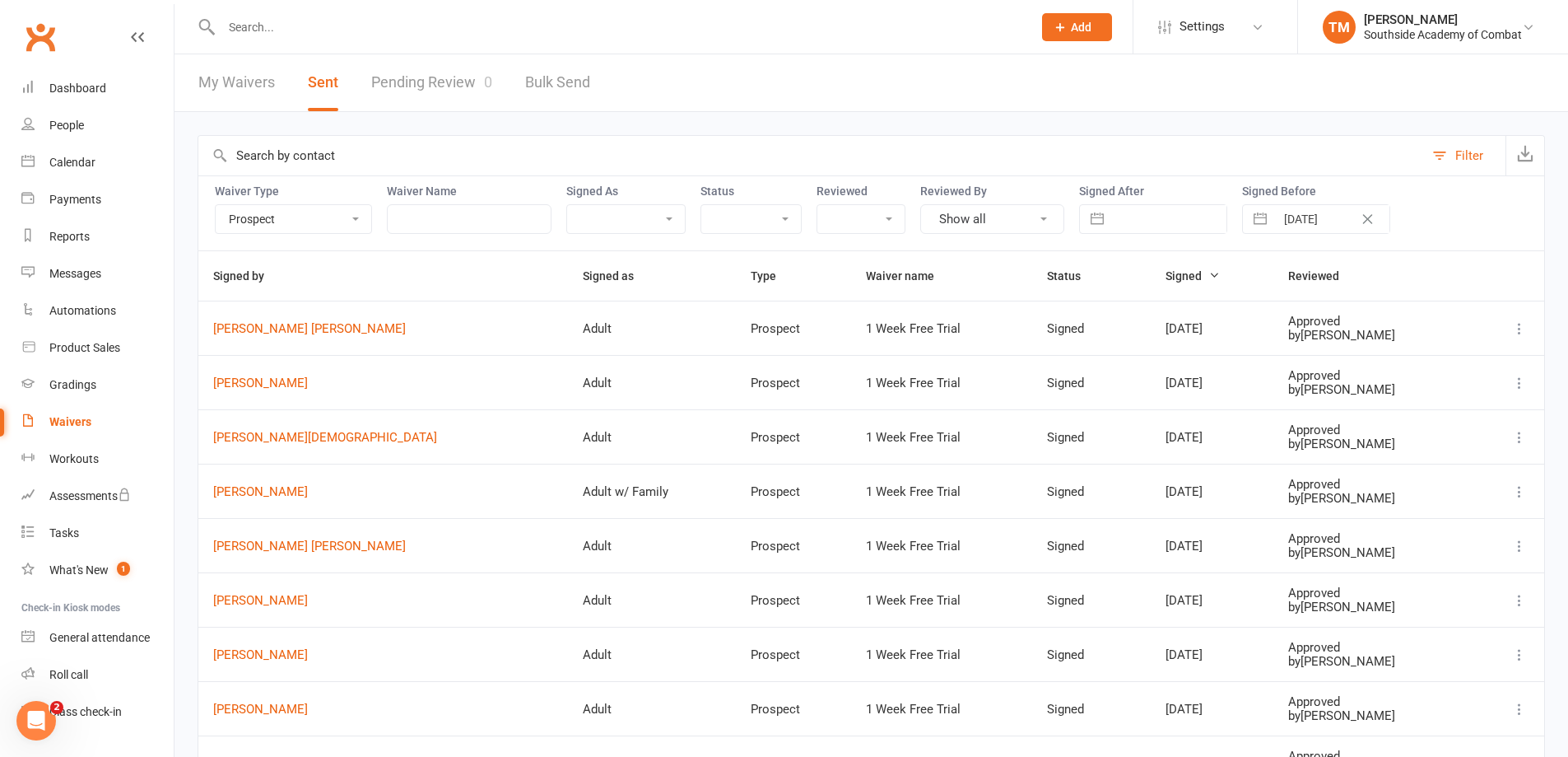
click at [1443, 222] on div "Waiver Type Member Prospect Non-attending Contact Waiver Name Signed As Adult A…" at bounding box center [871, 212] width 1348 height 75
click at [1362, 219] on icon "Clear Date" at bounding box center [1367, 219] width 12 height 10
click at [1175, 220] on input "text" at bounding box center [1169, 219] width 114 height 28
select select "7"
select select "2025"
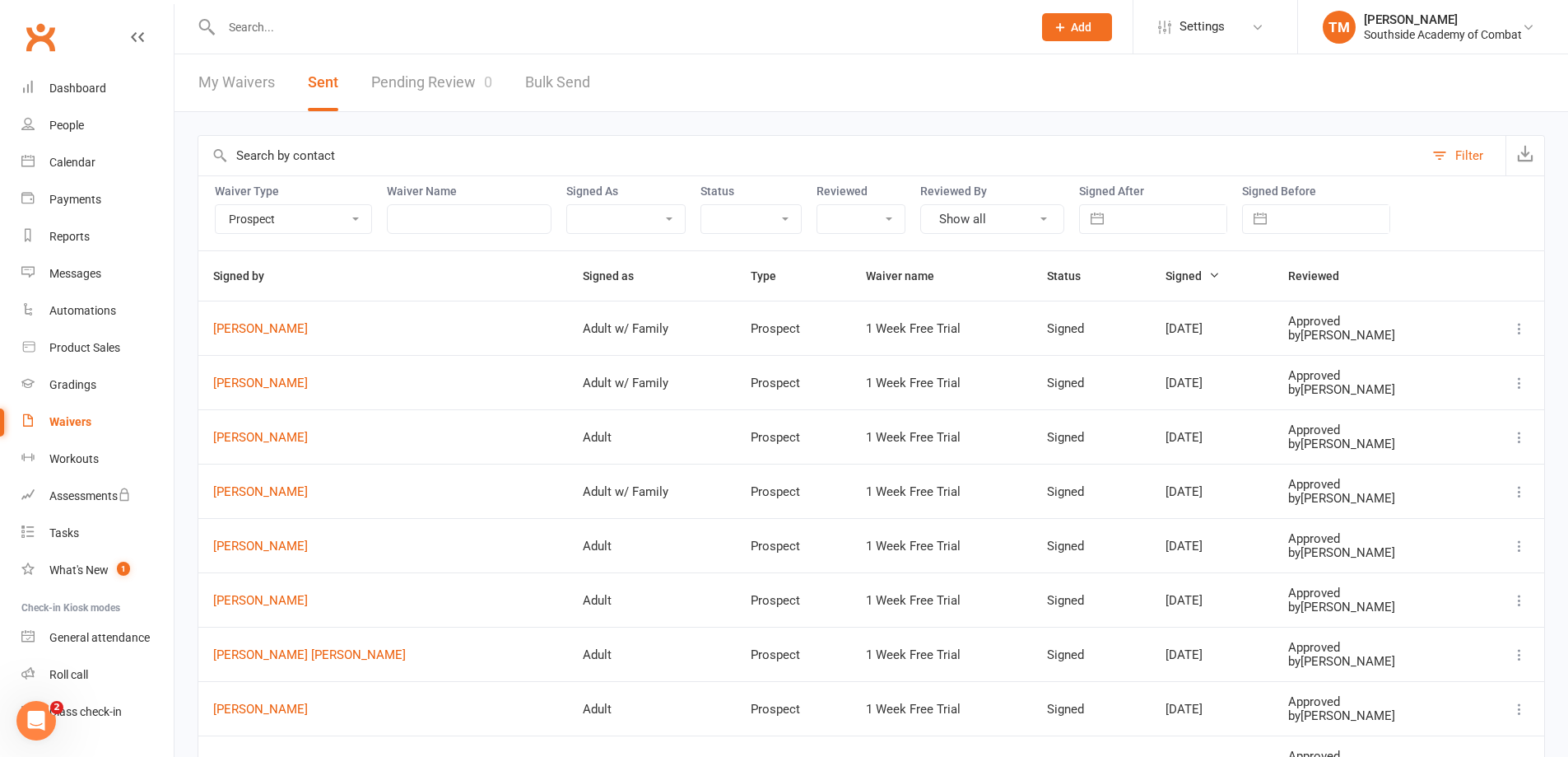
select select "8"
select select "2025"
select select "9"
select select "2025"
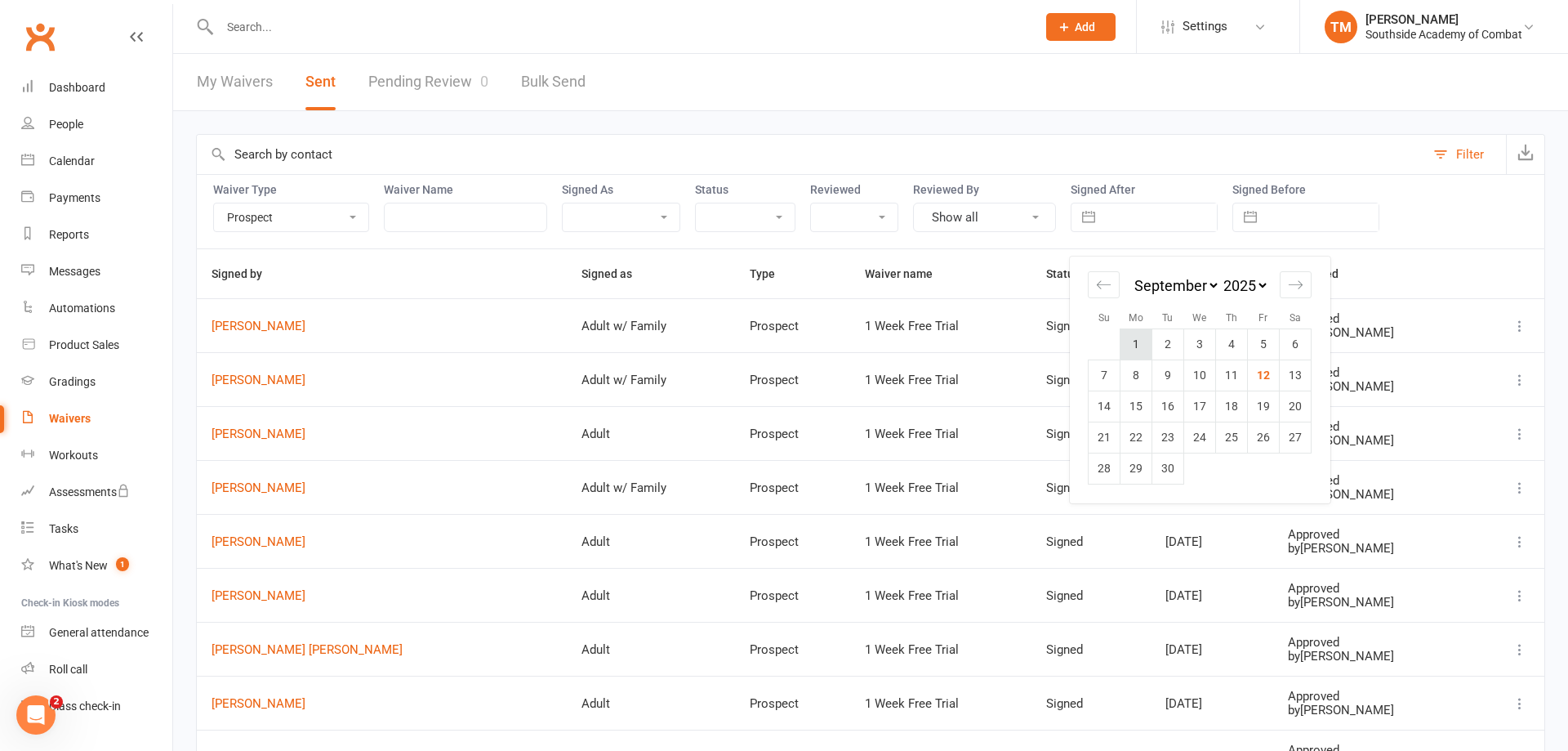
click at [1129, 347] on td "1" at bounding box center [1136, 344] width 32 height 31
type input "[DATE]"
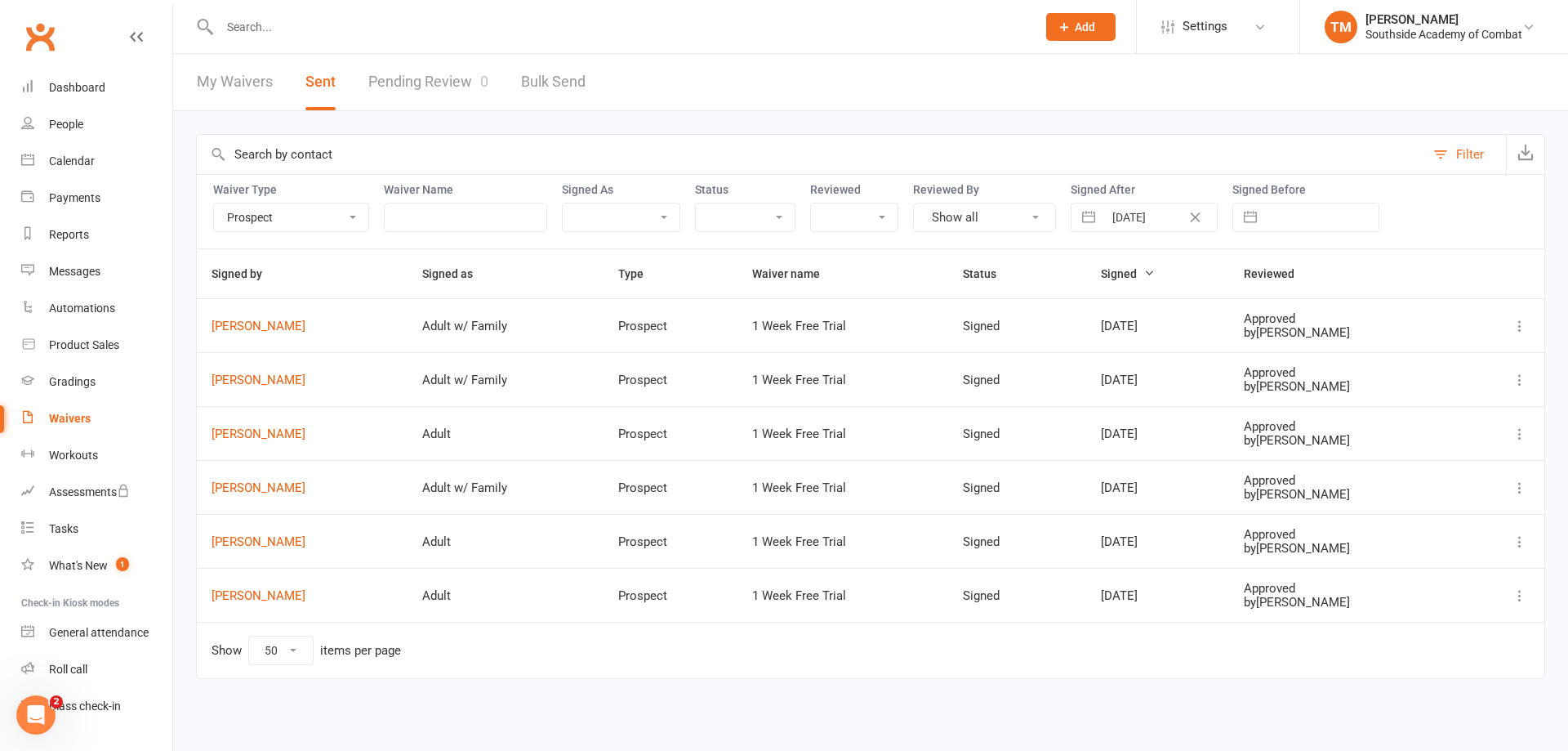
click at [1092, 213] on button "button" at bounding box center [1088, 217] width 29 height 27
select select "7"
select select "2025"
select select "8"
select select "2025"
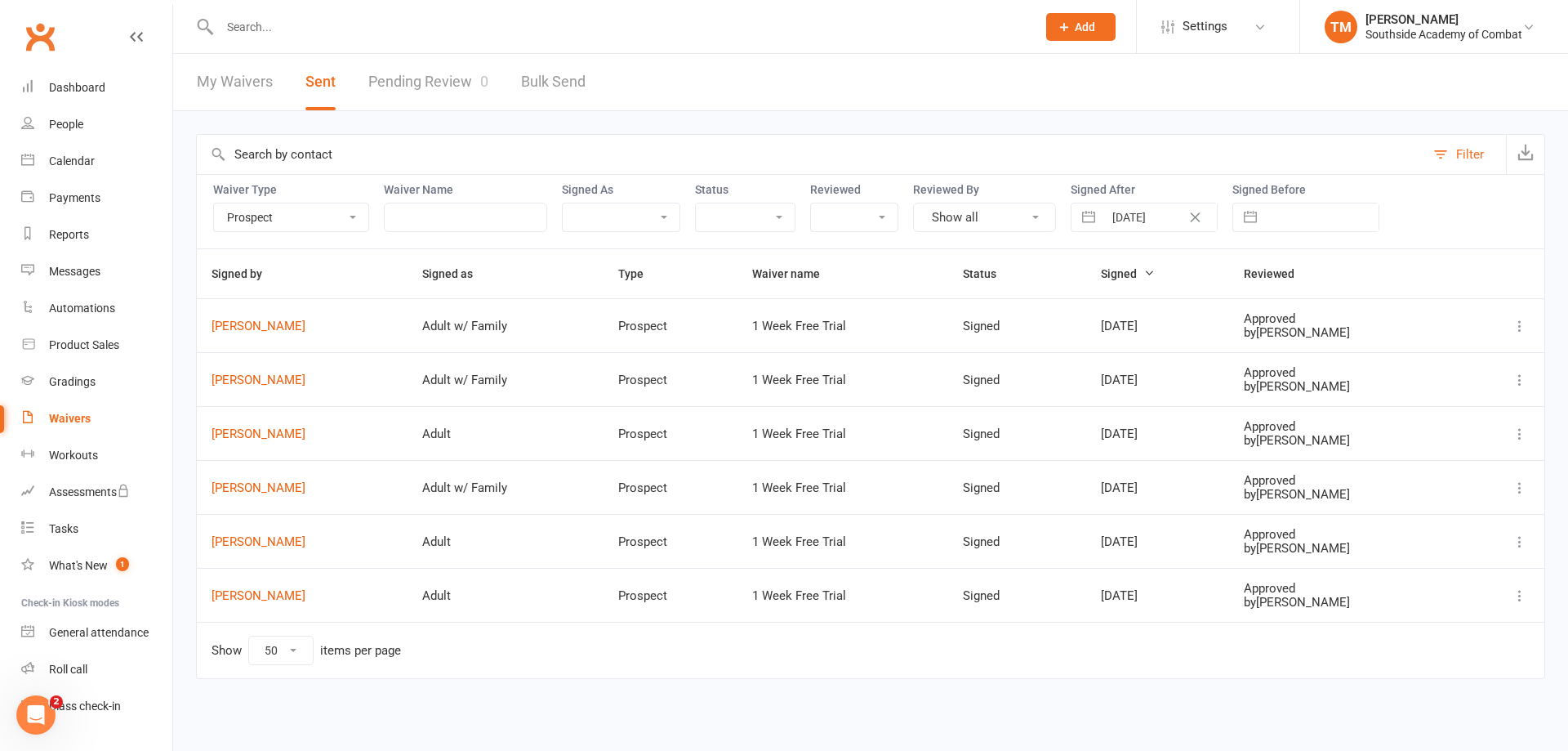
select select "9"
select select "2025"
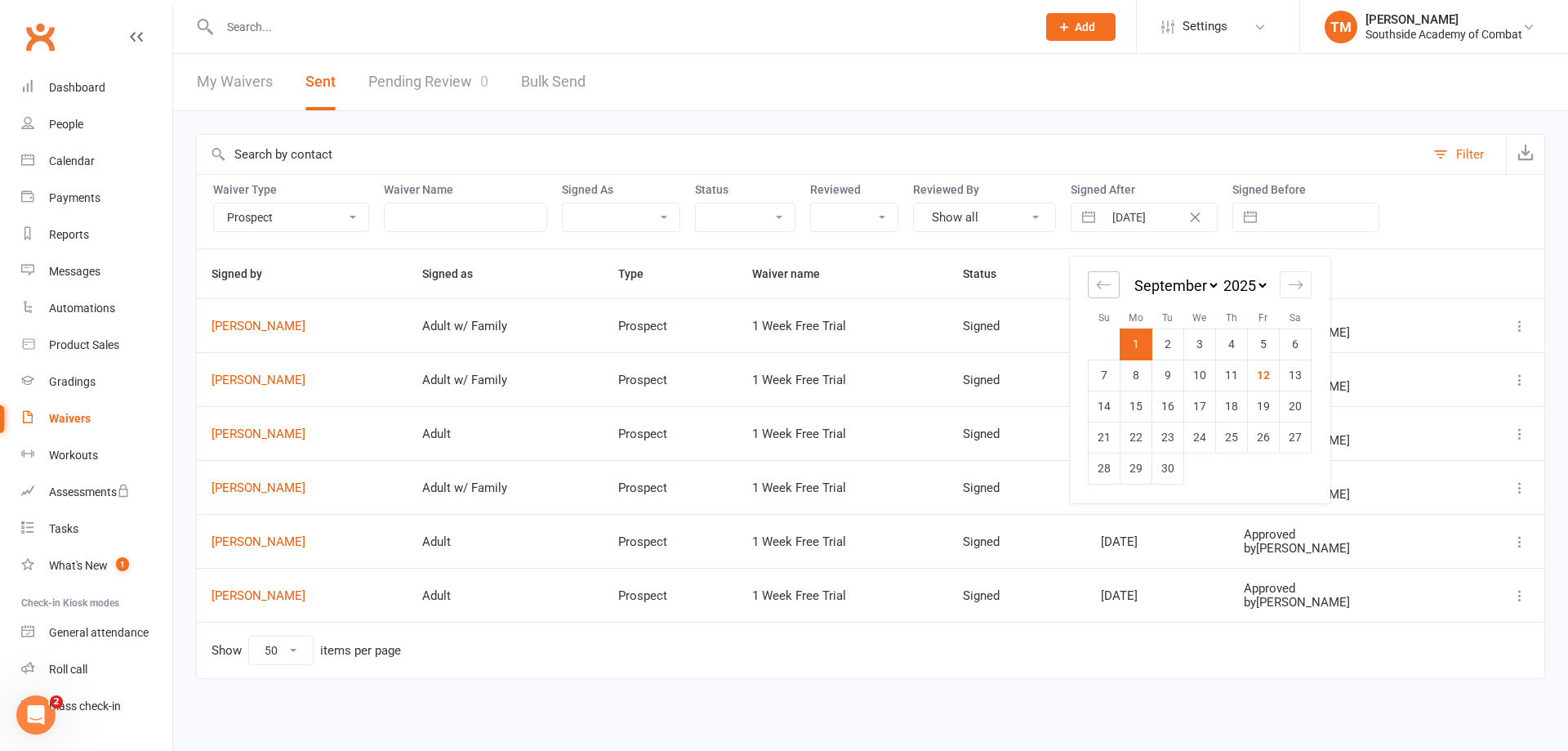
click at [1108, 286] on icon "Move backward to switch to the previous month." at bounding box center [1103, 284] width 16 height 16
select select "6"
select select "2025"
click at [1126, 473] on td "25" at bounding box center [1136, 468] width 32 height 31
type input "[DATE]"
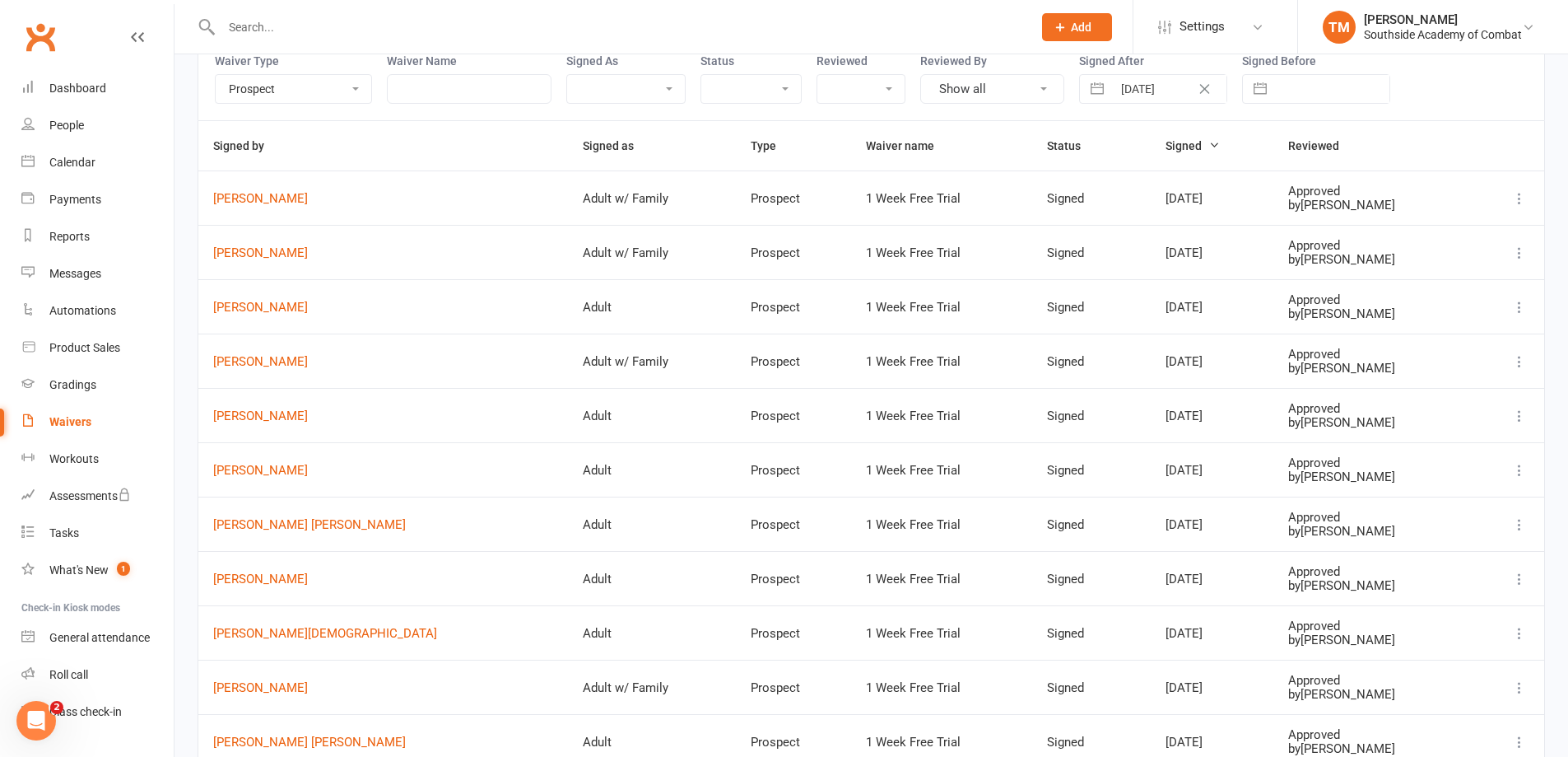
scroll to position [104, 0]
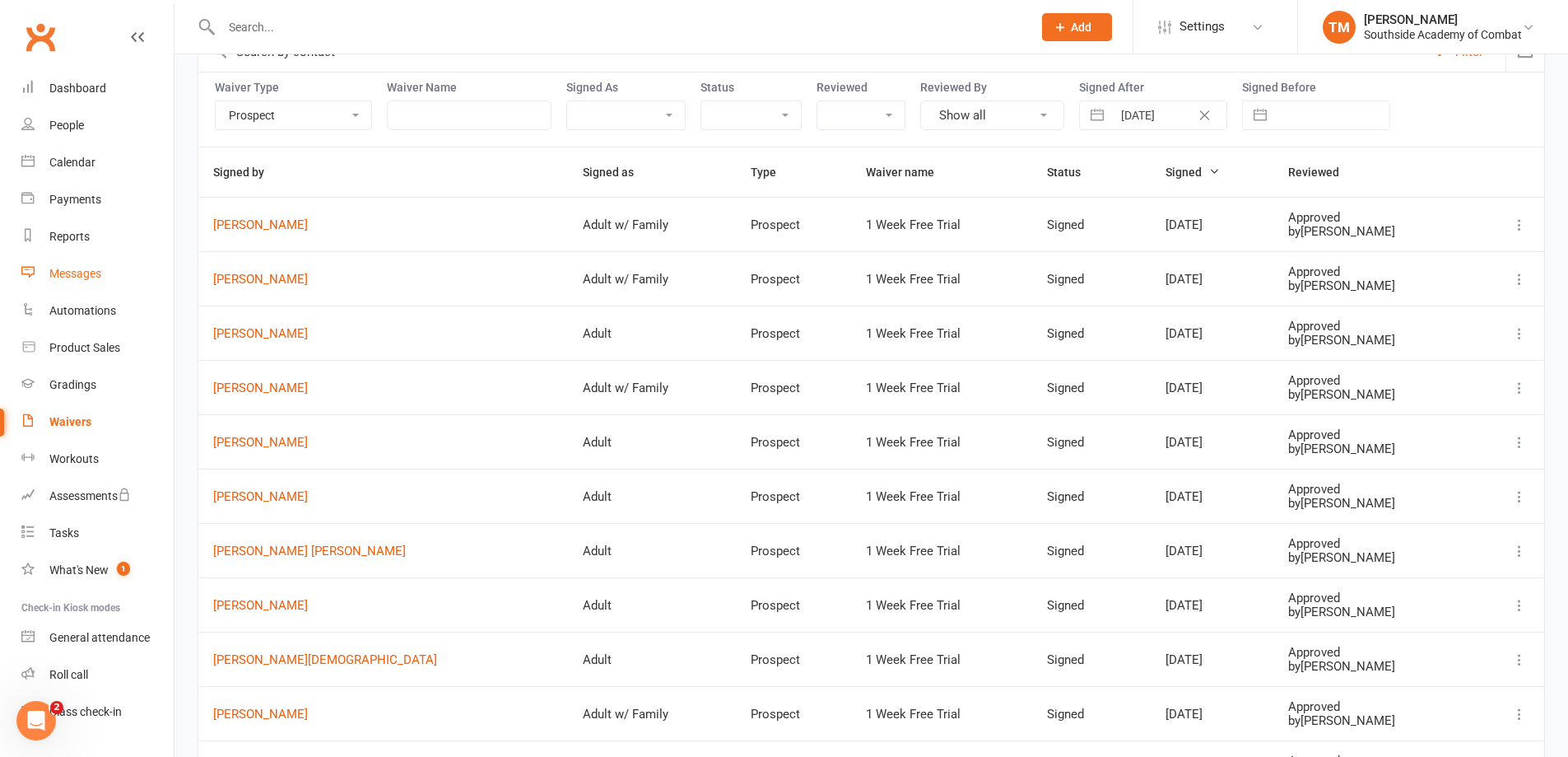
click at [88, 280] on div "Messages" at bounding box center [76, 273] width 52 height 13
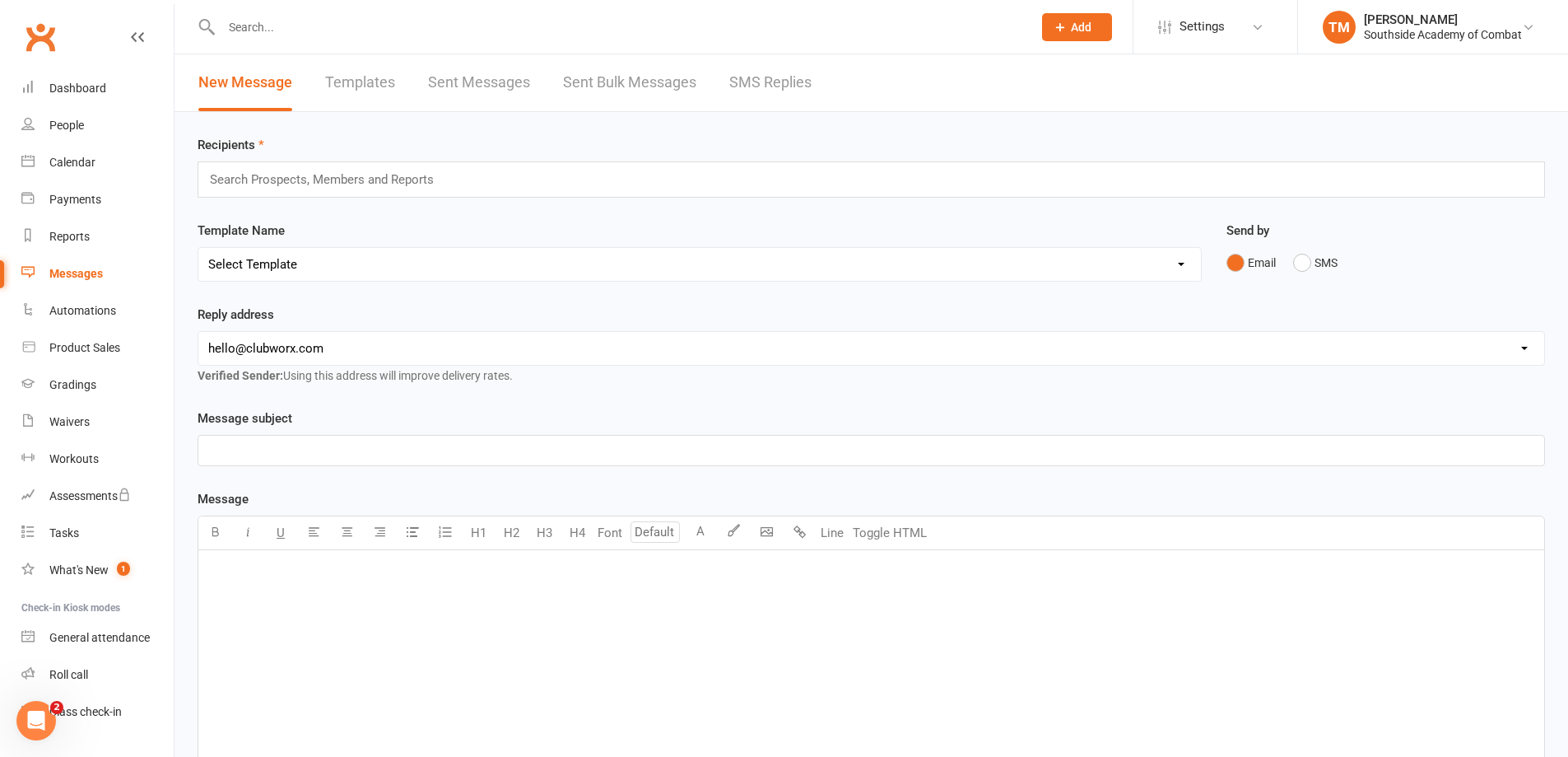
click at [485, 84] on link "Sent Messages" at bounding box center [478, 83] width 102 height 57
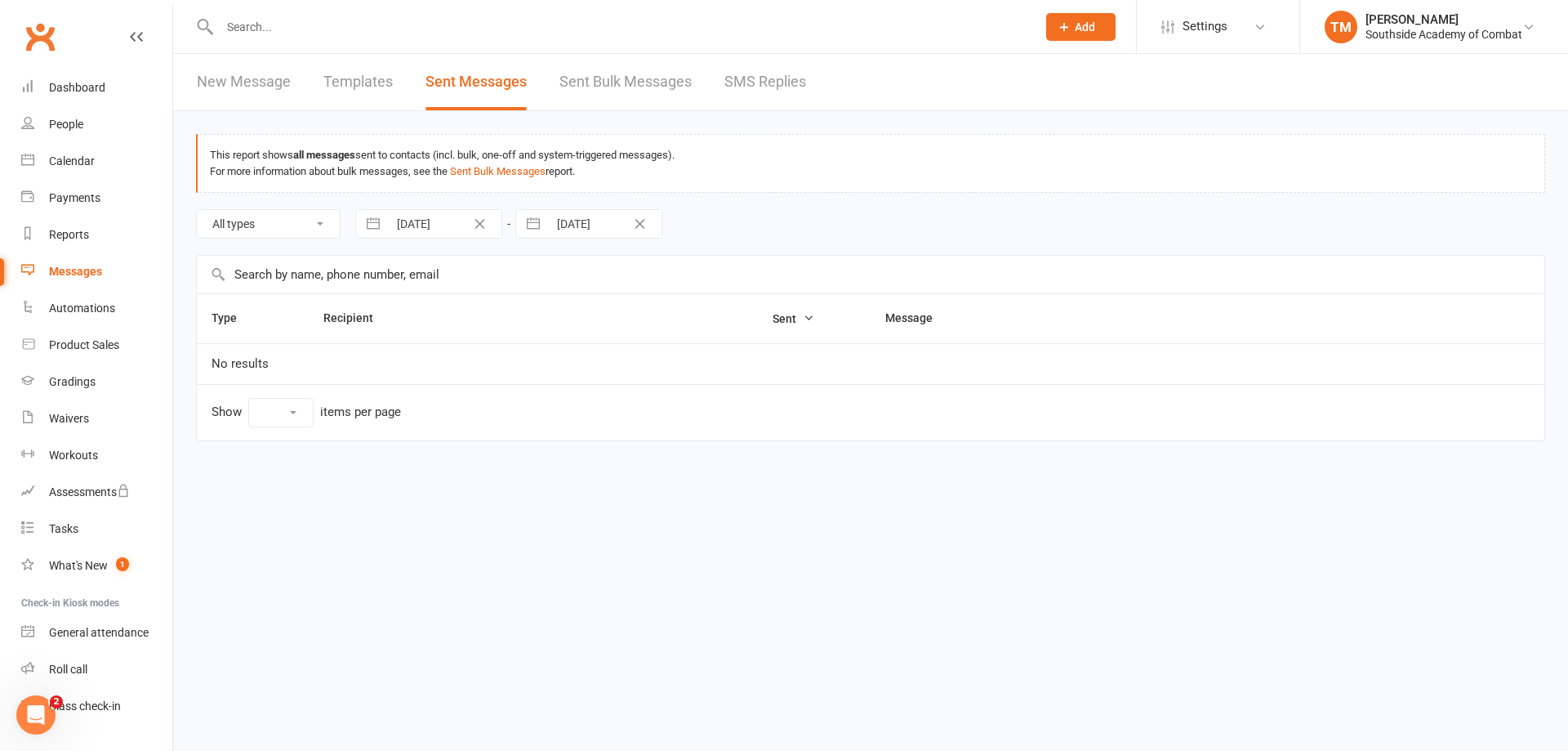
select select "10"
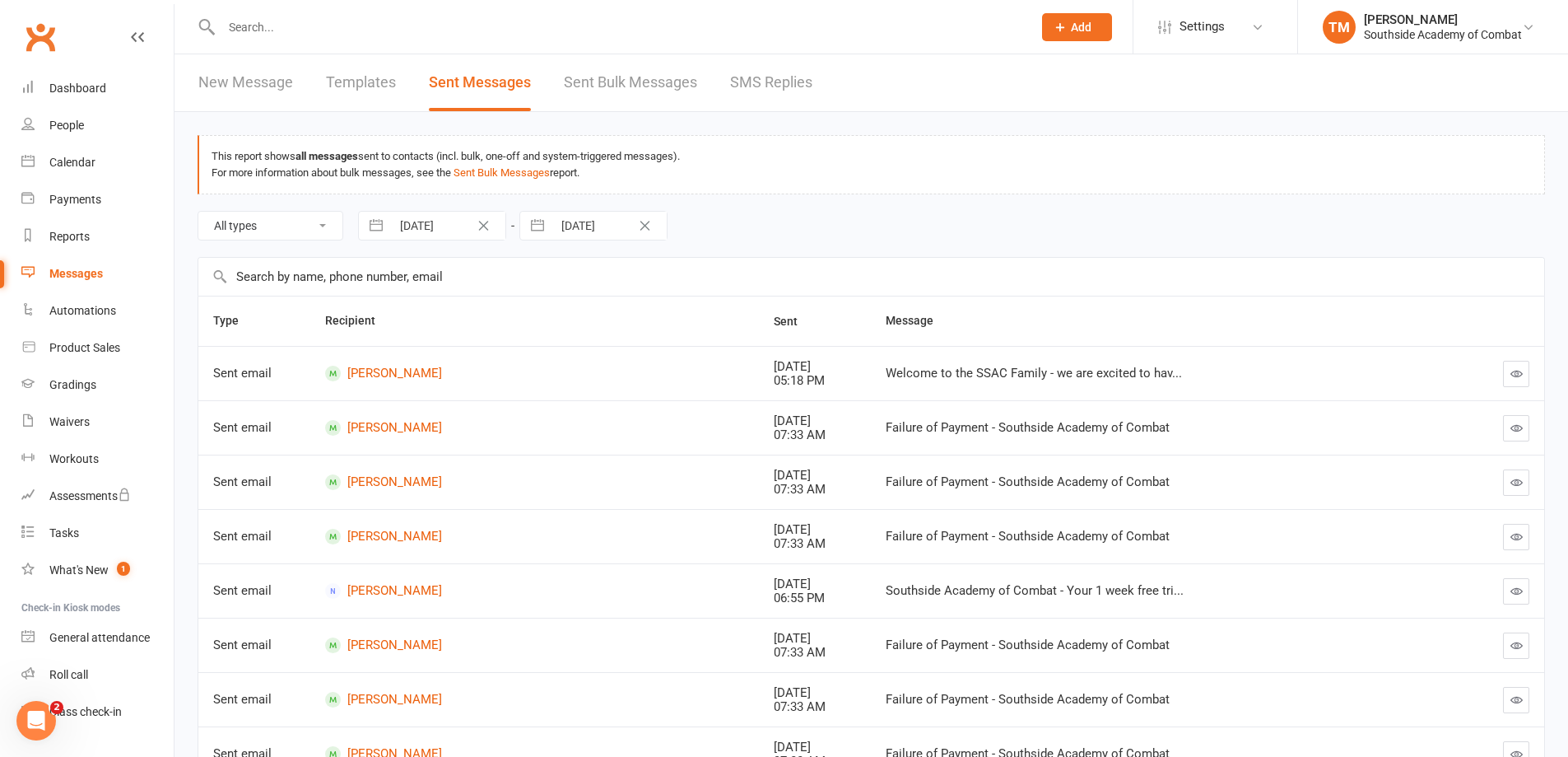
click at [261, 88] on link "New Message" at bounding box center [245, 83] width 95 height 57
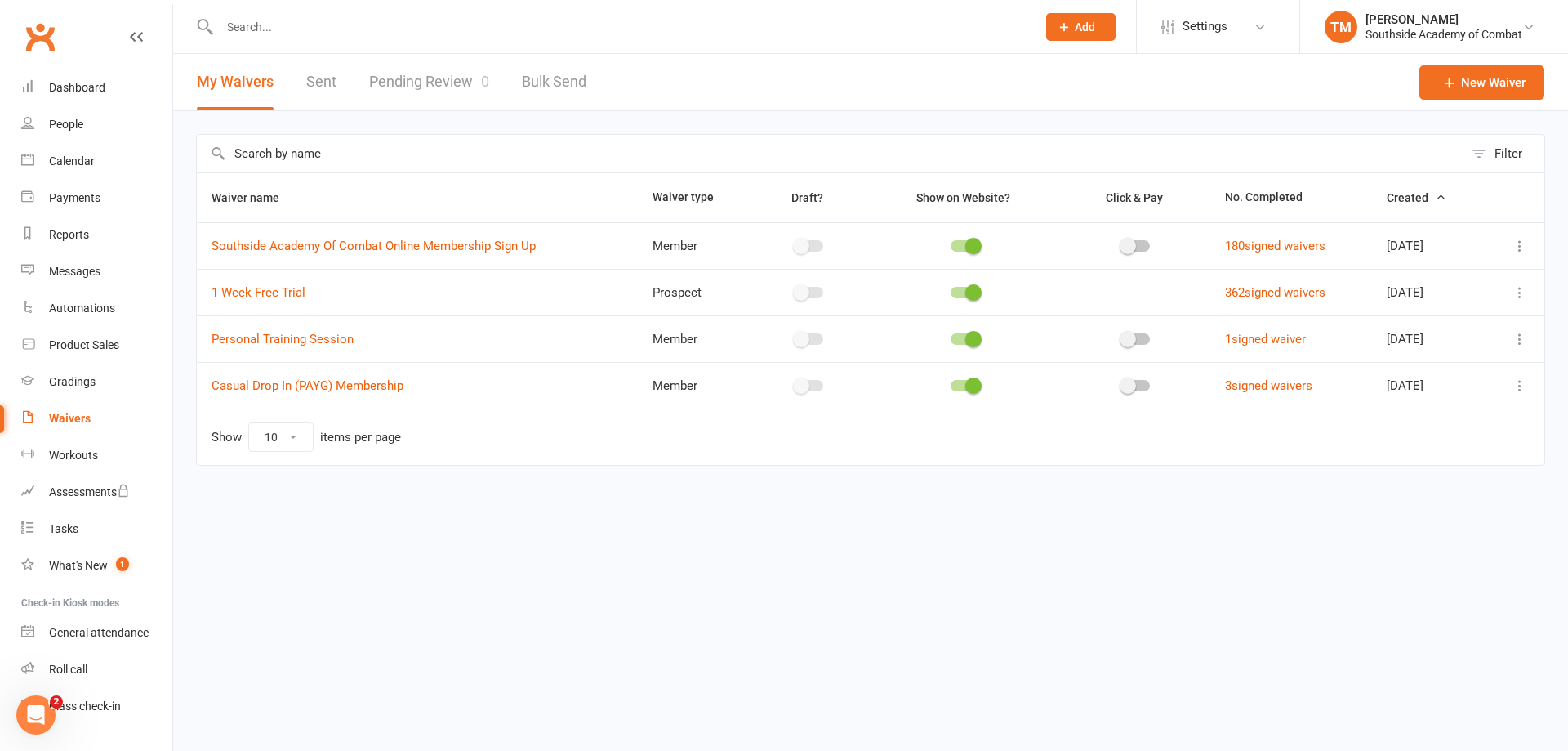
click at [1510, 245] on button at bounding box center [1519, 245] width 19 height 19
click at [1435, 350] on link "Copy external link to clipboard" at bounding box center [1433, 343] width 192 height 33
click at [1521, 241] on icon at bounding box center [1520, 246] width 16 height 16
click at [1413, 346] on link "Copy external link to clipboard" at bounding box center [1433, 343] width 192 height 33
click at [83, 274] on div "Messages" at bounding box center [75, 271] width 51 height 13
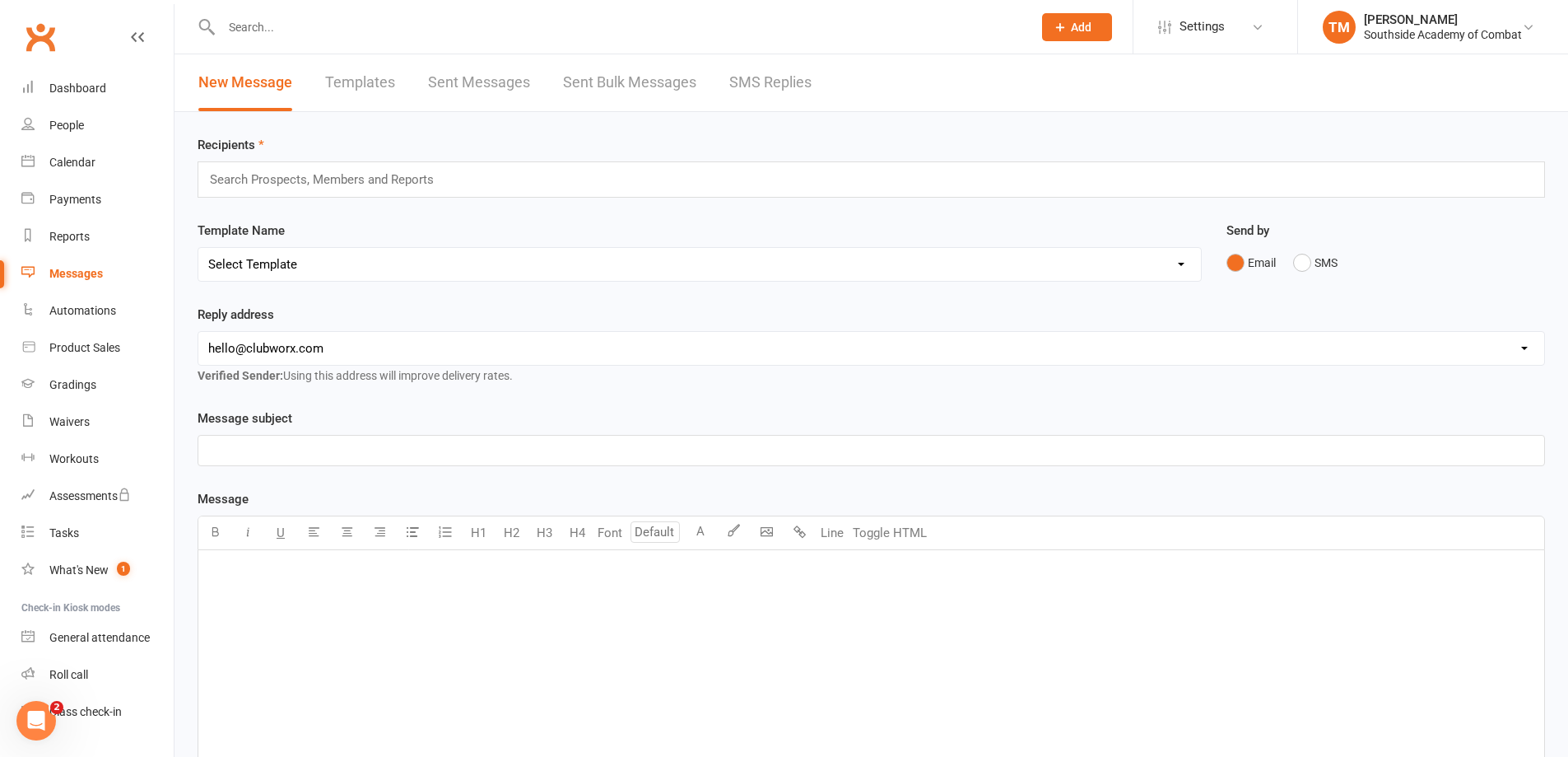
click at [295, 186] on input "text" at bounding box center [329, 179] width 242 height 21
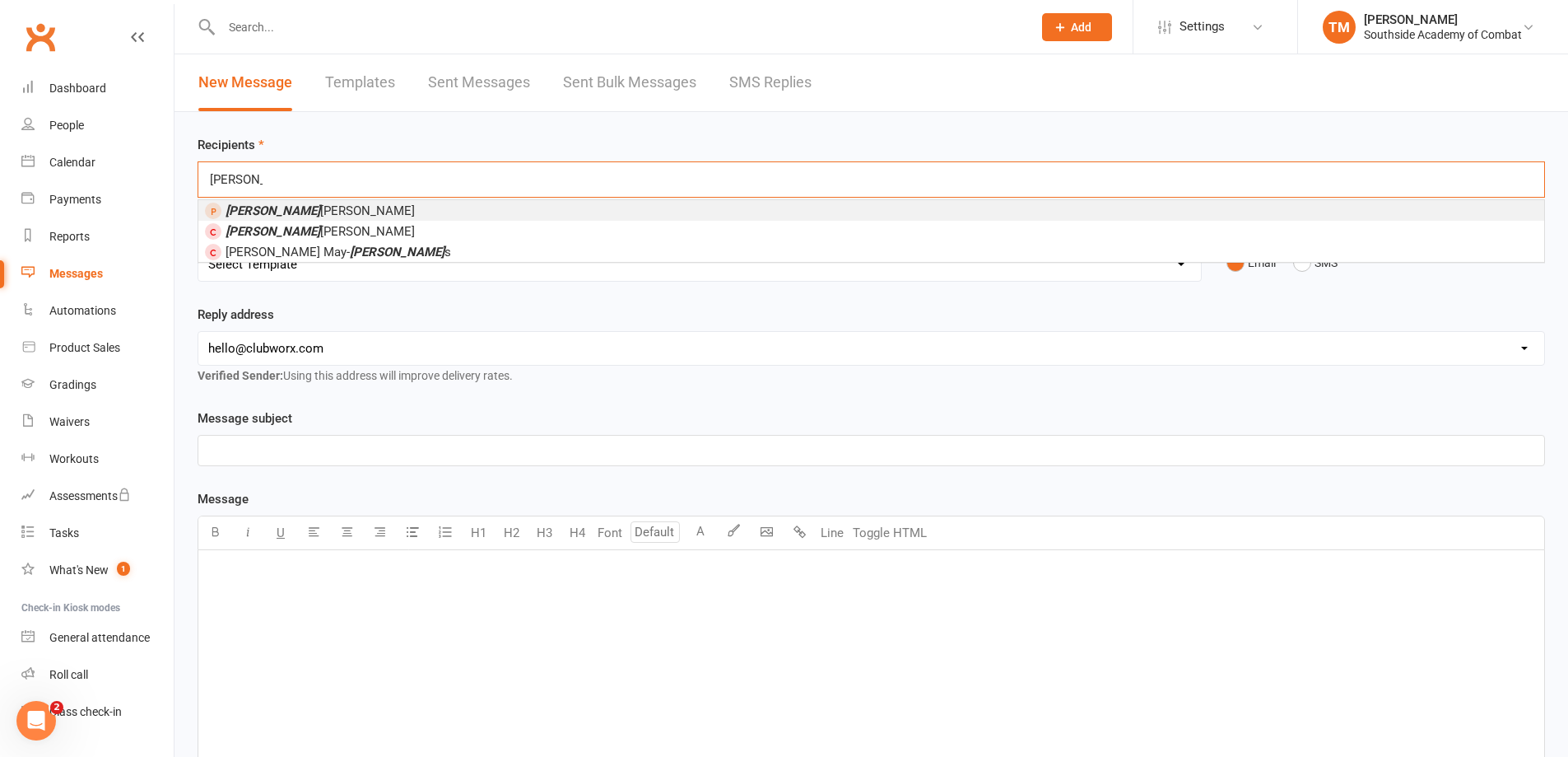
type input "richard"
click at [346, 201] on li "Richard Ng" at bounding box center [871, 210] width 1346 height 20
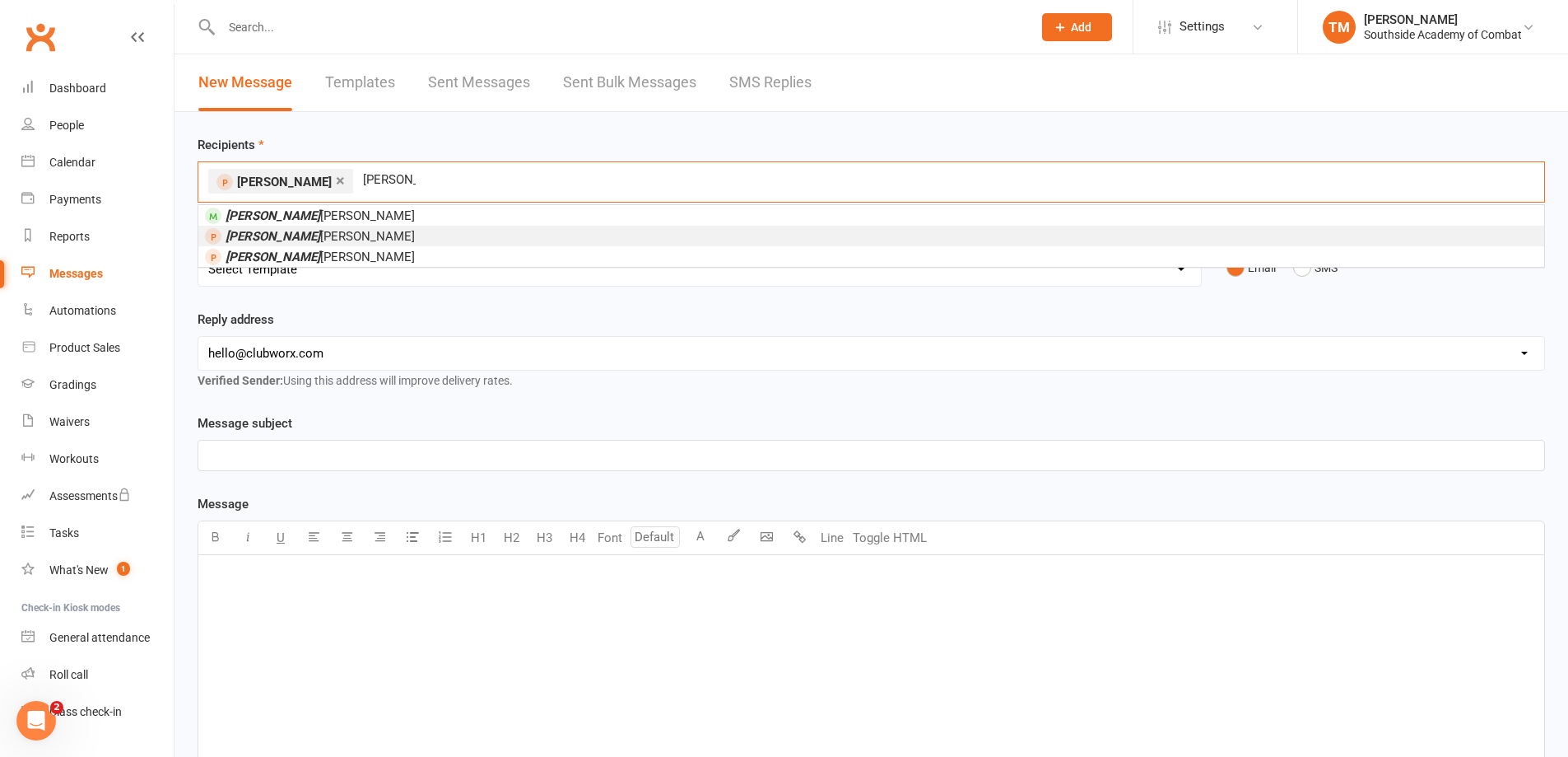
type input "rhys"
click at [382, 241] on li "Rhys McCoy" at bounding box center [871, 236] width 1346 height 20
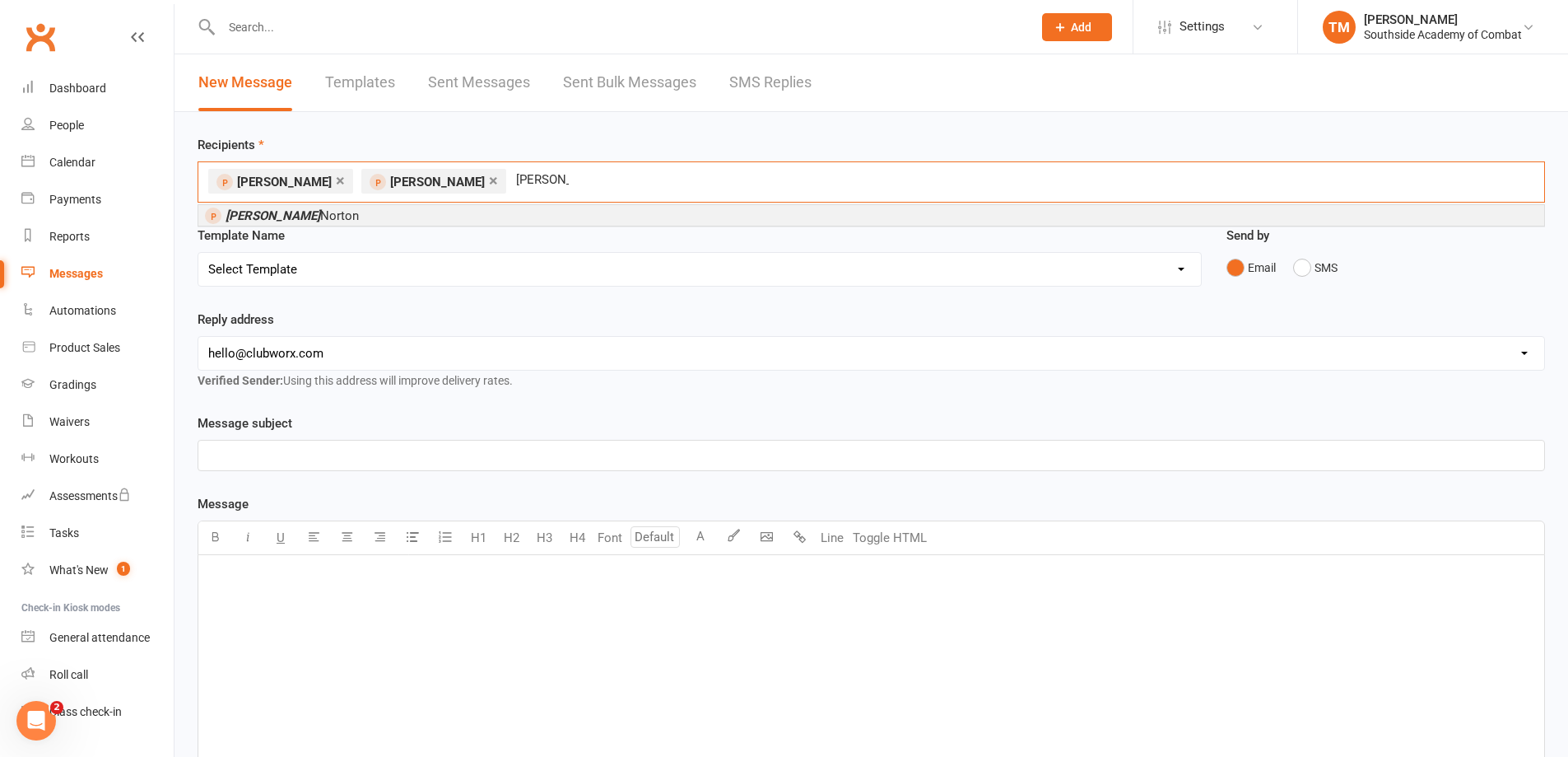
type input "fiona"
click at [457, 224] on li "Fiona Norton" at bounding box center [871, 215] width 1346 height 20
type input "beck"
click at [462, 224] on li "Beck Hall" at bounding box center [871, 215] width 1346 height 20
type input "raj singh"
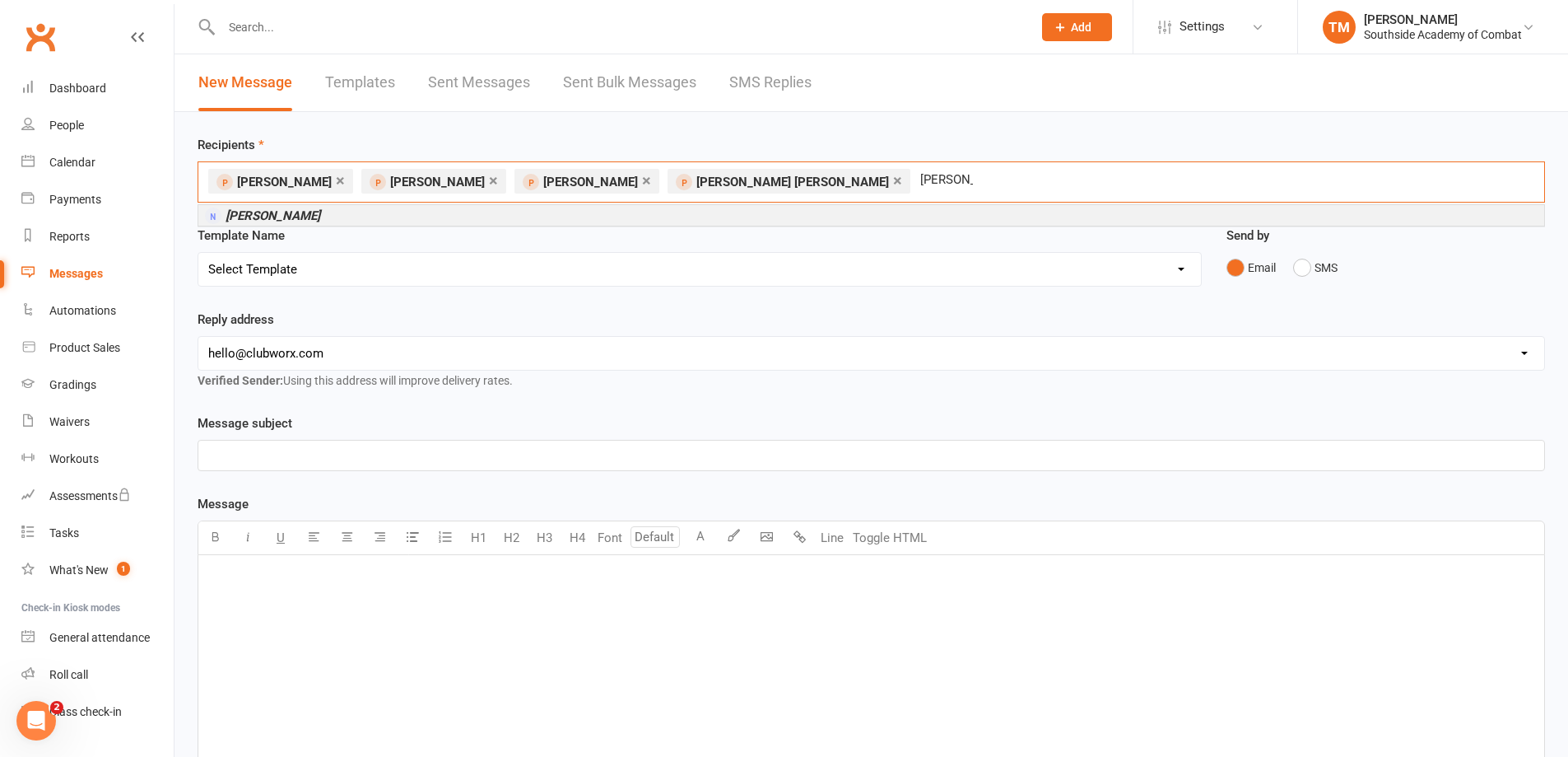
click at [714, 212] on li "[PERSON_NAME]" at bounding box center [871, 215] width 1346 height 20
type input "muhammad musa"
click at [365, 220] on li "[PERSON_NAME][DEMOGRAPHIC_DATA]" at bounding box center [871, 215] width 1346 height 20
type input "hussien"
click at [412, 211] on li "Hussien Awad" at bounding box center [871, 215] width 1346 height 20
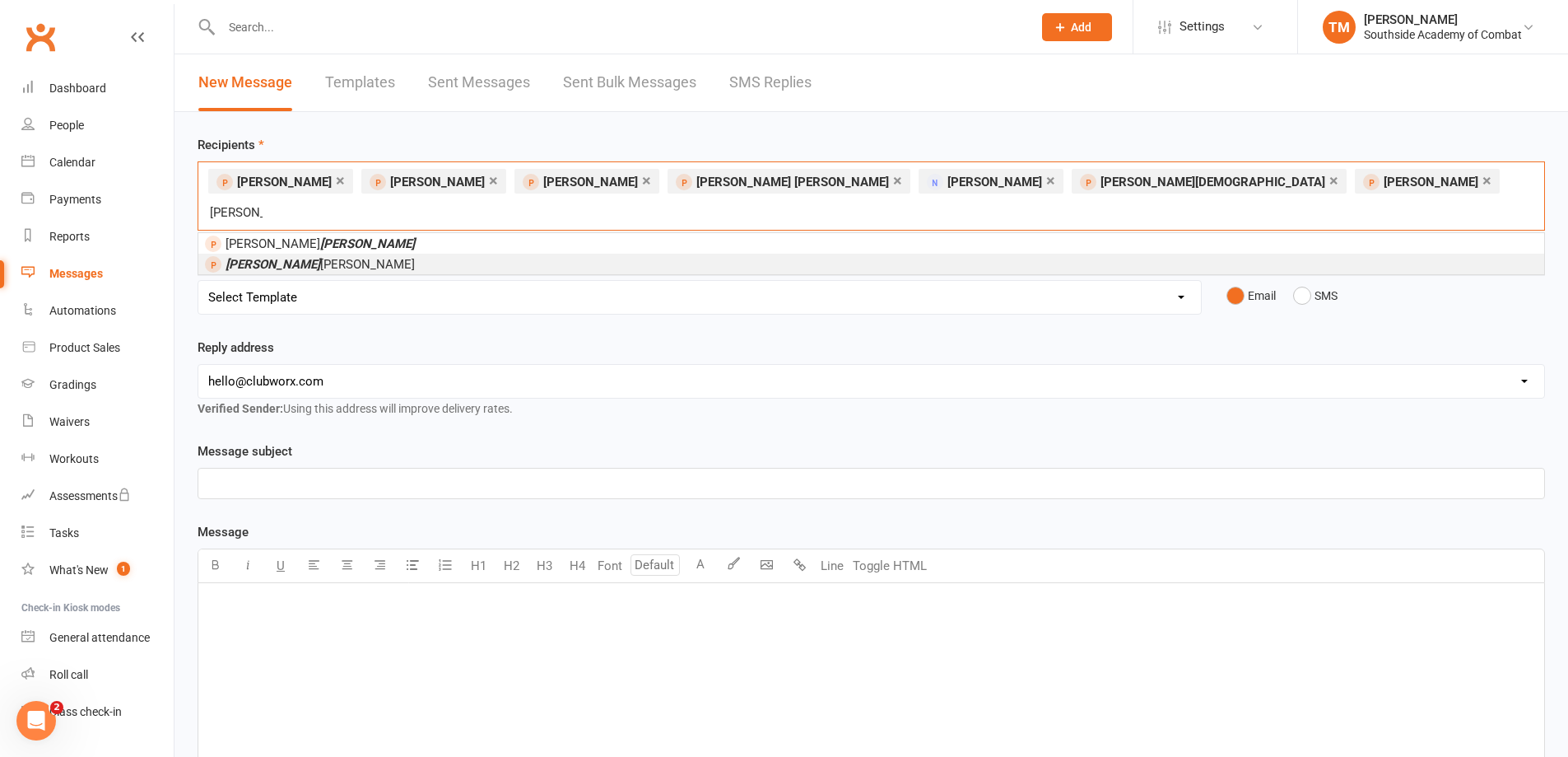
type input "nguyen"
click at [253, 257] on em "Nguyen" at bounding box center [273, 265] width 95 height 15
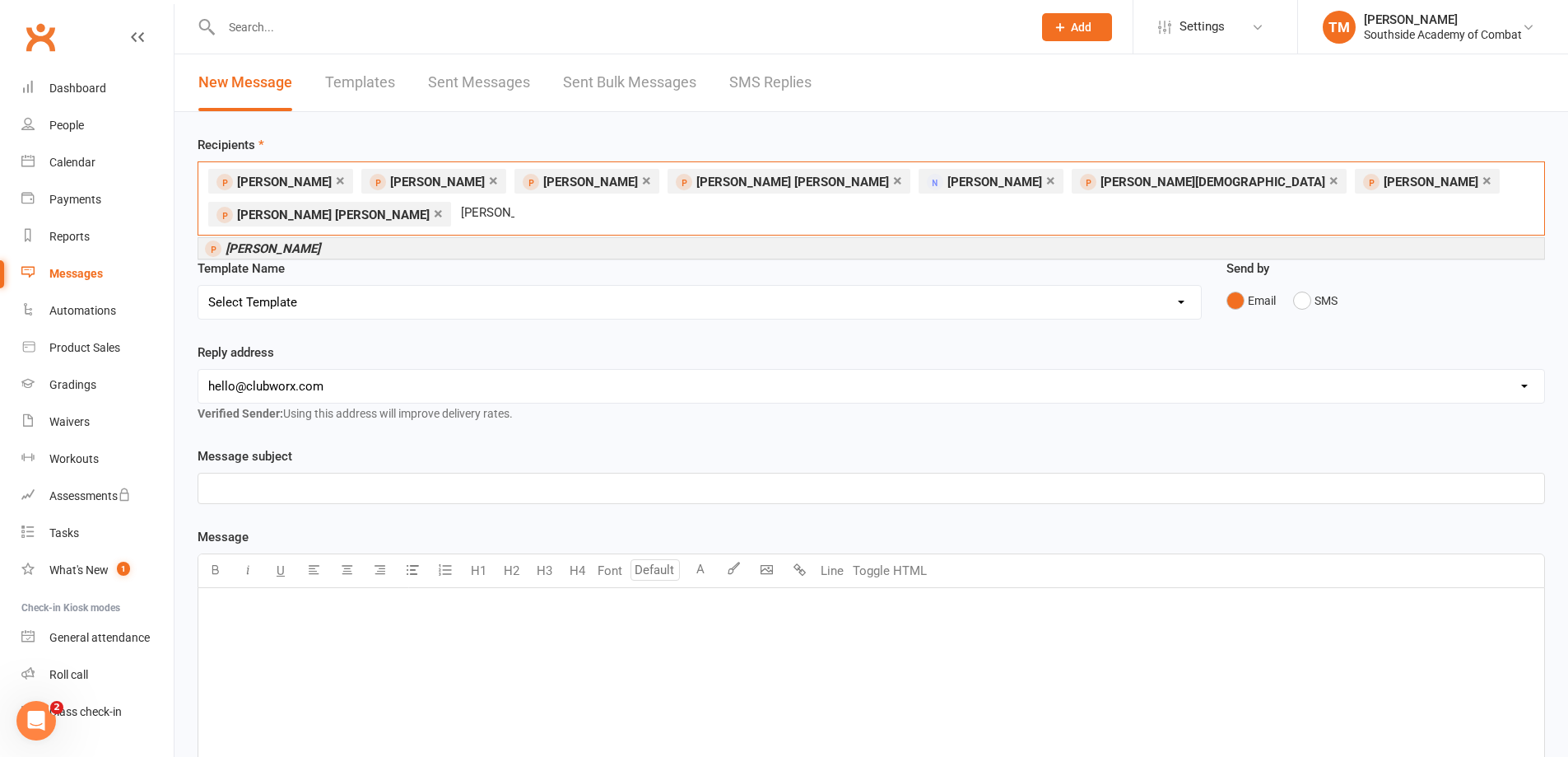
type input "joe nemo"
click at [313, 238] on li "[PERSON_NAME]" at bounding box center [871, 248] width 1346 height 20
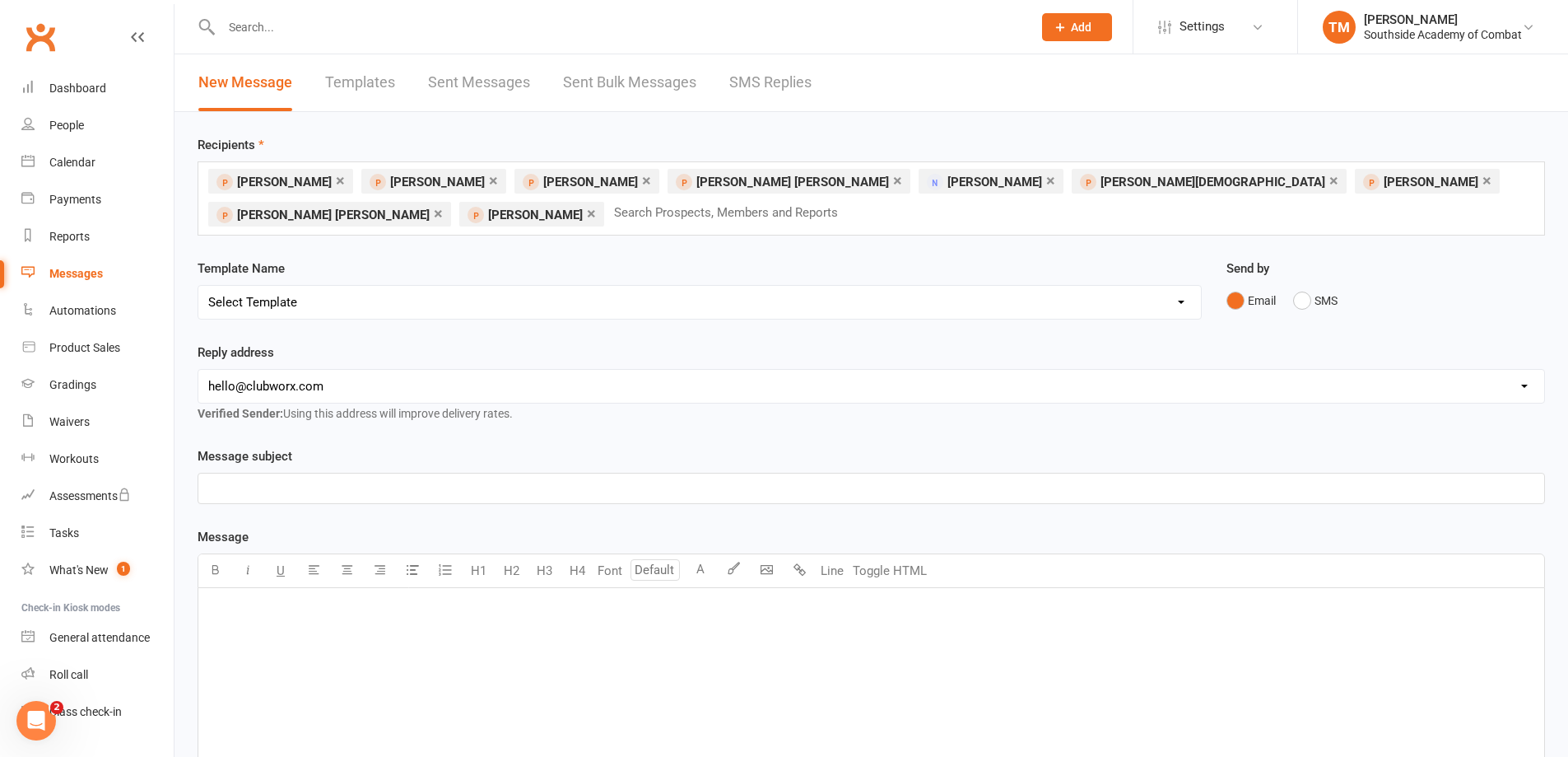
click at [389, 300] on select "Select Template [Email] 1 week trial Welcome message [Email] Failed Payments [S…" at bounding box center [700, 302] width 1003 height 33
select select "4"
click at [198, 286] on select "Select Template [Email] 1 week trial Welcome message [Email] Failed Payments [S…" at bounding box center [700, 302] width 1003 height 33
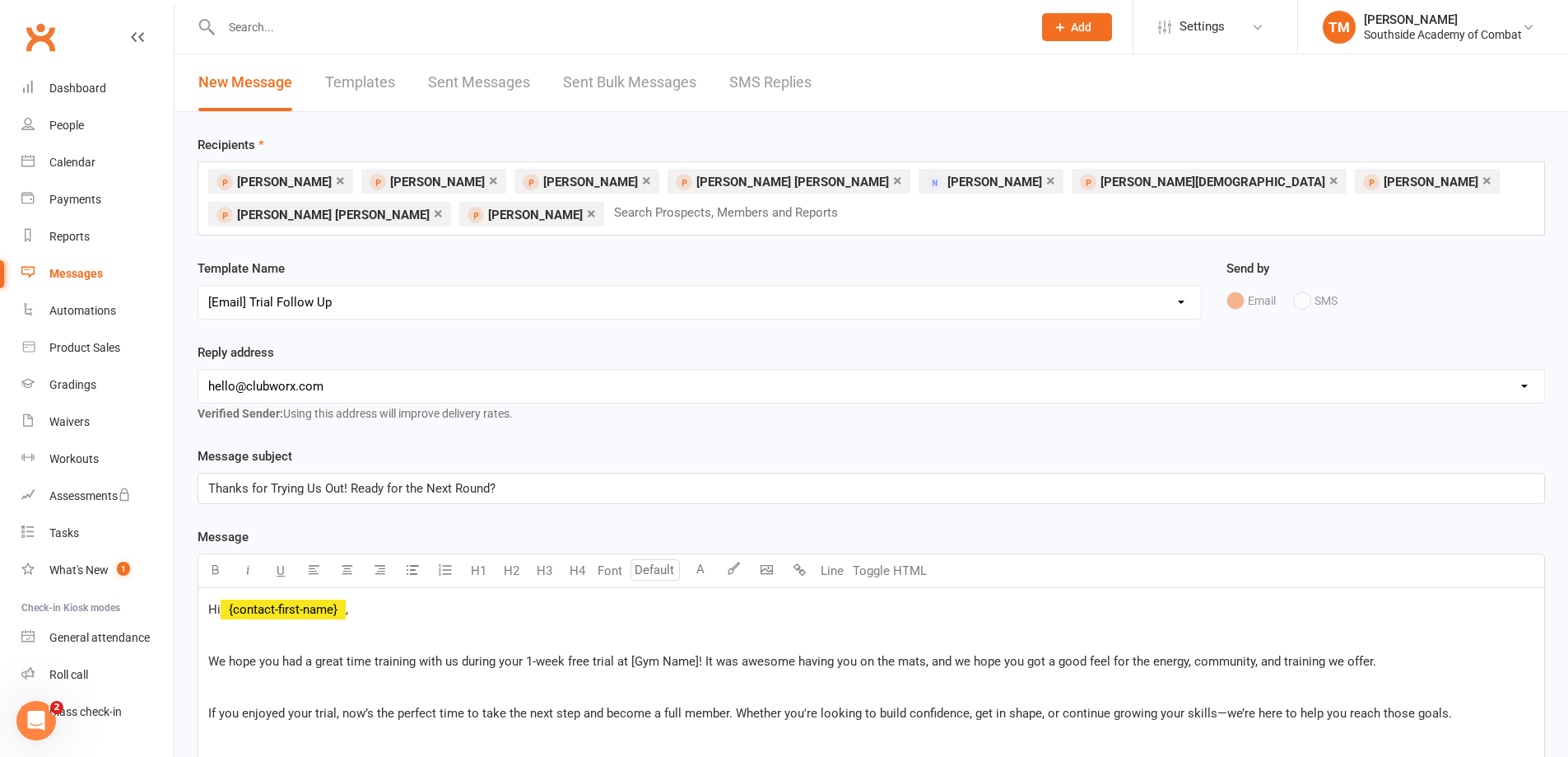
click at [403, 390] on select "hello@clubworx.com info@sscombat.com.au salar@fussyfruit.com.au" at bounding box center [871, 386] width 1346 height 33
select select "1"
click at [198, 370] on select "hello@clubworx.com info@sscombat.com.au salar@fussyfruit.com.au" at bounding box center [871, 386] width 1346 height 33
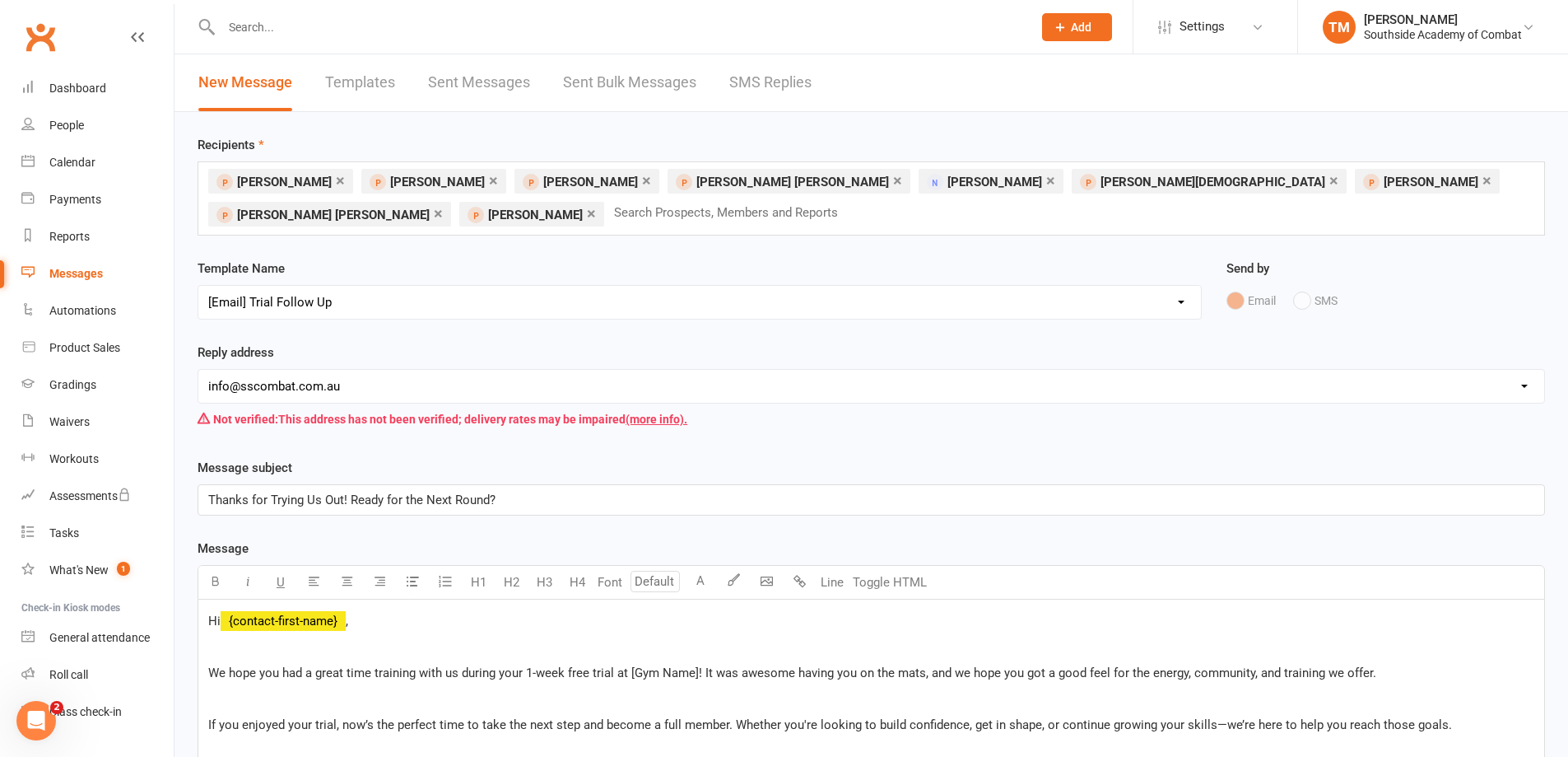
click at [404, 319] on div "Template Name Select Template [Email] 1 week trial Welcome message [Email] Fail…" at bounding box center [700, 300] width 1029 height 84
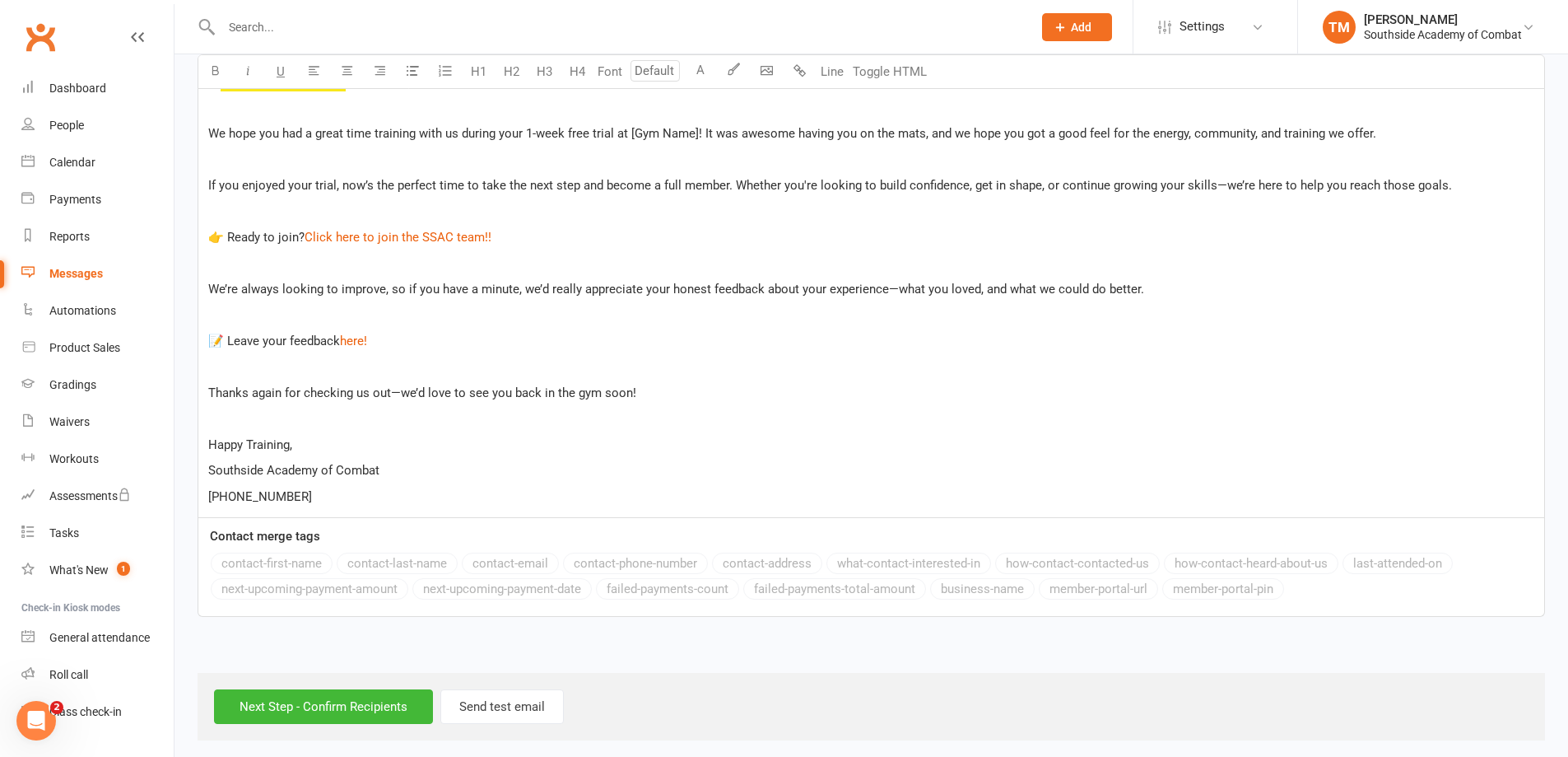
scroll to position [542, 0]
click at [349, 692] on input "Next Step - Confirm Recipients" at bounding box center [324, 704] width 219 height 35
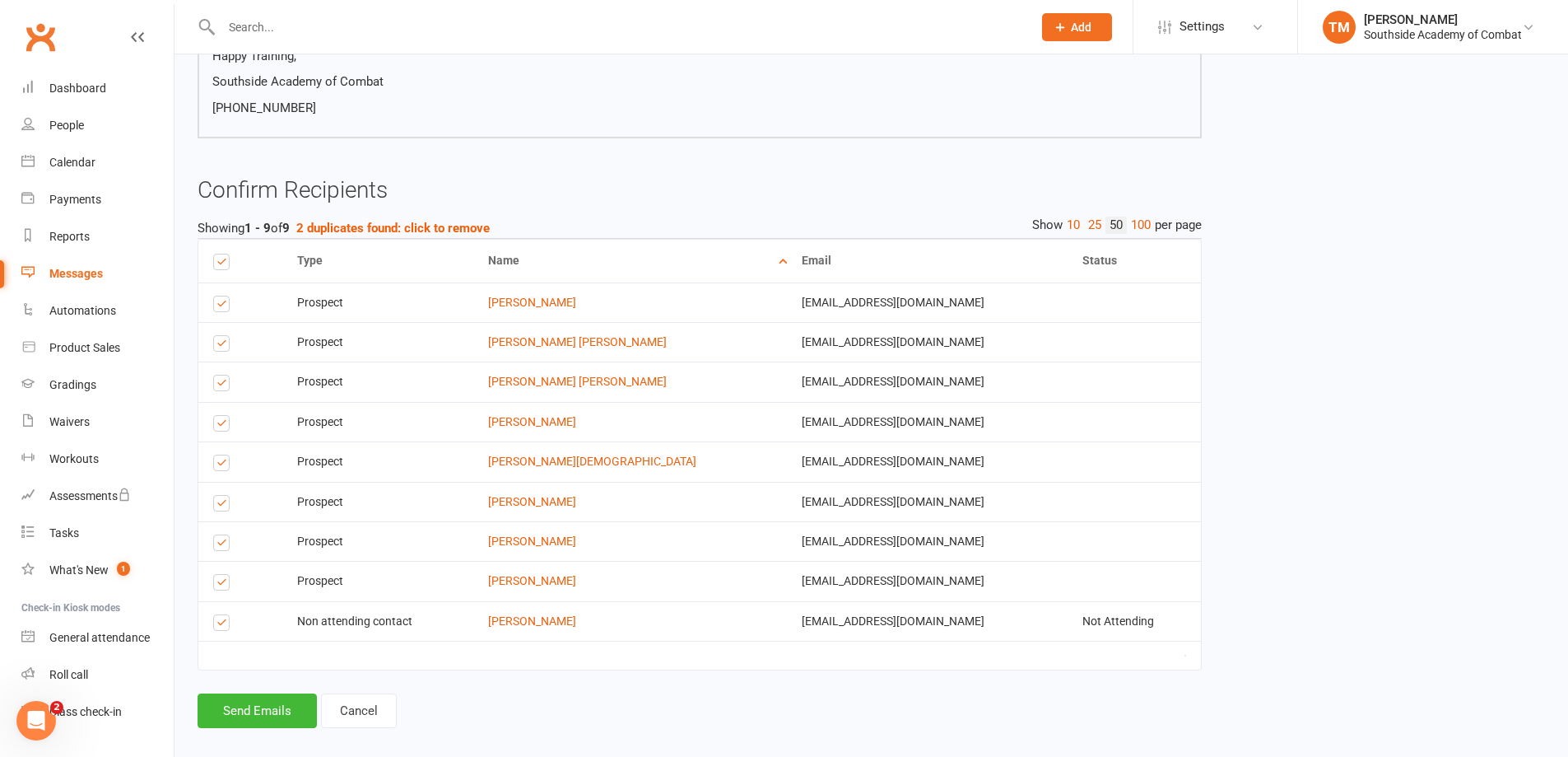
scroll to position [675, 0]
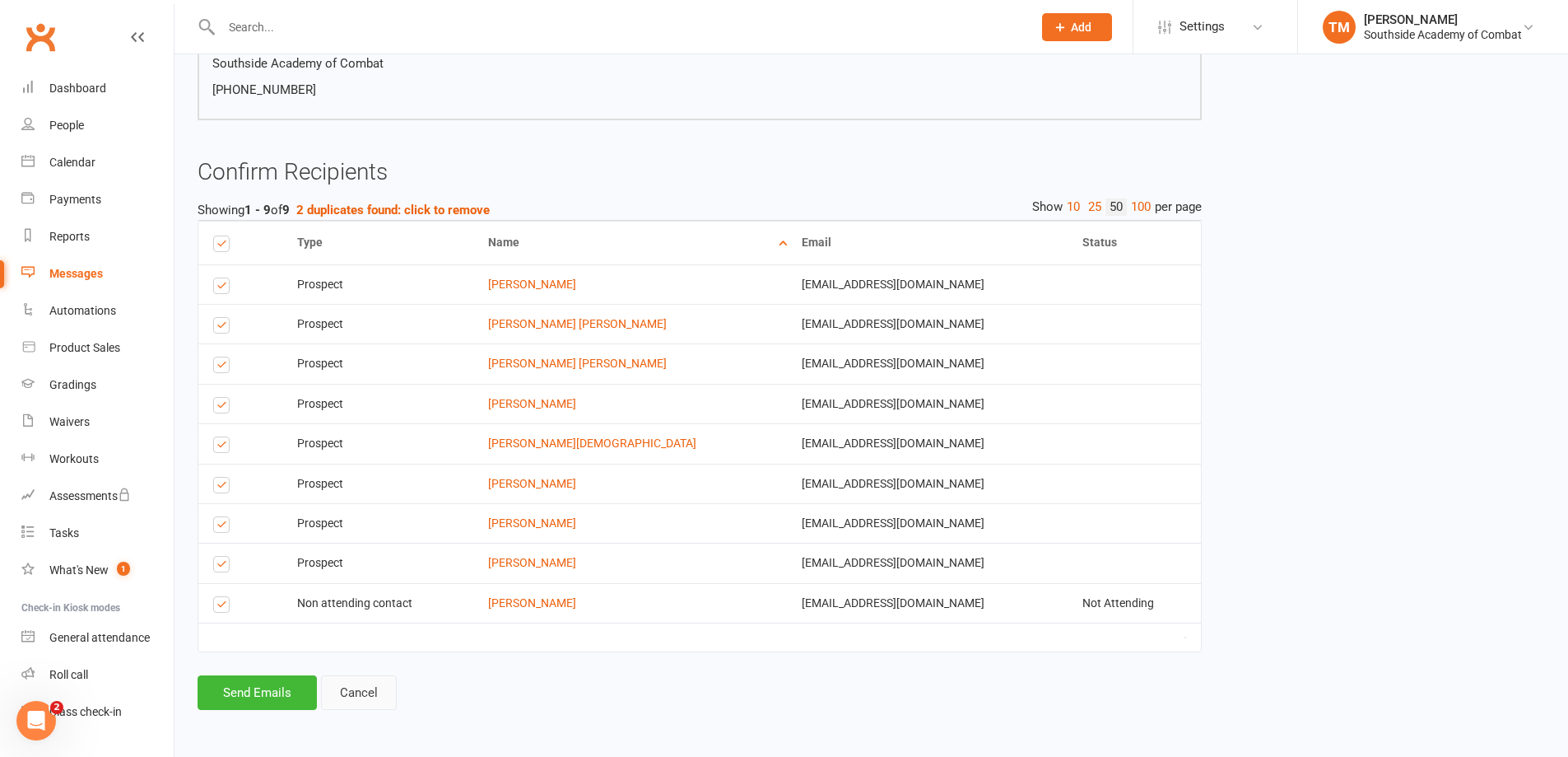
click at [371, 696] on link "Cancel" at bounding box center [359, 692] width 76 height 35
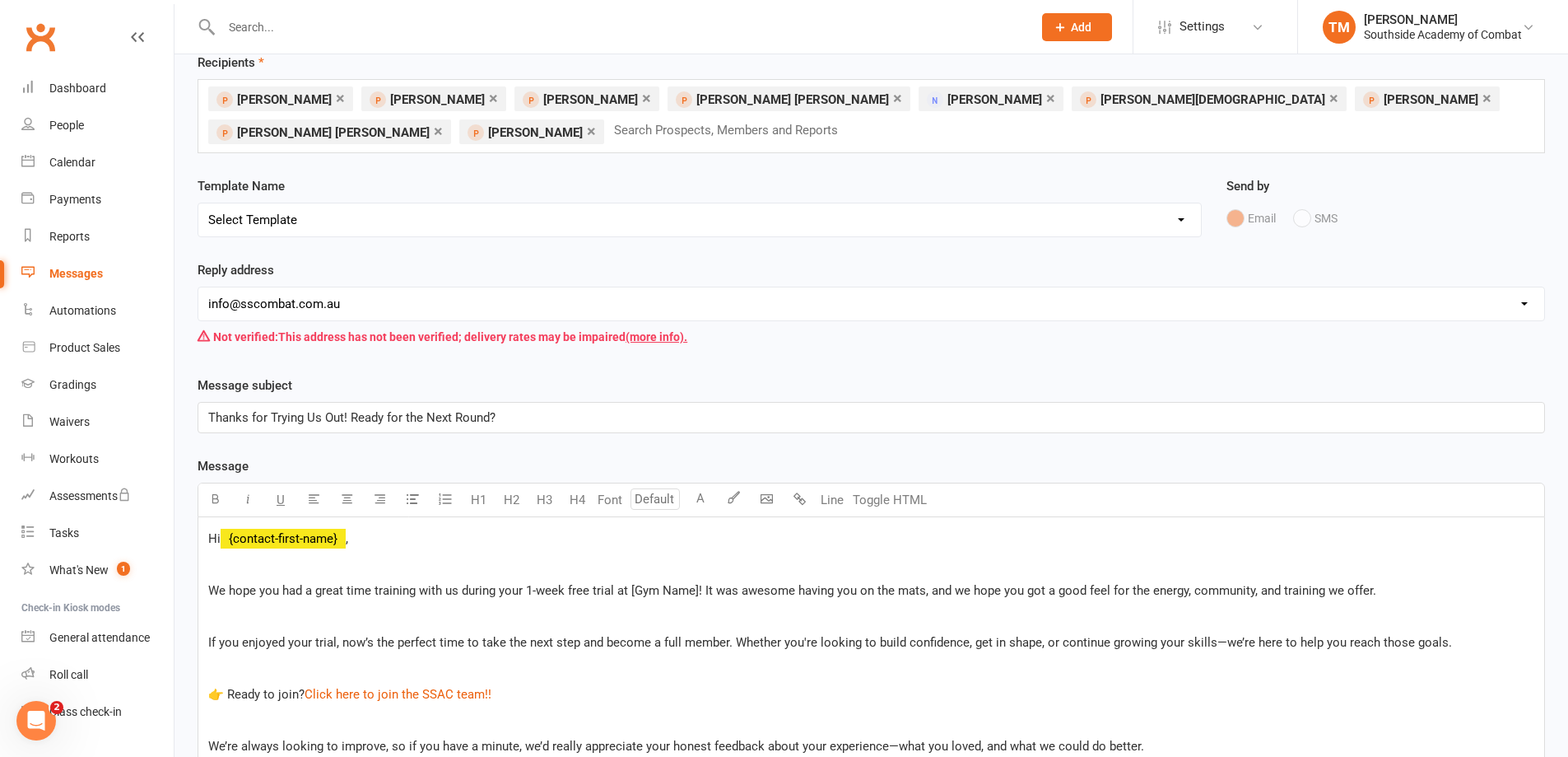
scroll to position [542, 0]
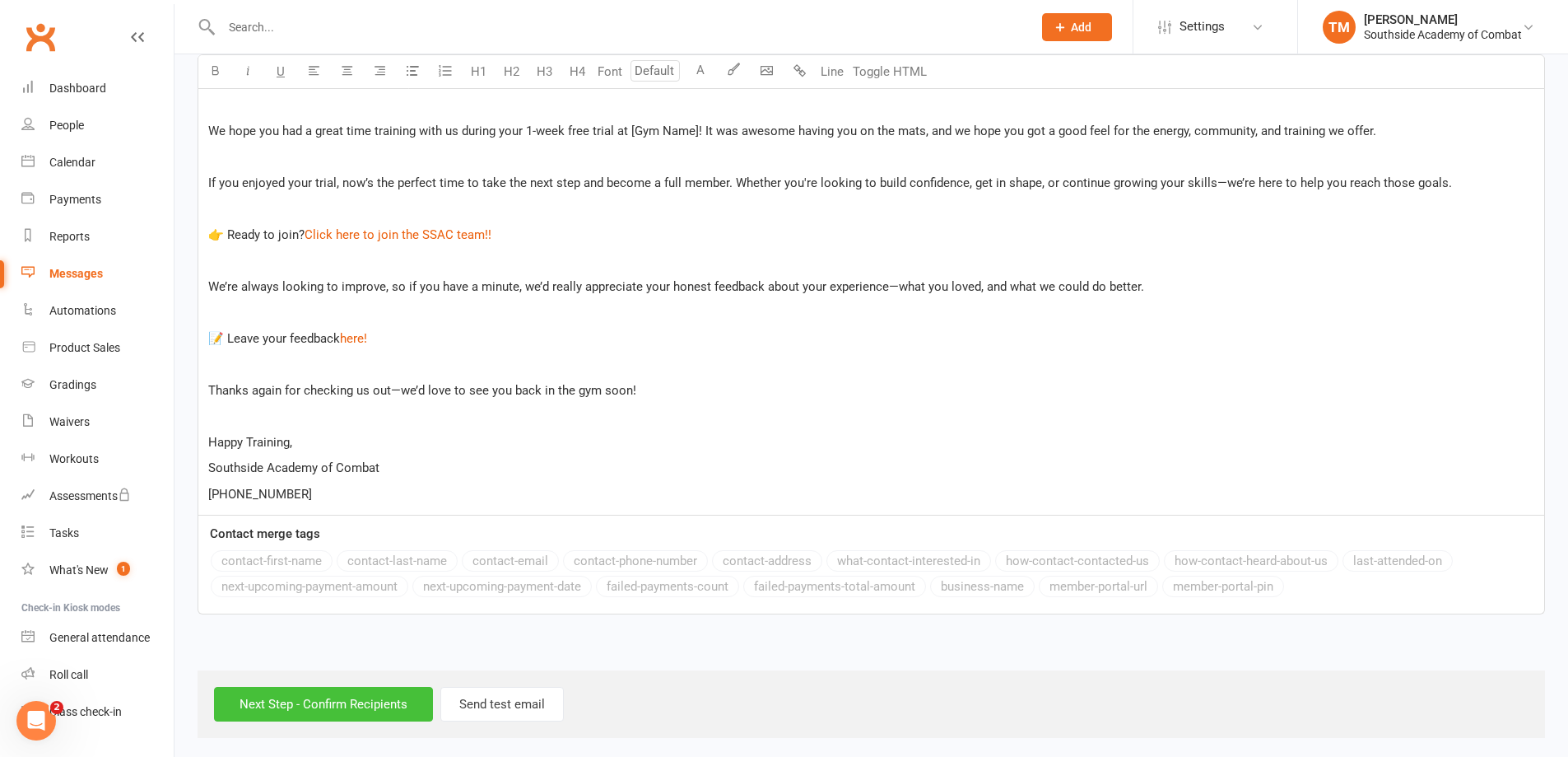
click at [357, 697] on input "Next Step - Confirm Recipients" at bounding box center [324, 704] width 219 height 35
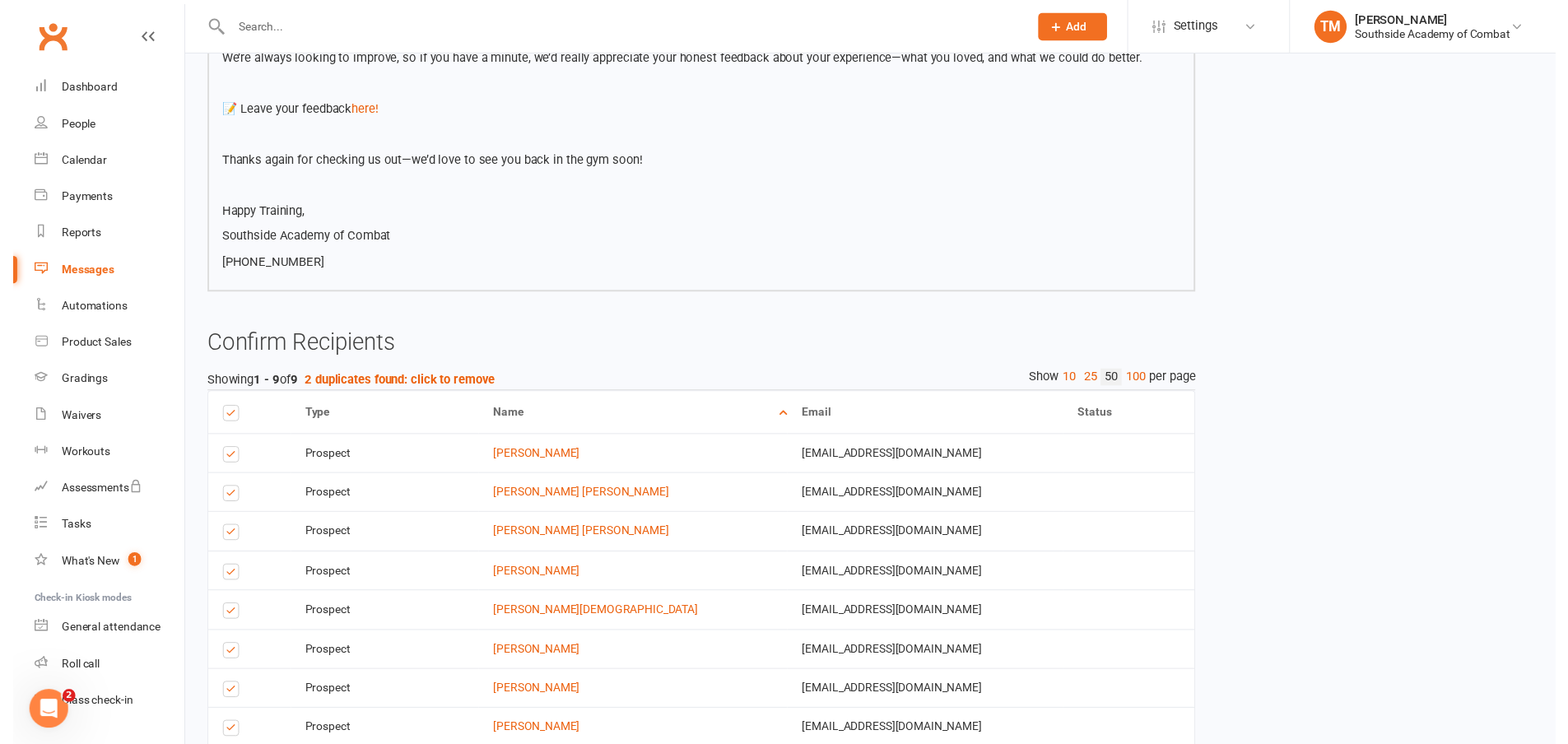
scroll to position [658, 0]
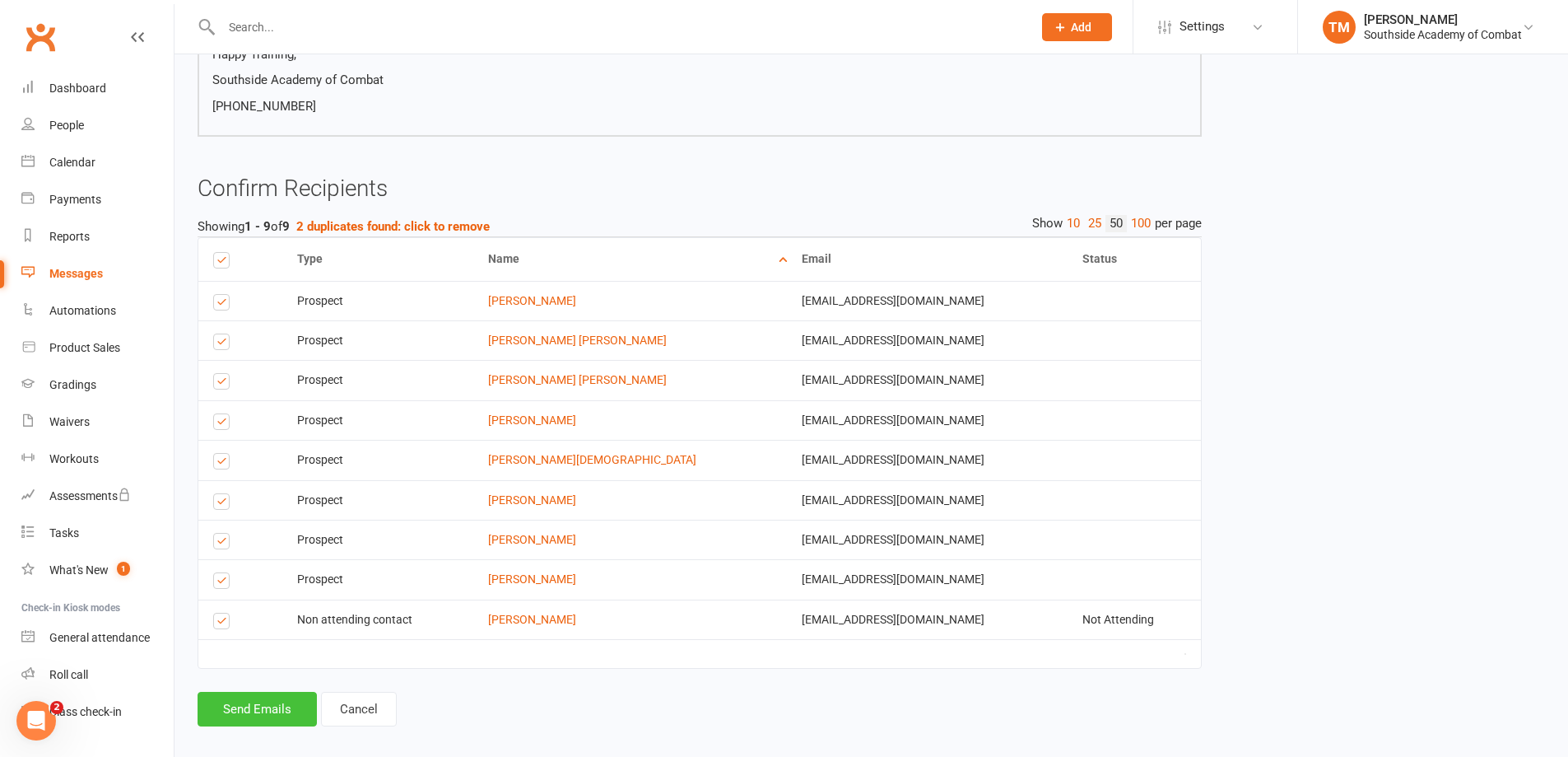
click at [261, 704] on button "Send Emails" at bounding box center [256, 709] width 119 height 35
